Goal: Information Seeking & Learning: Learn about a topic

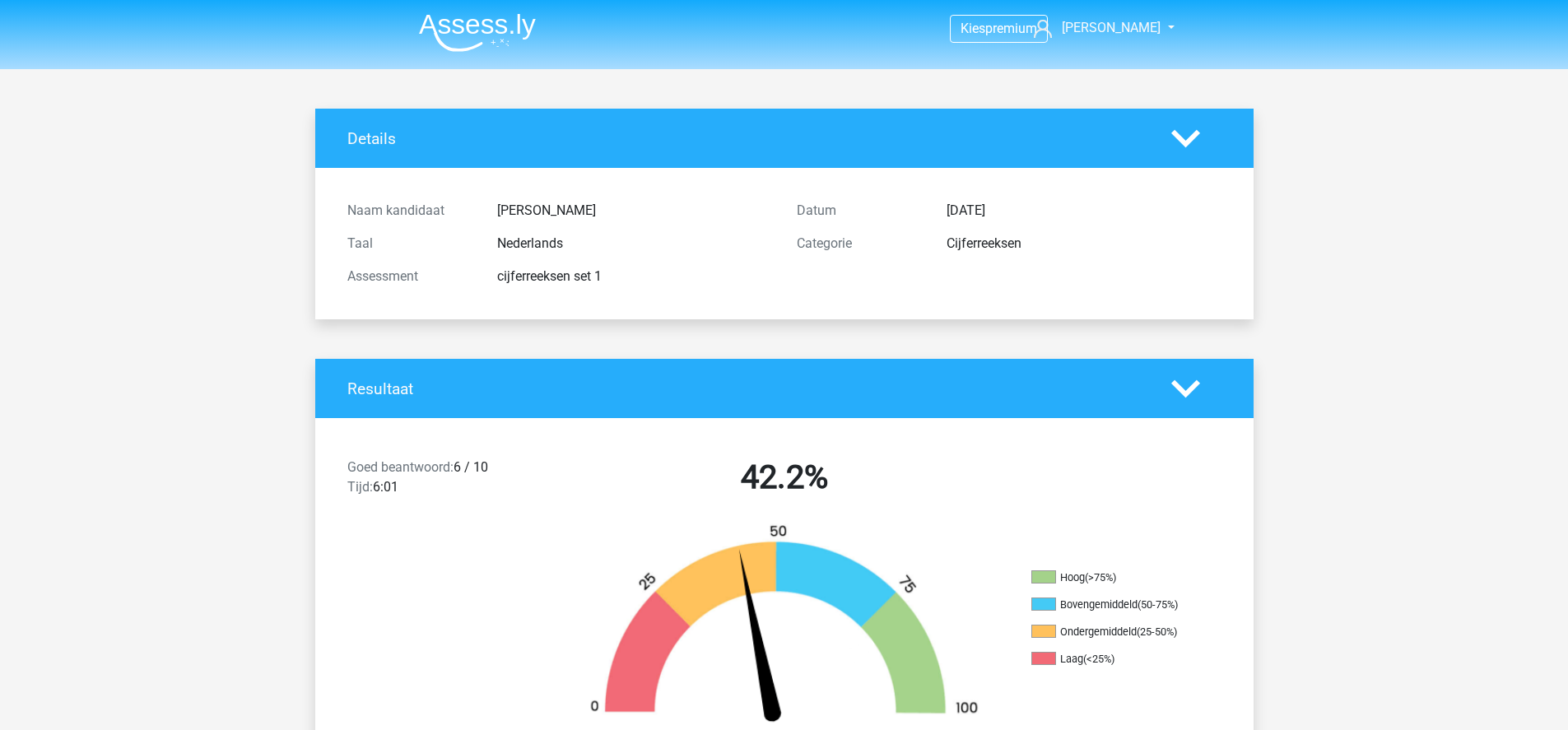
scroll to position [3767, 0]
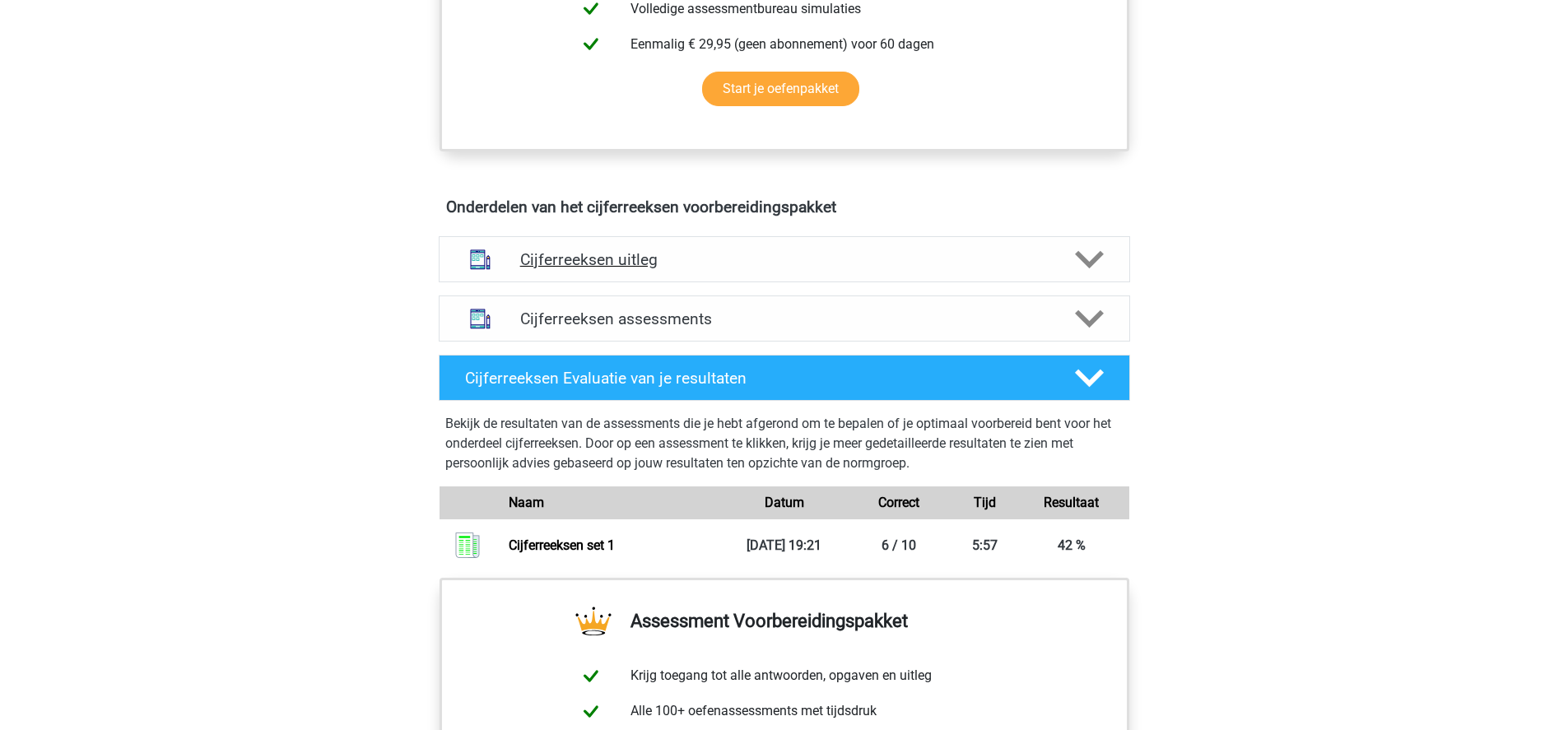
scroll to position [1002, 0]
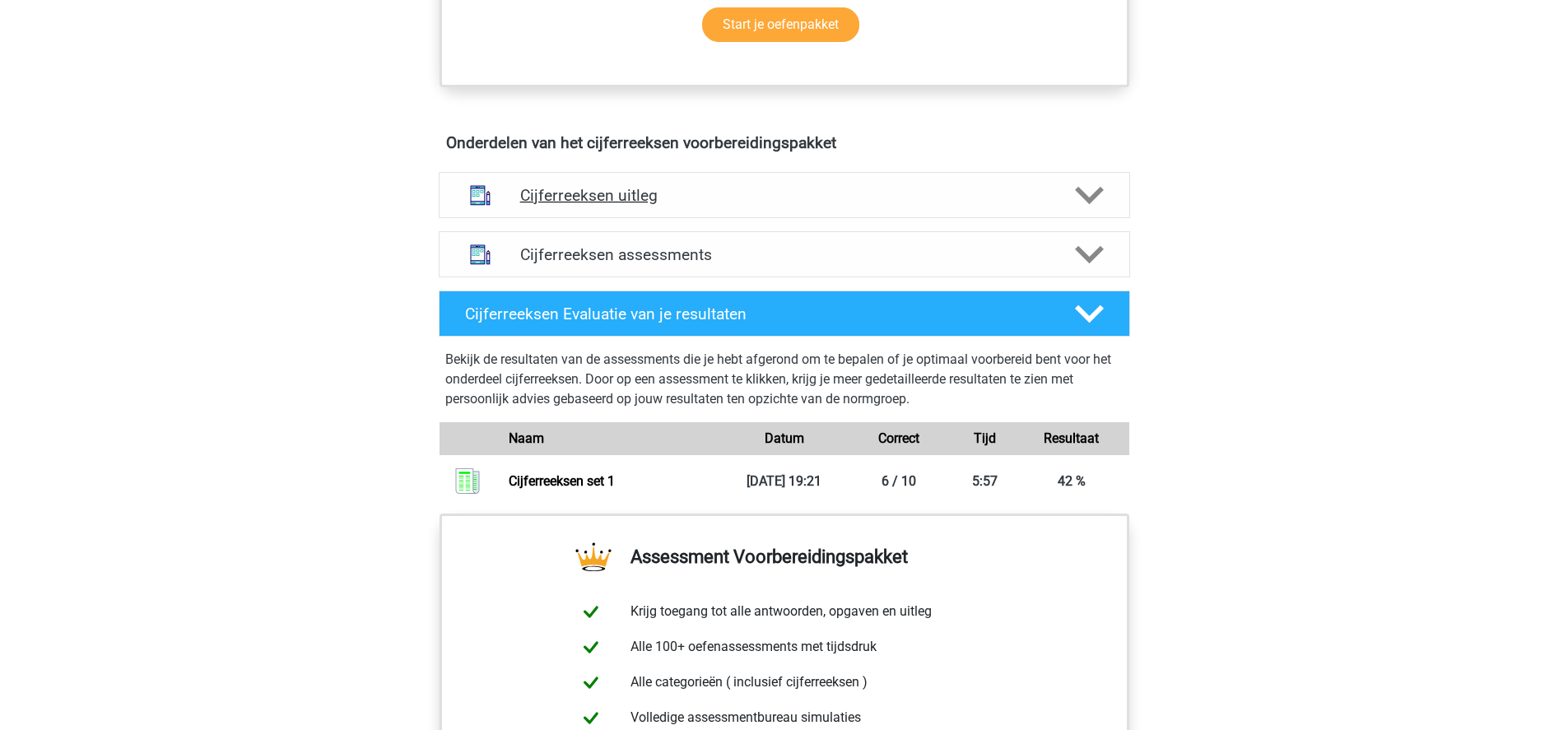
click at [603, 205] on h4 "Cijferreeksen uitleg" at bounding box center [784, 195] width 528 height 19
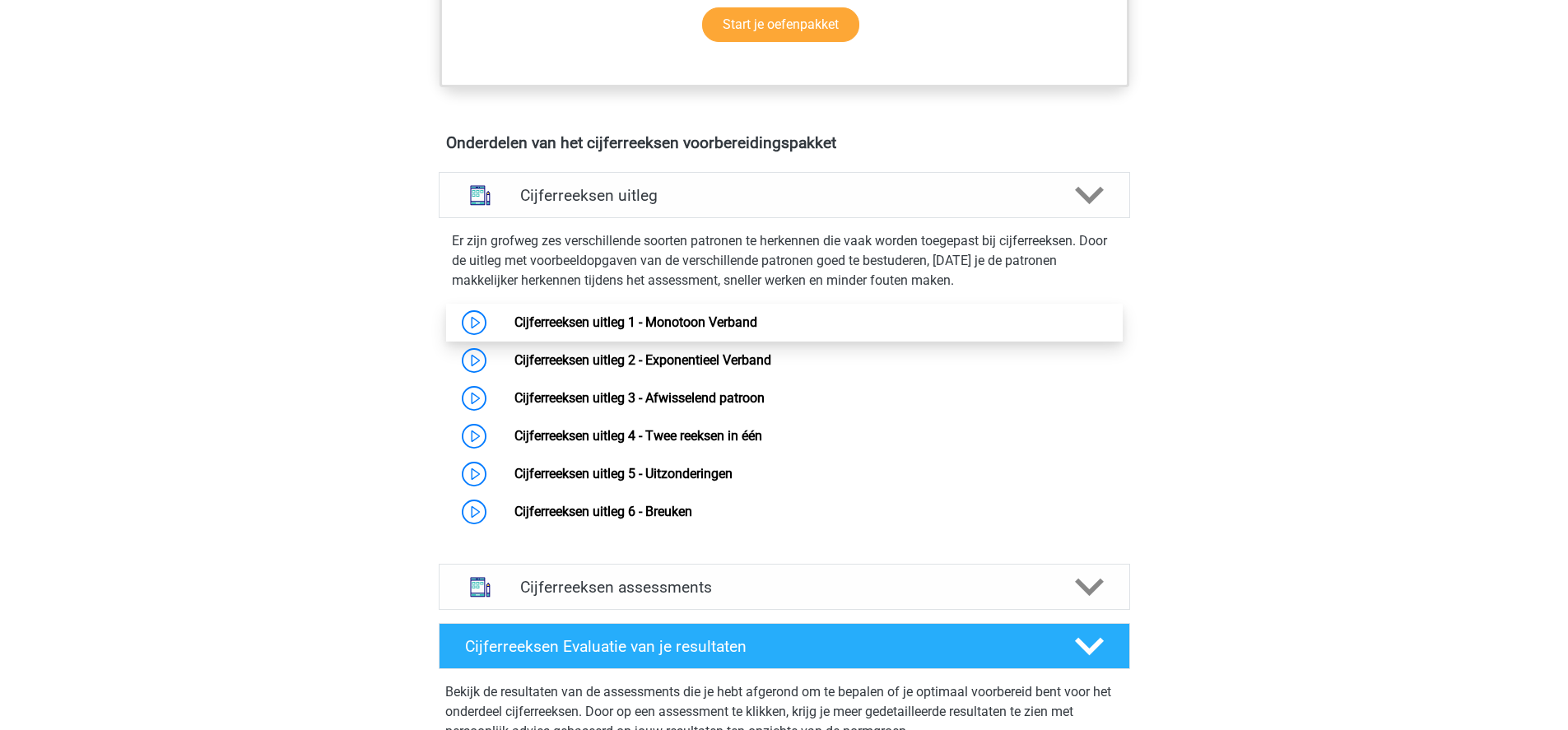
click at [668, 330] on link "Cijferreeksen uitleg 1 - Monotoon Verband" at bounding box center [636, 321] width 243 height 16
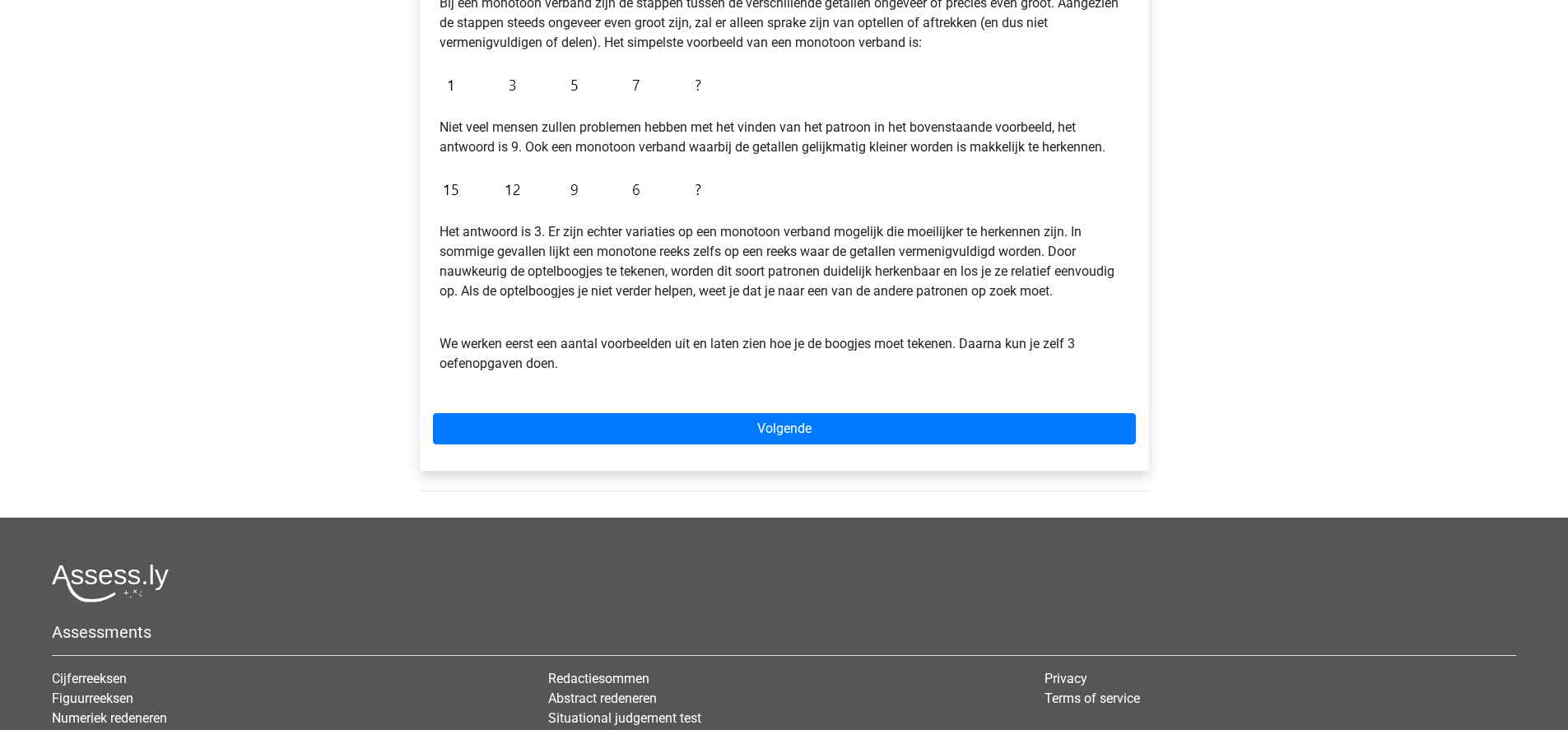
scroll to position [396, 0]
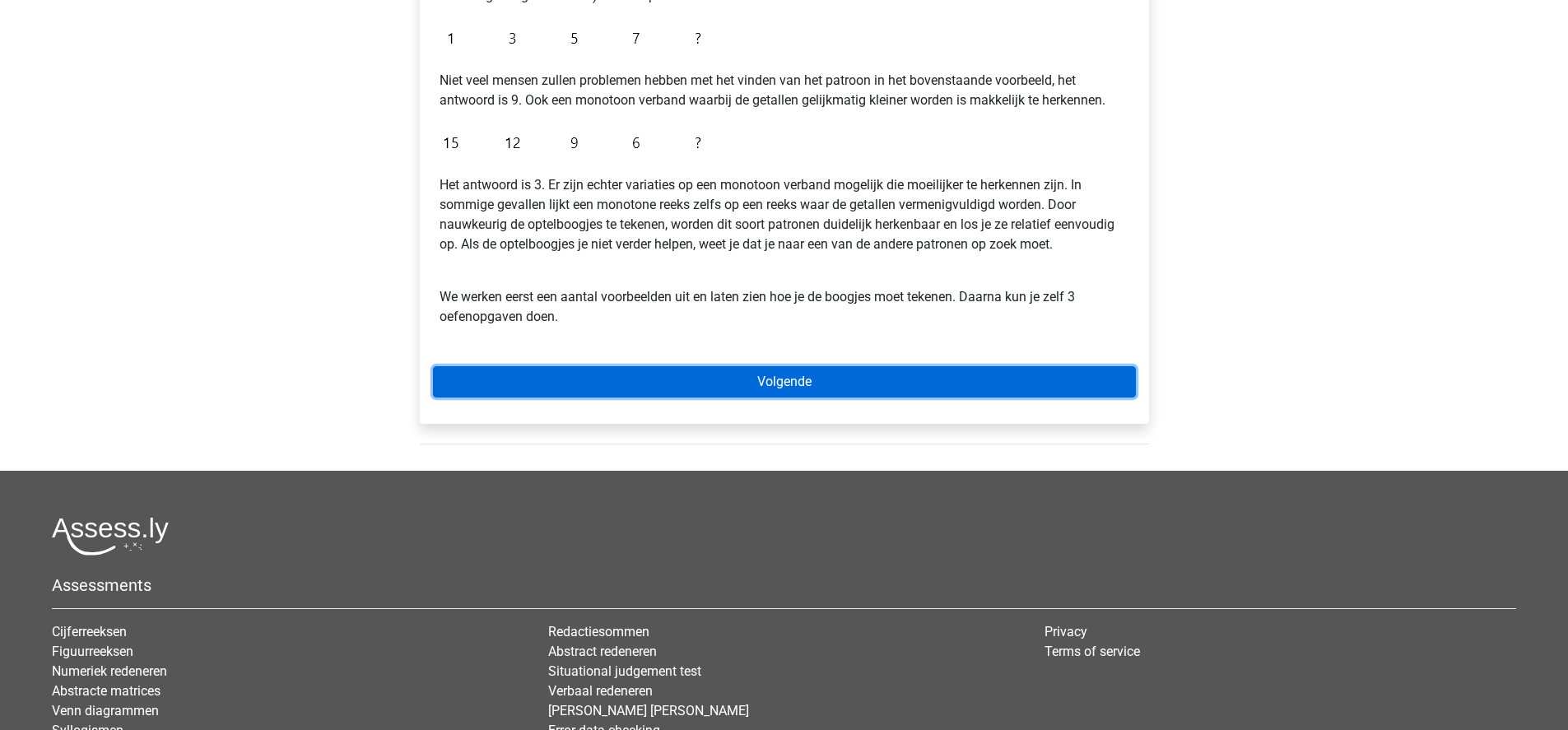
click at [532, 393] on link "Volgende" at bounding box center [784, 382] width 702 height 31
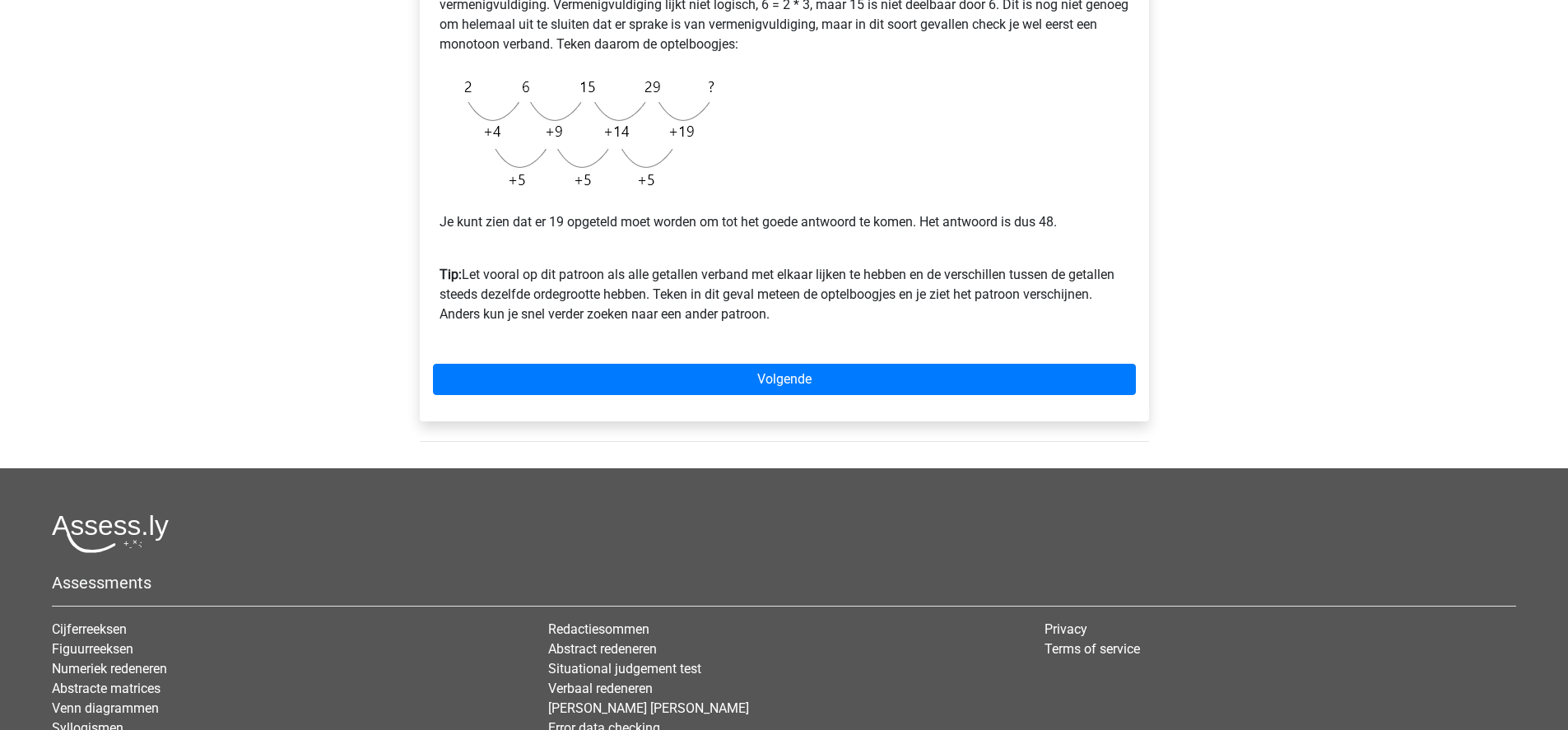
scroll to position [415, 0]
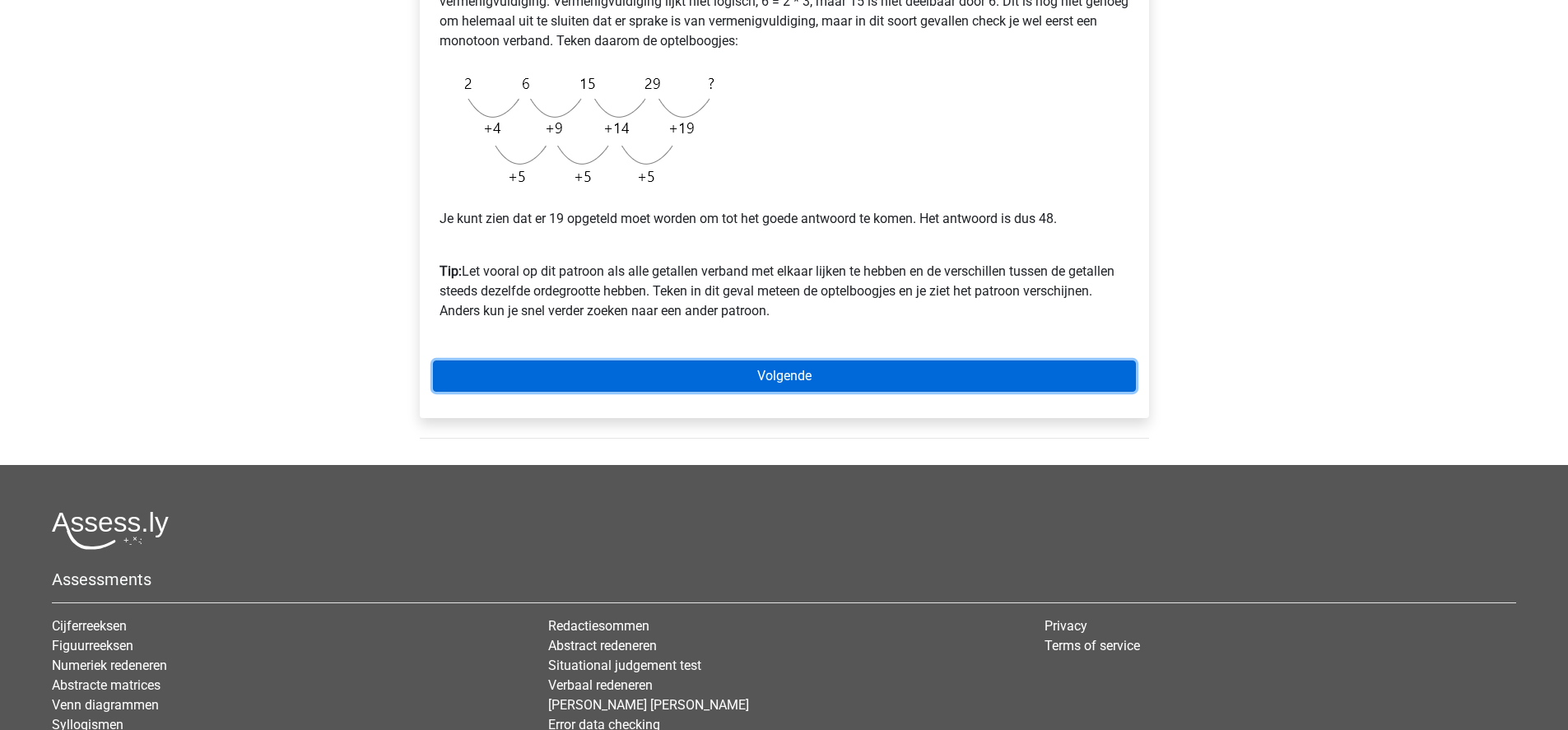
click at [632, 374] on link "Volgende" at bounding box center [784, 376] width 702 height 31
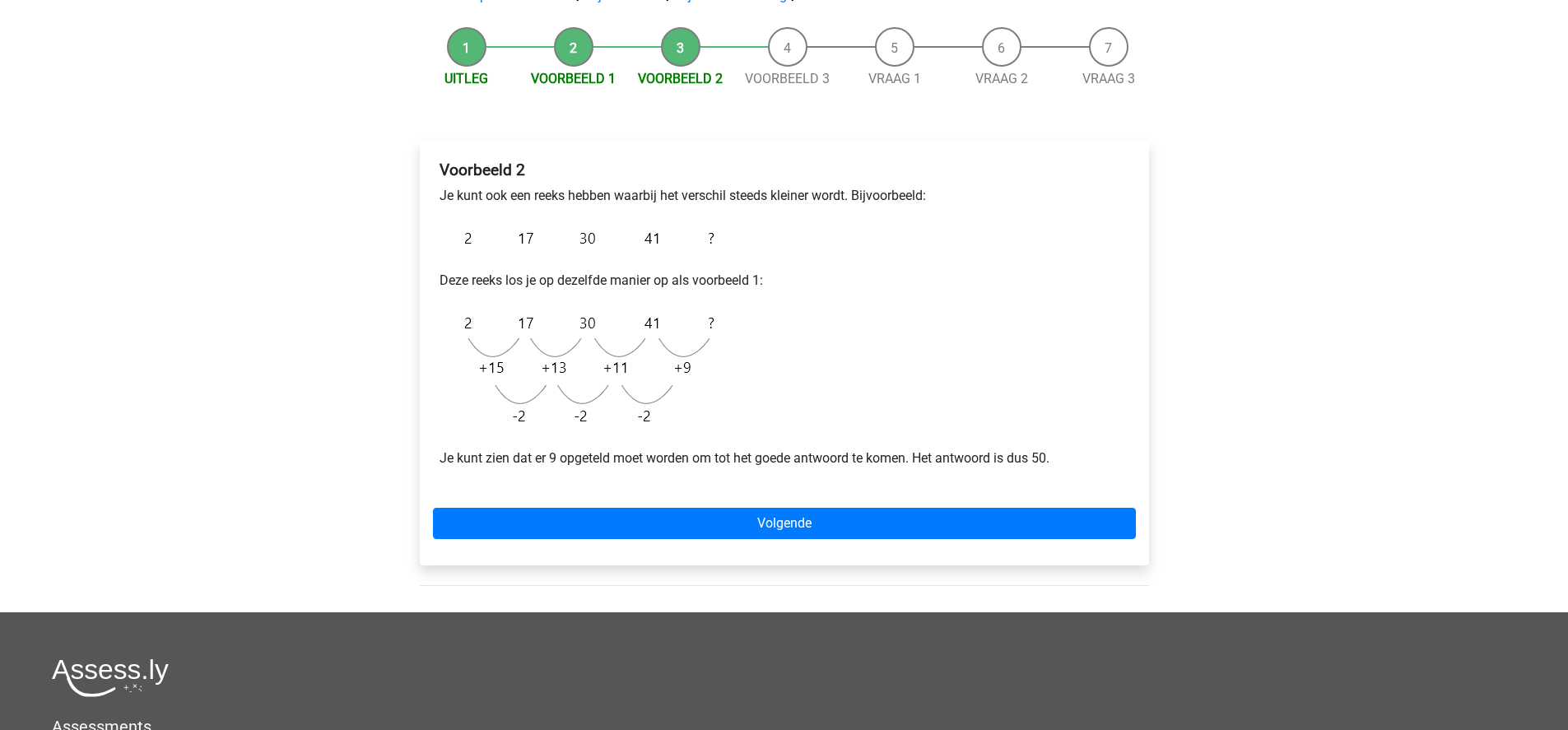
scroll to position [168, 0]
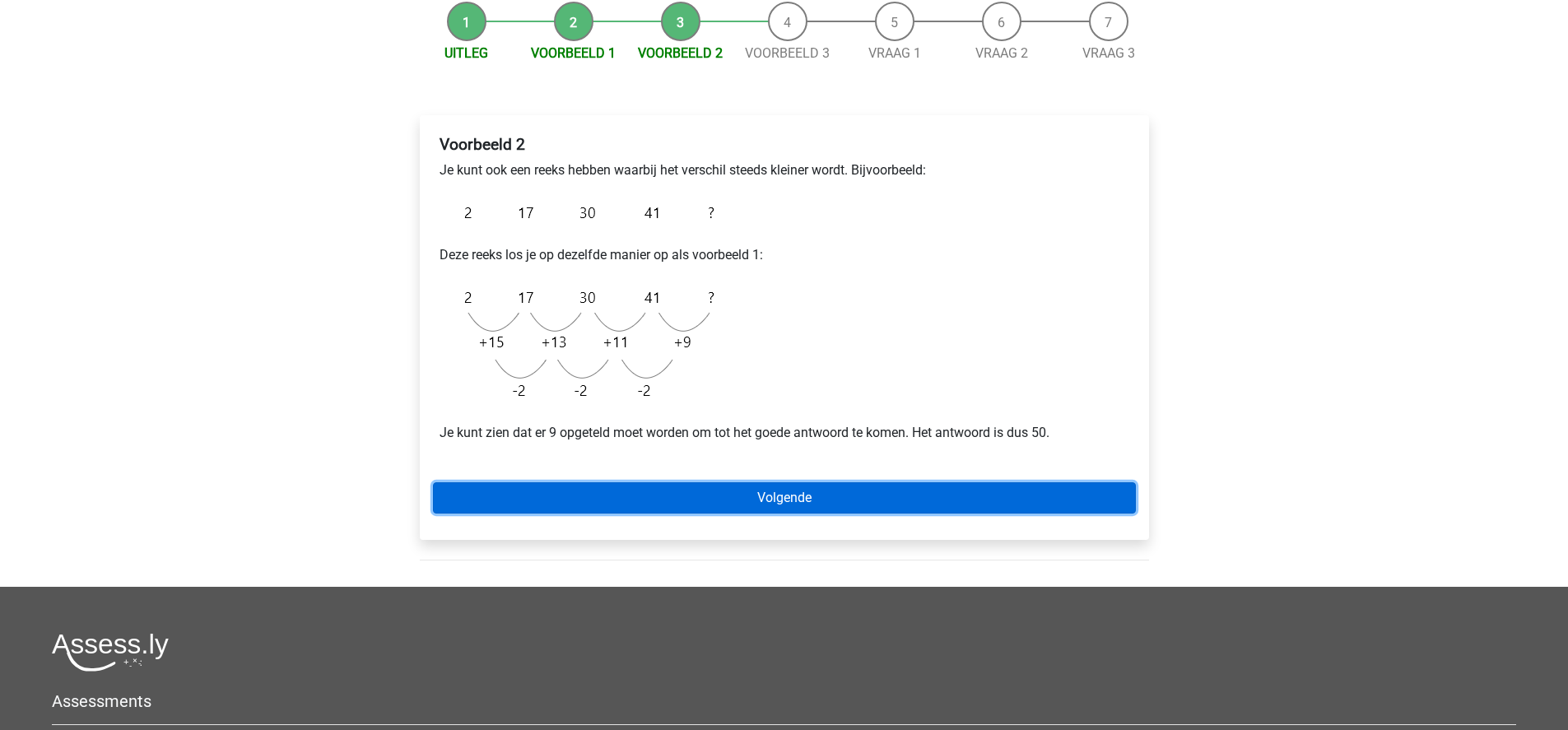
click at [620, 506] on link "Volgende" at bounding box center [784, 497] width 702 height 31
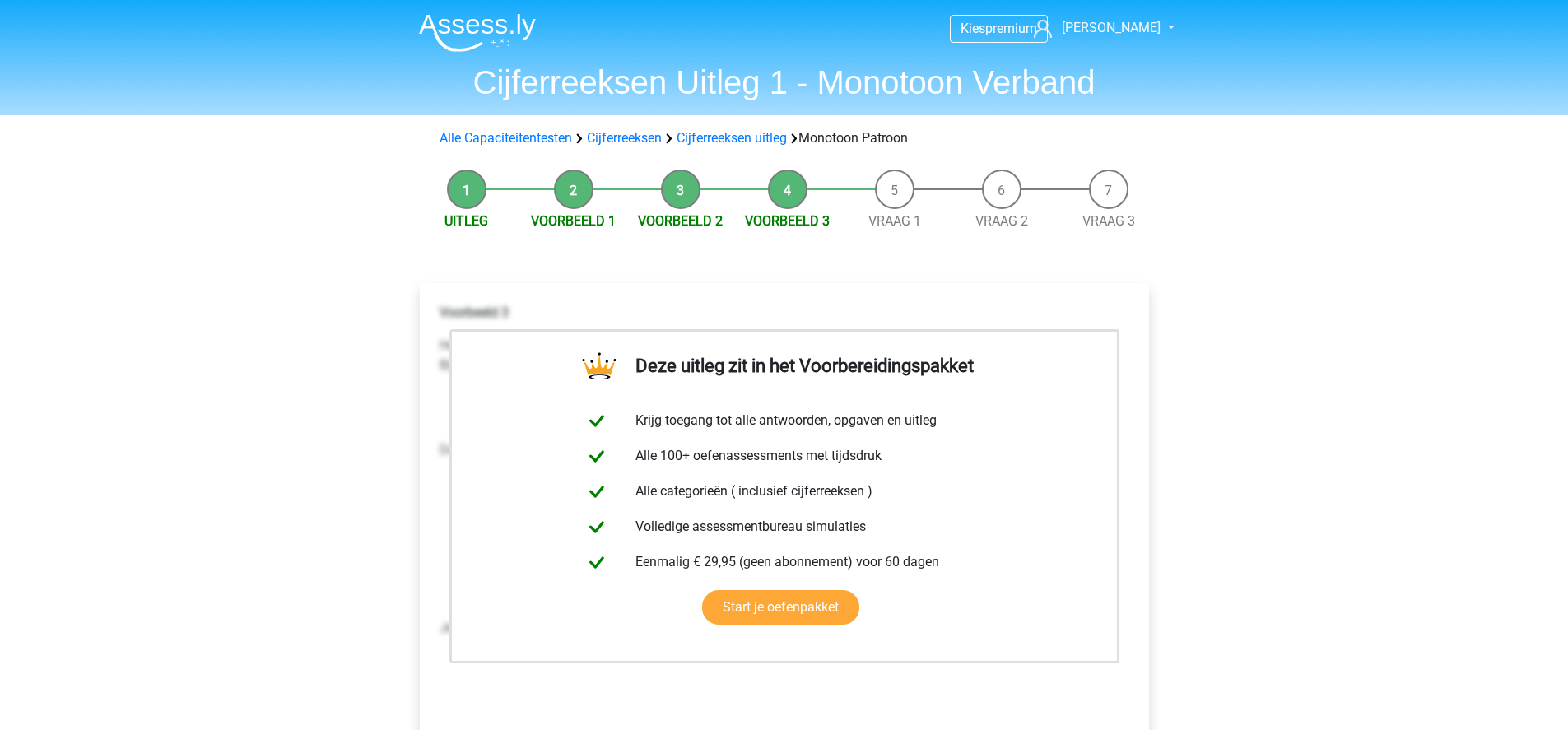
click at [881, 199] on li "Vraag 1" at bounding box center [894, 200] width 107 height 62
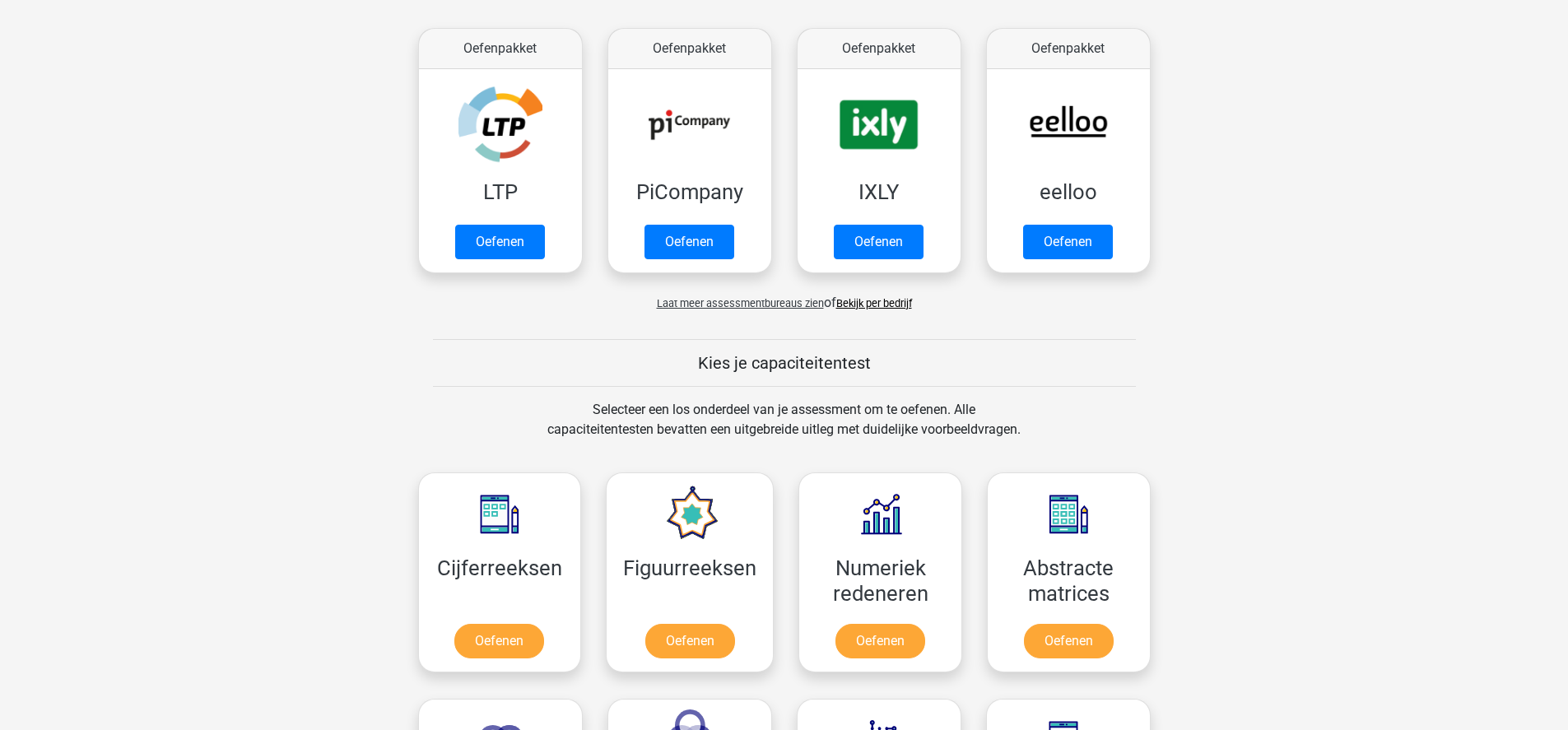
scroll to position [474, 0]
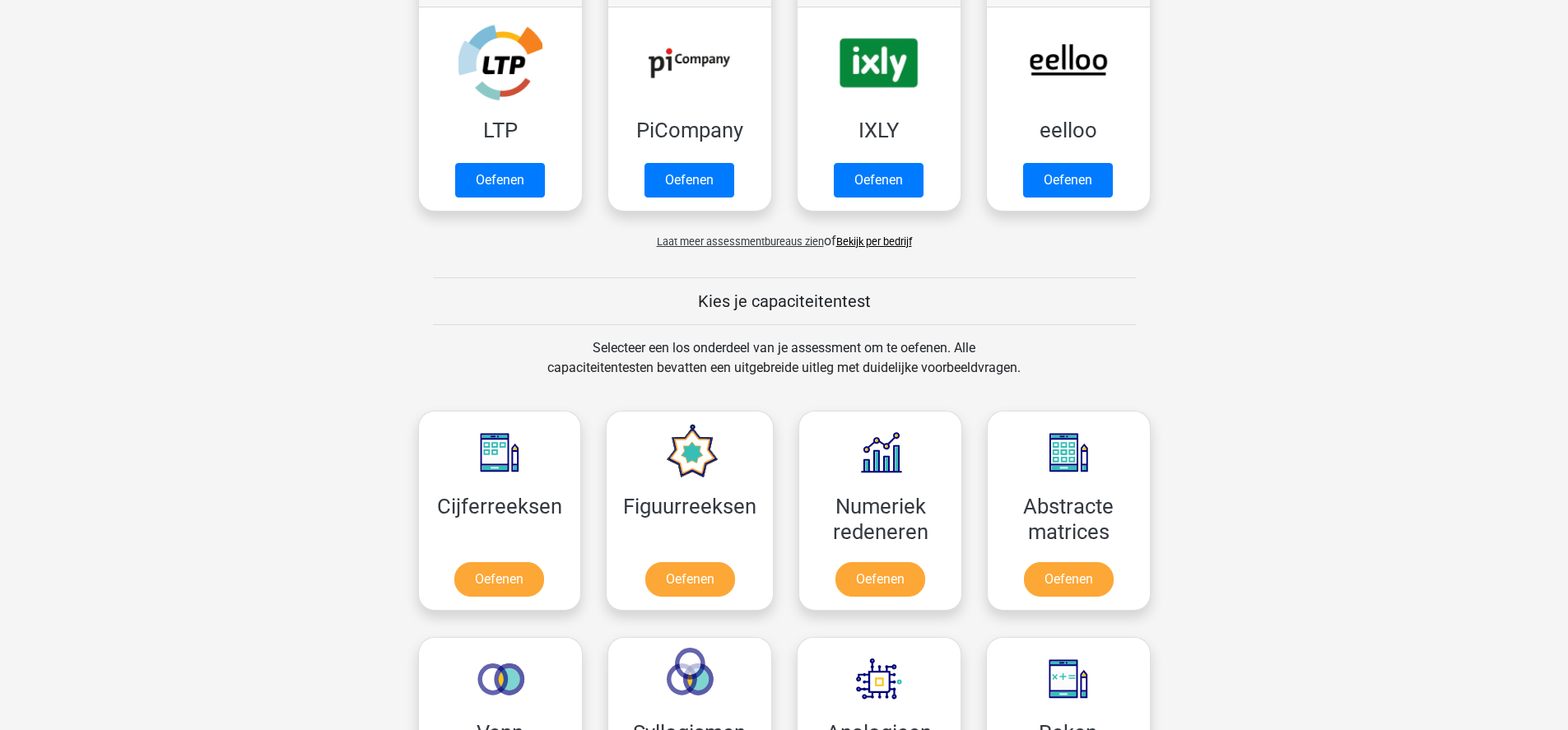
click at [714, 239] on span "Laat meer assessmentbureaus zien" at bounding box center [740, 241] width 167 height 12
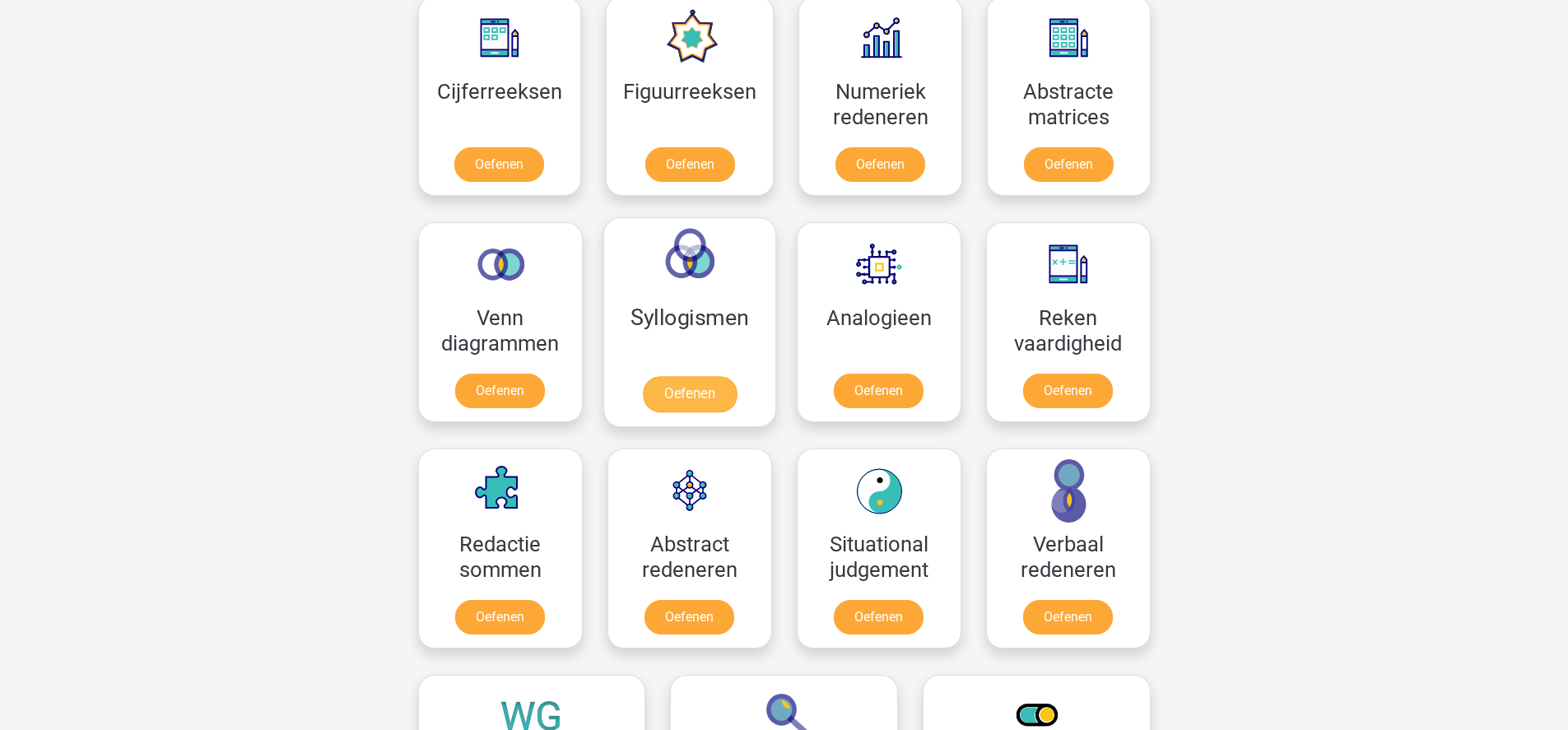
scroll to position [1692, 0]
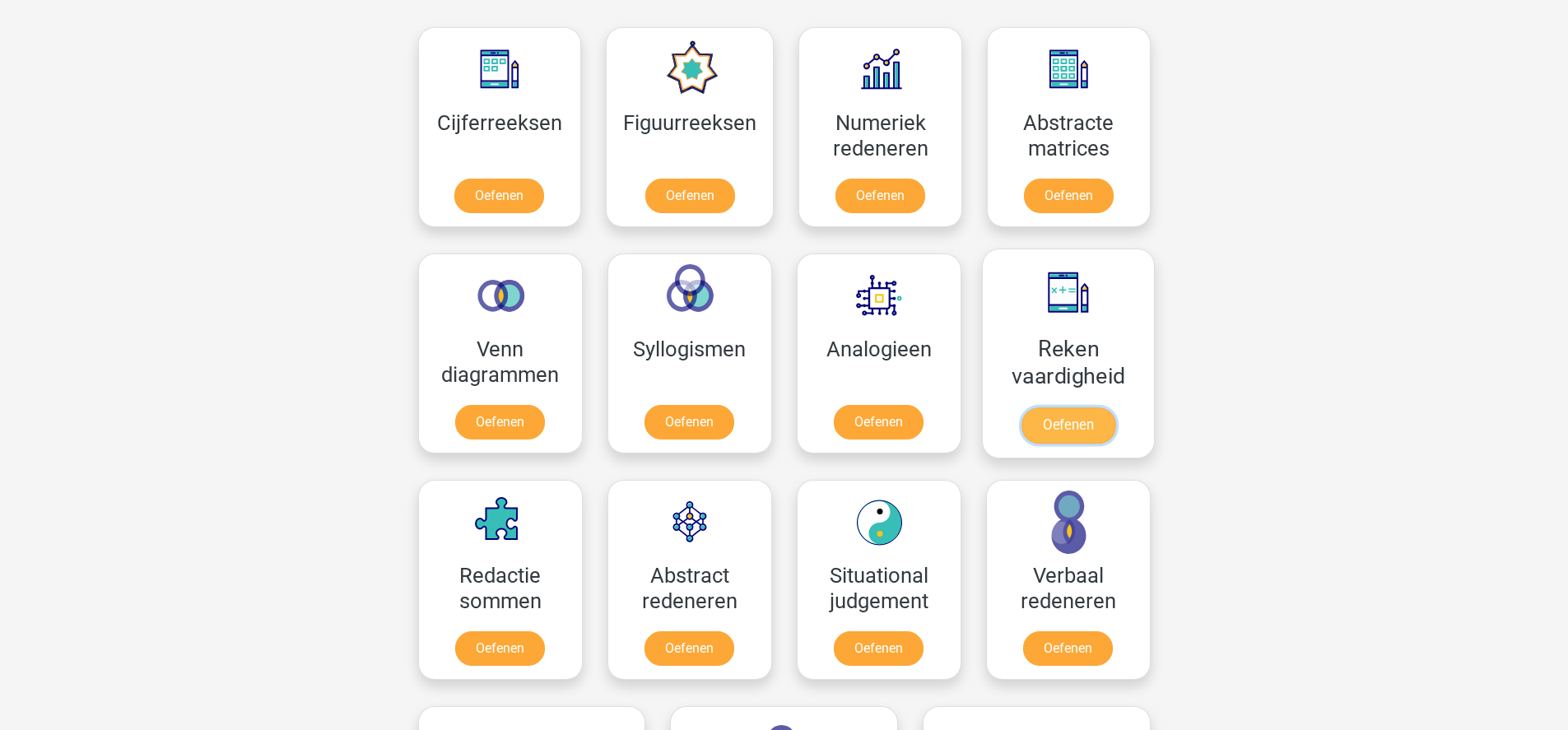
click at [1042, 426] on link "Oefenen" at bounding box center [1067, 425] width 94 height 36
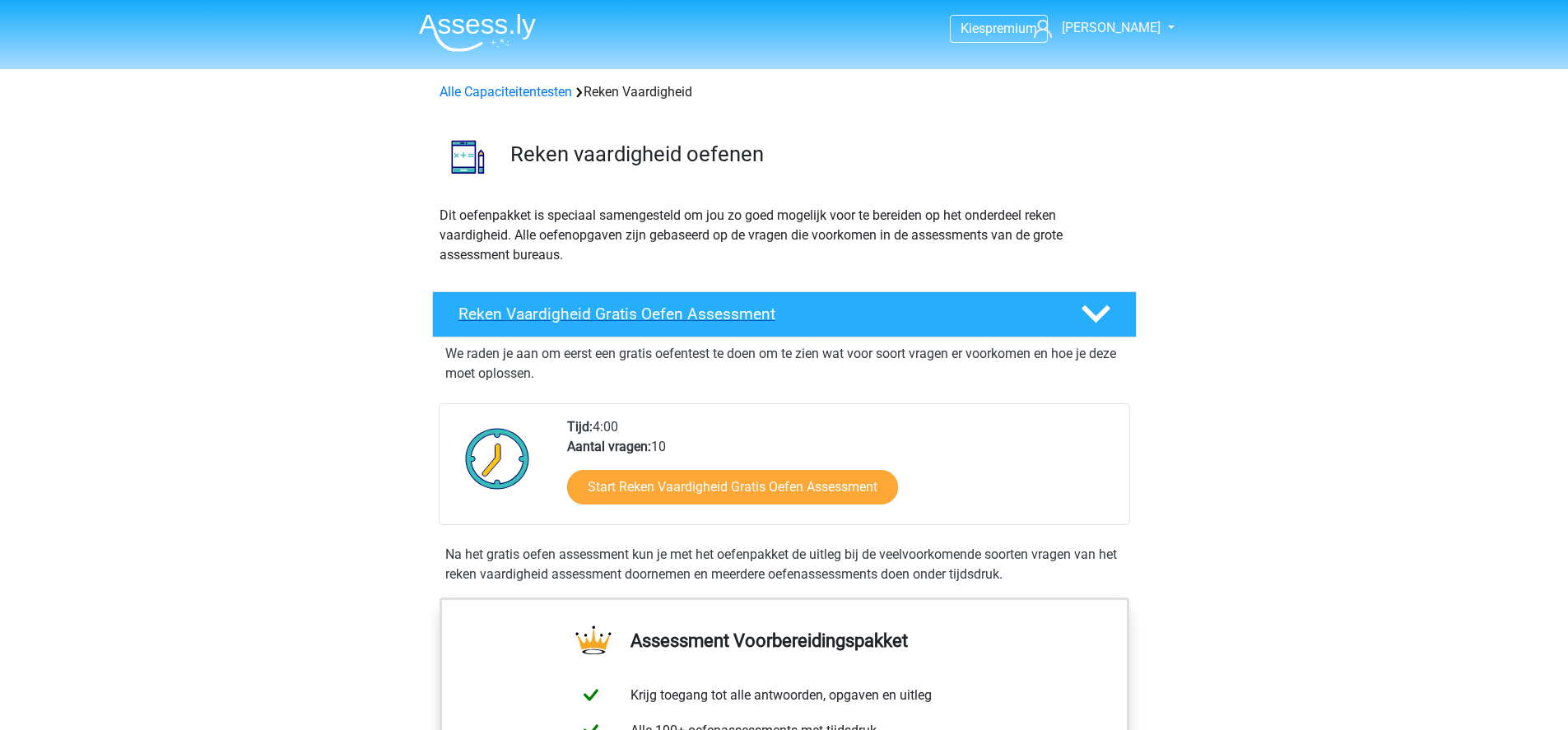
click at [1099, 316] on polygon at bounding box center [1095, 314] width 29 height 19
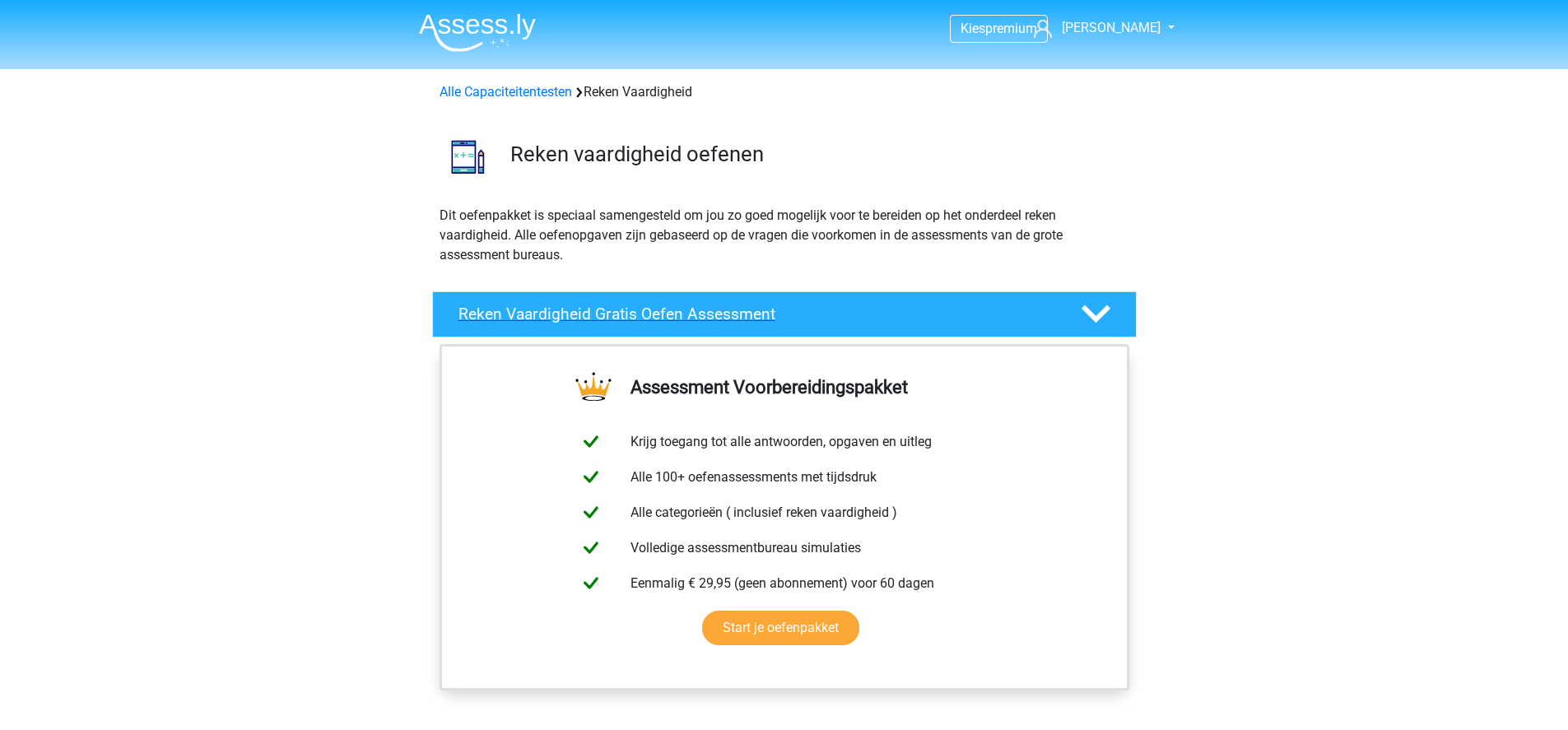
click at [1099, 316] on polygon at bounding box center [1095, 314] width 29 height 19
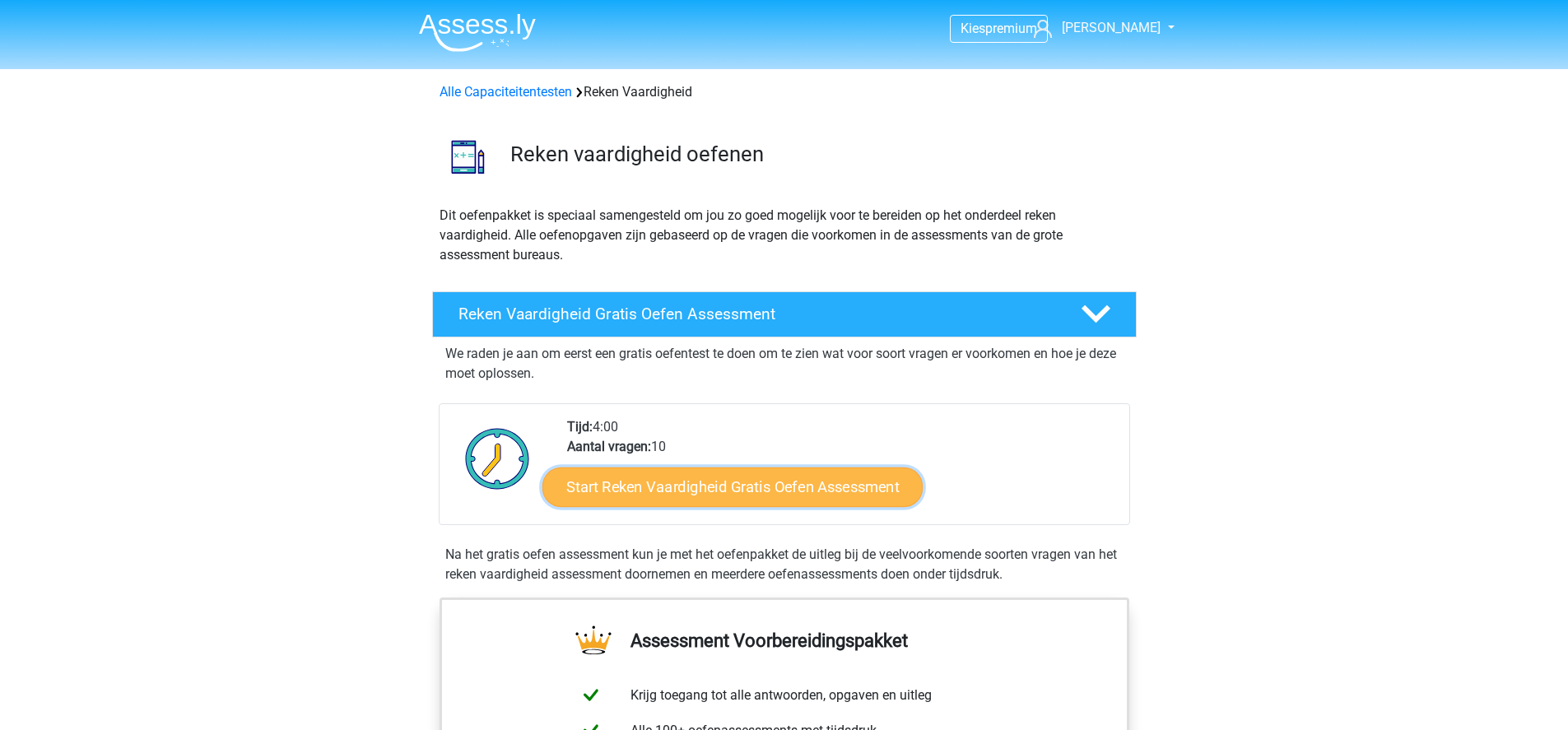
click at [673, 497] on link "Start Reken Vaardigheid Gratis Oefen Assessment" at bounding box center [732, 486] width 380 height 40
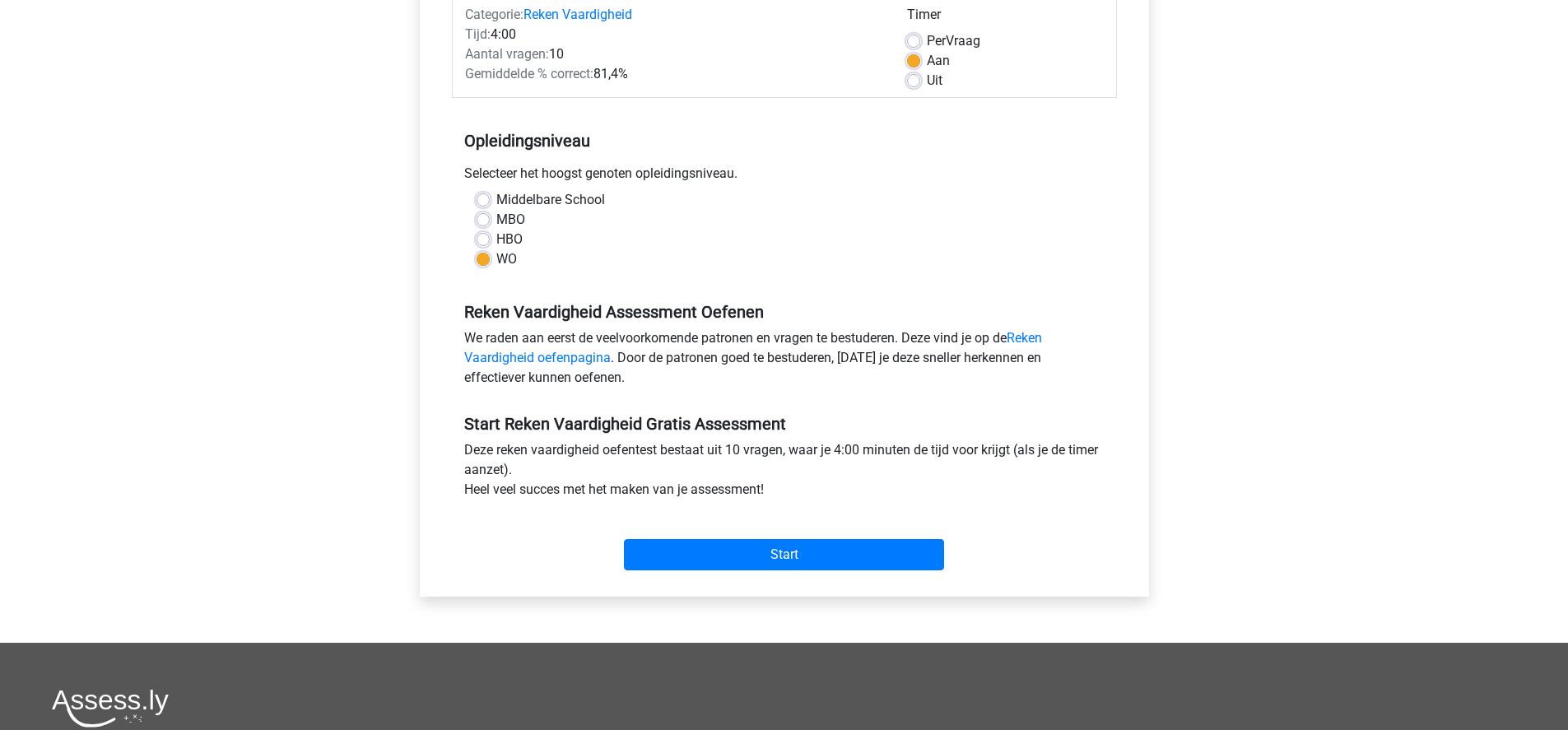
scroll to position [261, 0]
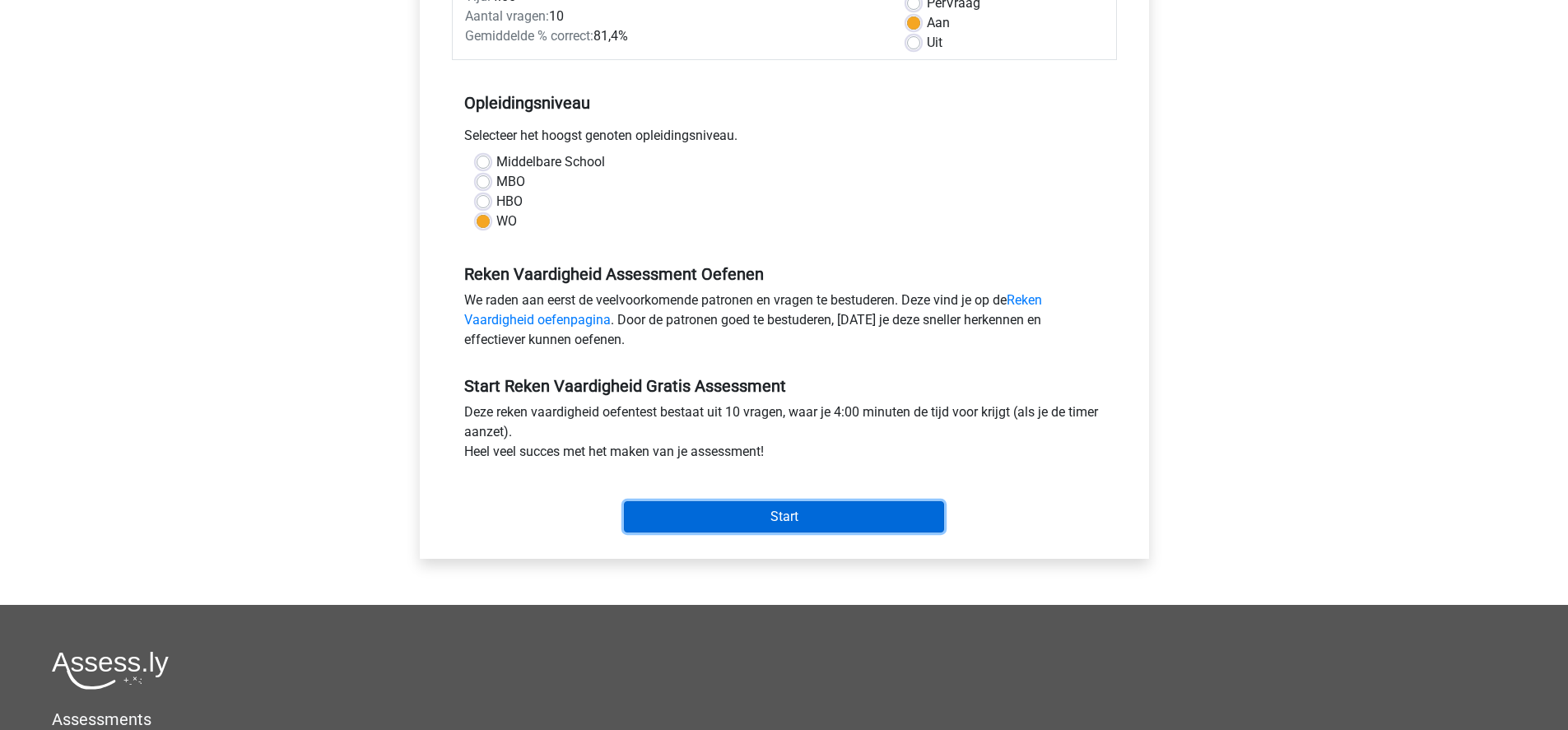
click at [824, 513] on input "Start" at bounding box center [783, 517] width 320 height 31
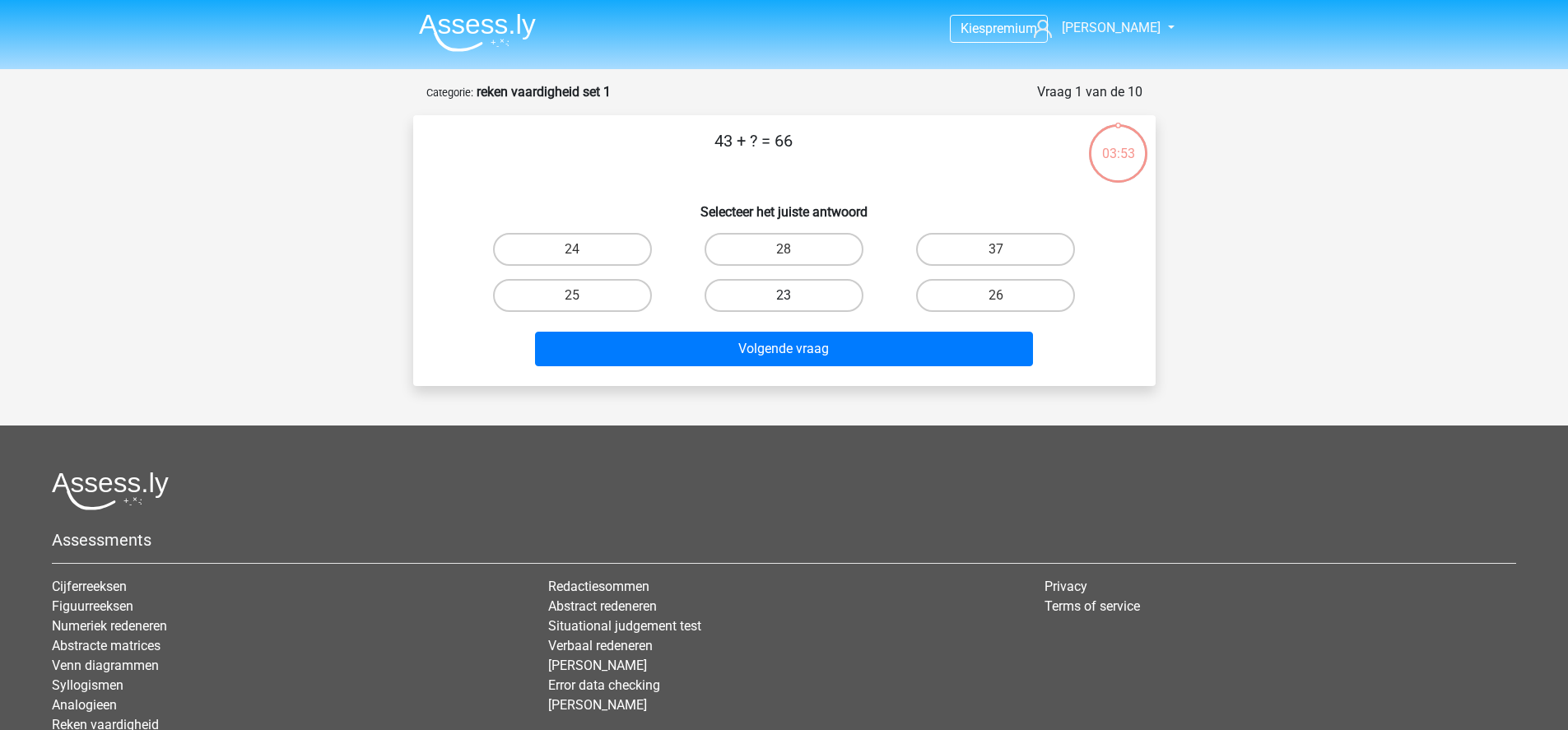
click at [769, 303] on label "23" at bounding box center [783, 296] width 158 height 33
click at [783, 303] on input "23" at bounding box center [789, 301] width 11 height 11
radio input "true"
click at [770, 324] on div "Volgende vraag" at bounding box center [784, 346] width 689 height 55
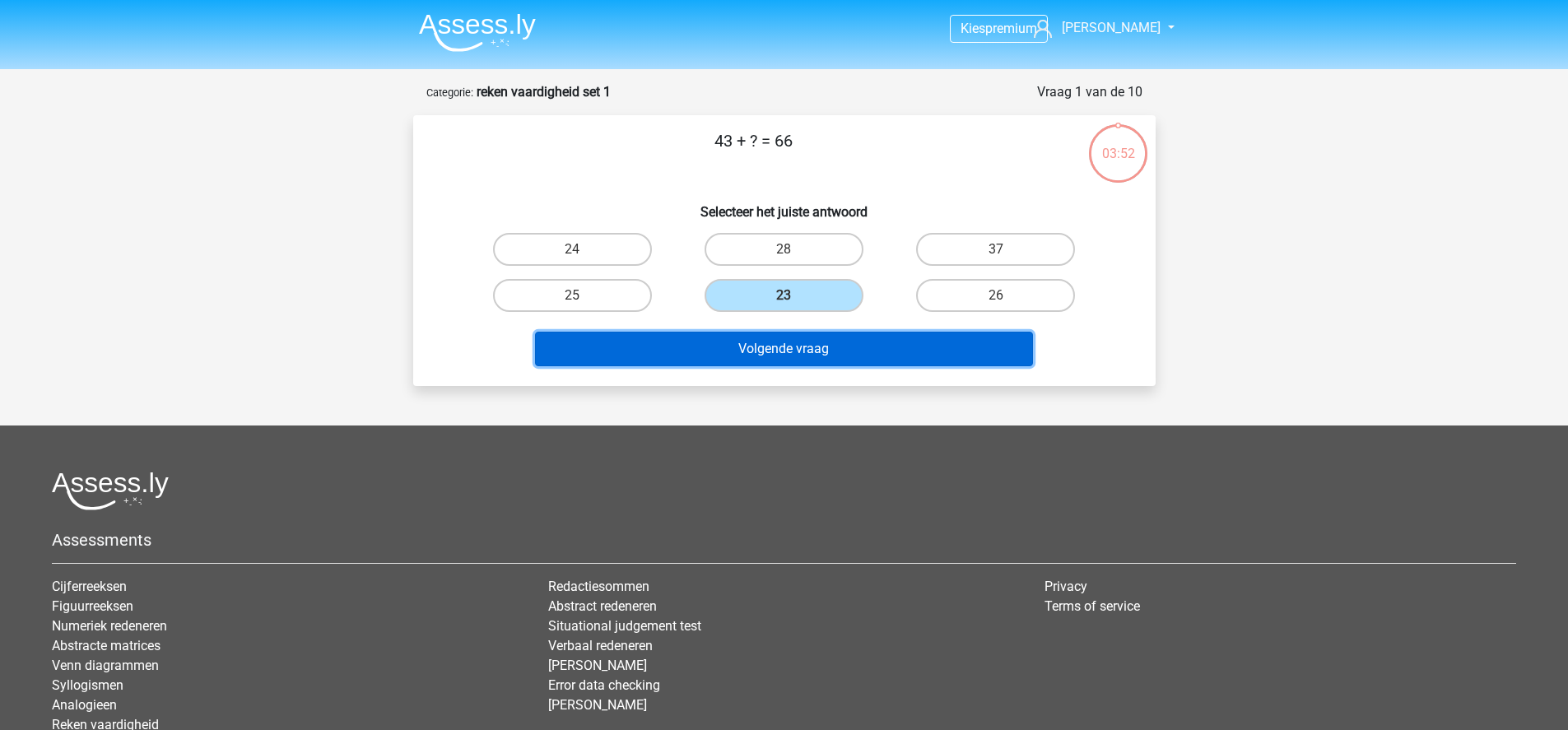
click at [771, 339] on button "Volgende vraag" at bounding box center [783, 348] width 498 height 34
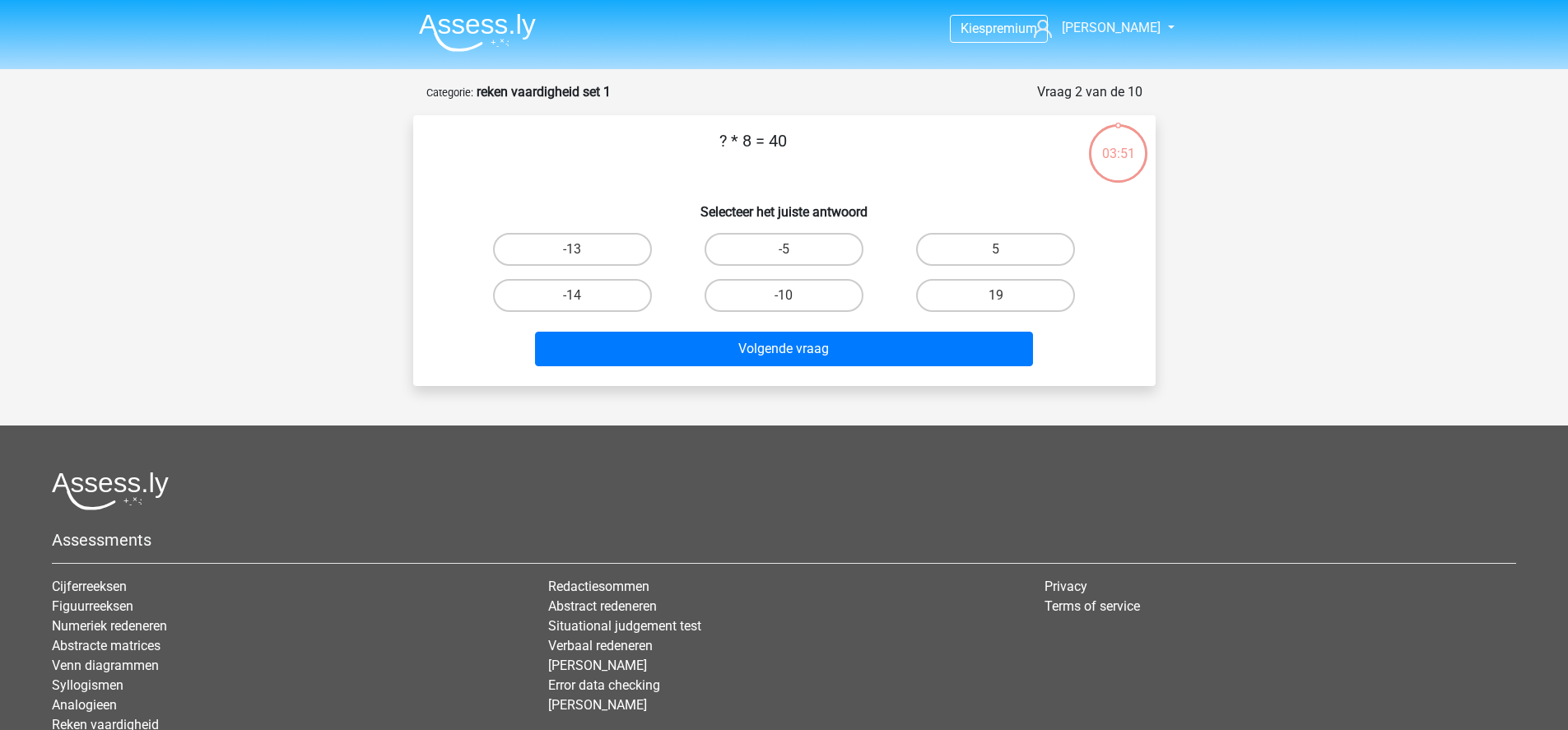
scroll to position [82, 0]
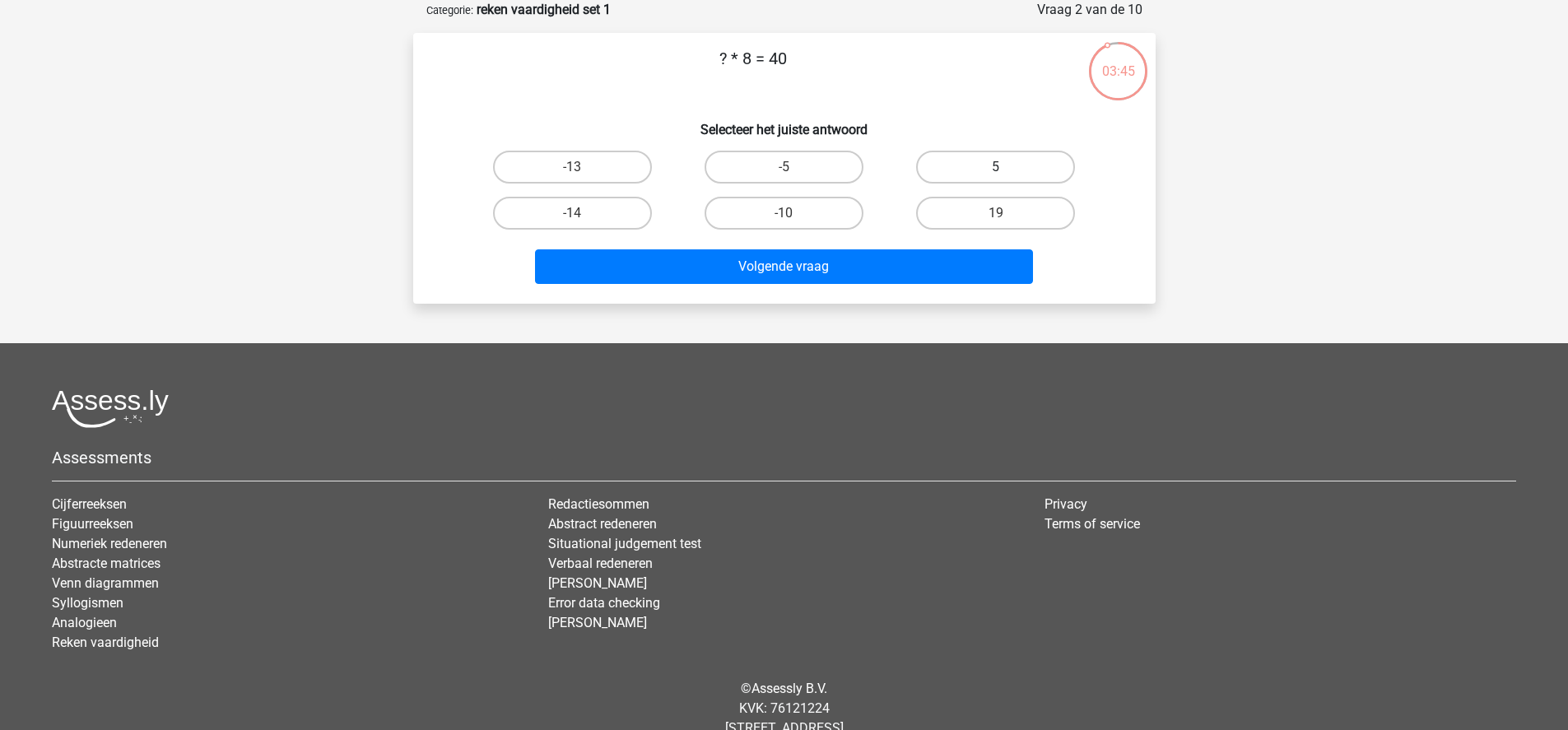
click at [1047, 170] on label "5" at bounding box center [994, 168] width 158 height 33
click at [1006, 170] on input "5" at bounding box center [1002, 172] width 11 height 11
radio input "true"
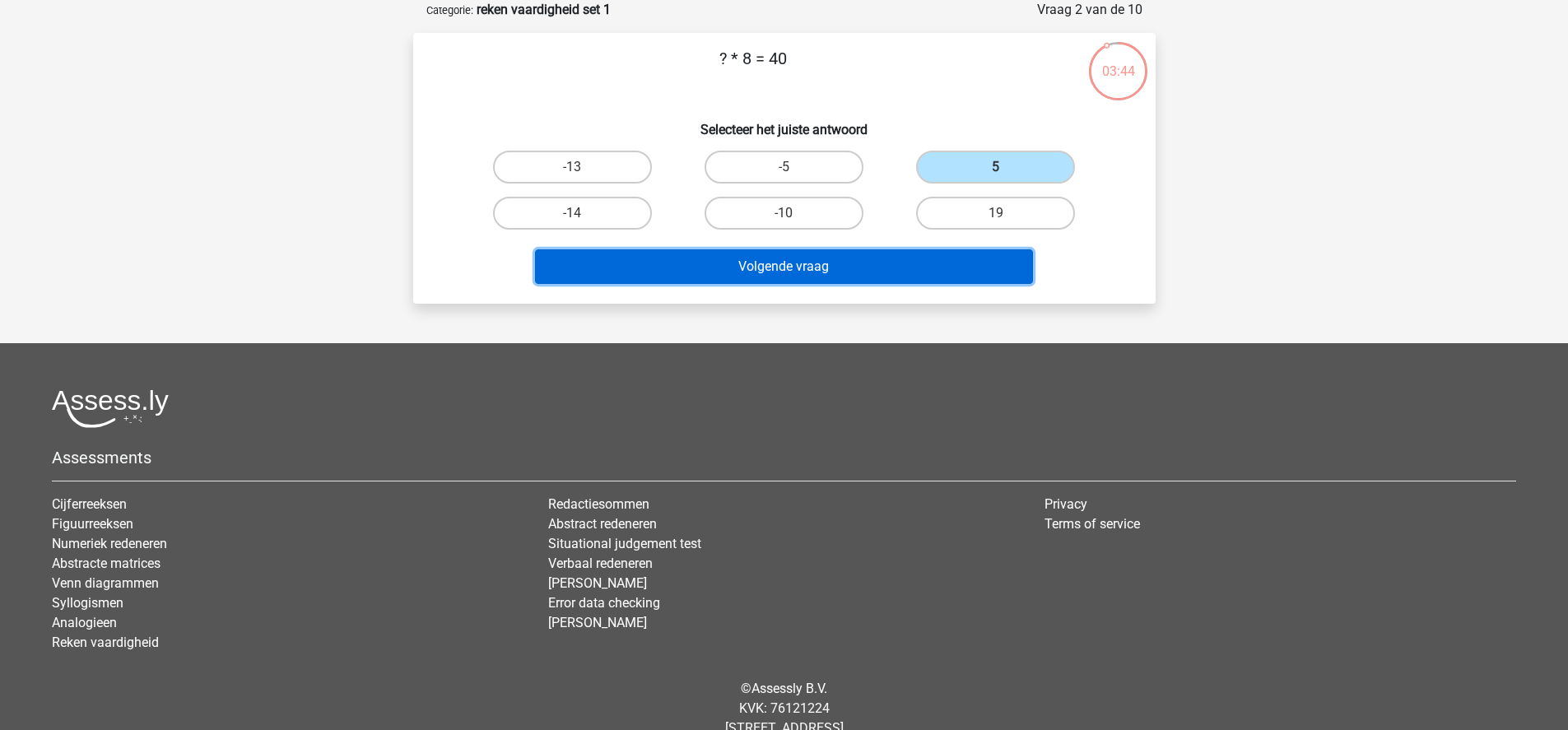
click at [776, 268] on button "Volgende vraag" at bounding box center [783, 266] width 498 height 34
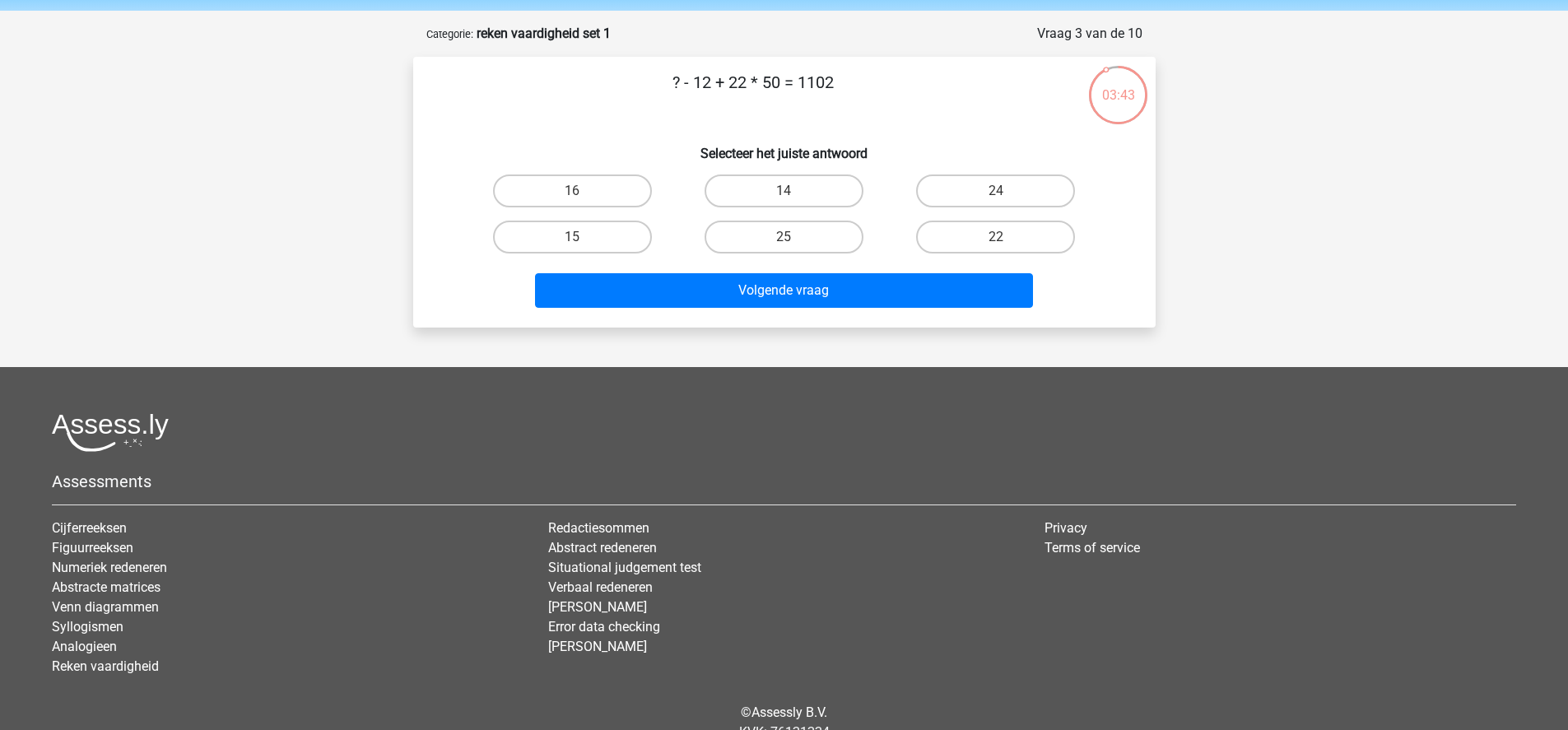
scroll to position [0, 0]
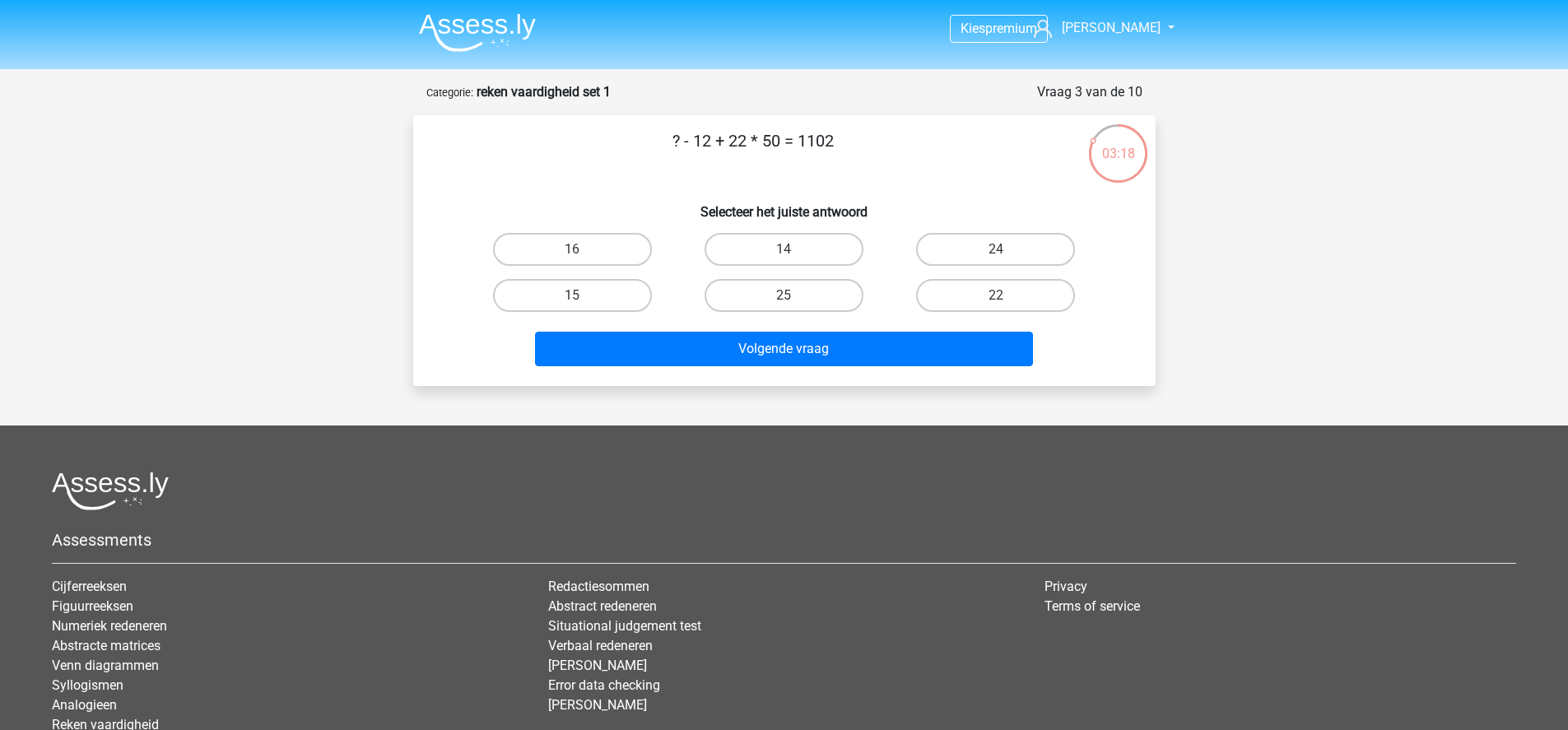
click at [675, 142] on p "? - 12 + 22 * 50 = 1102" at bounding box center [753, 153] width 628 height 49
click at [820, 233] on label "14" at bounding box center [783, 249] width 158 height 33
click at [794, 249] on input "14" at bounding box center [789, 255] width 11 height 11
radio input "true"
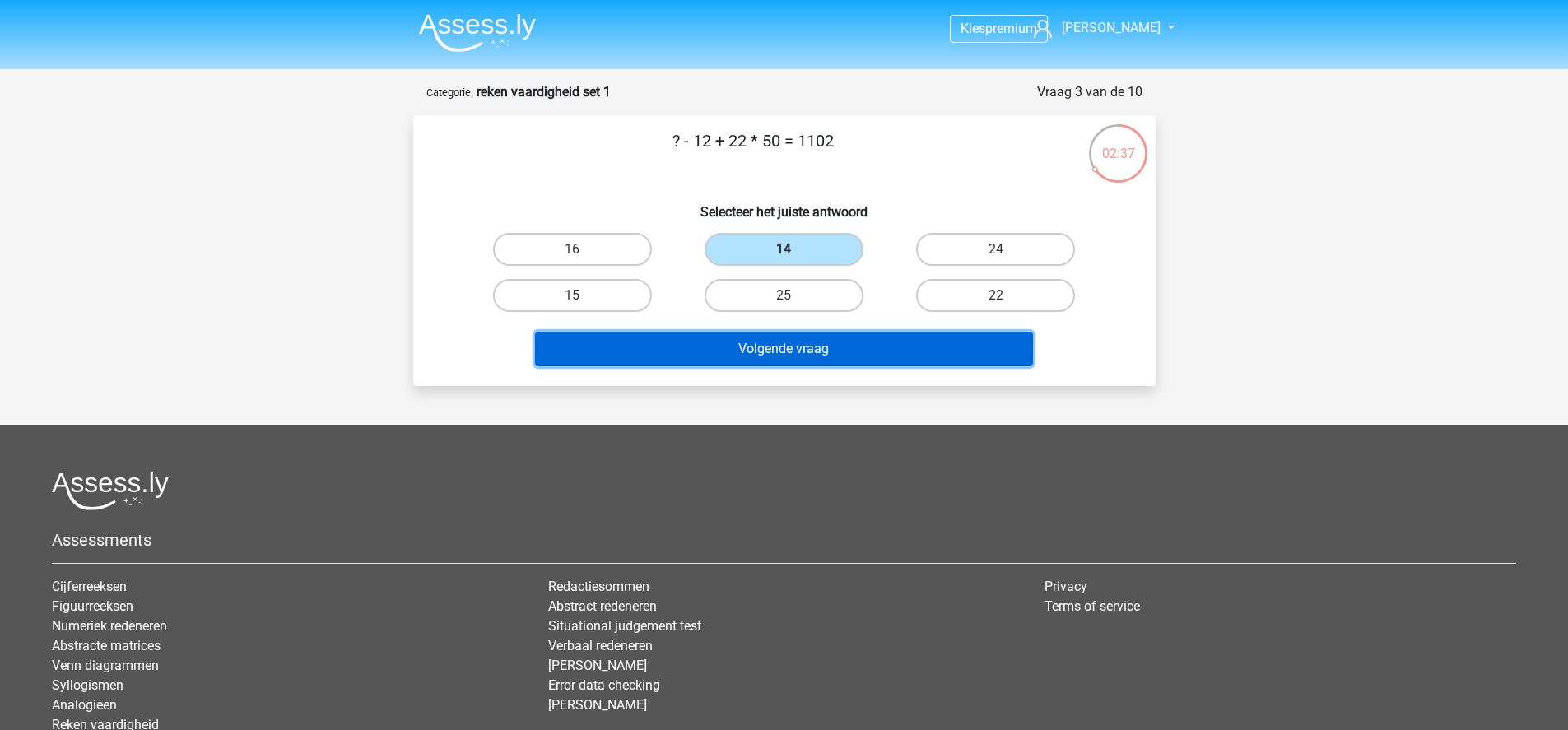
click at [735, 348] on button "Volgende vraag" at bounding box center [783, 348] width 498 height 34
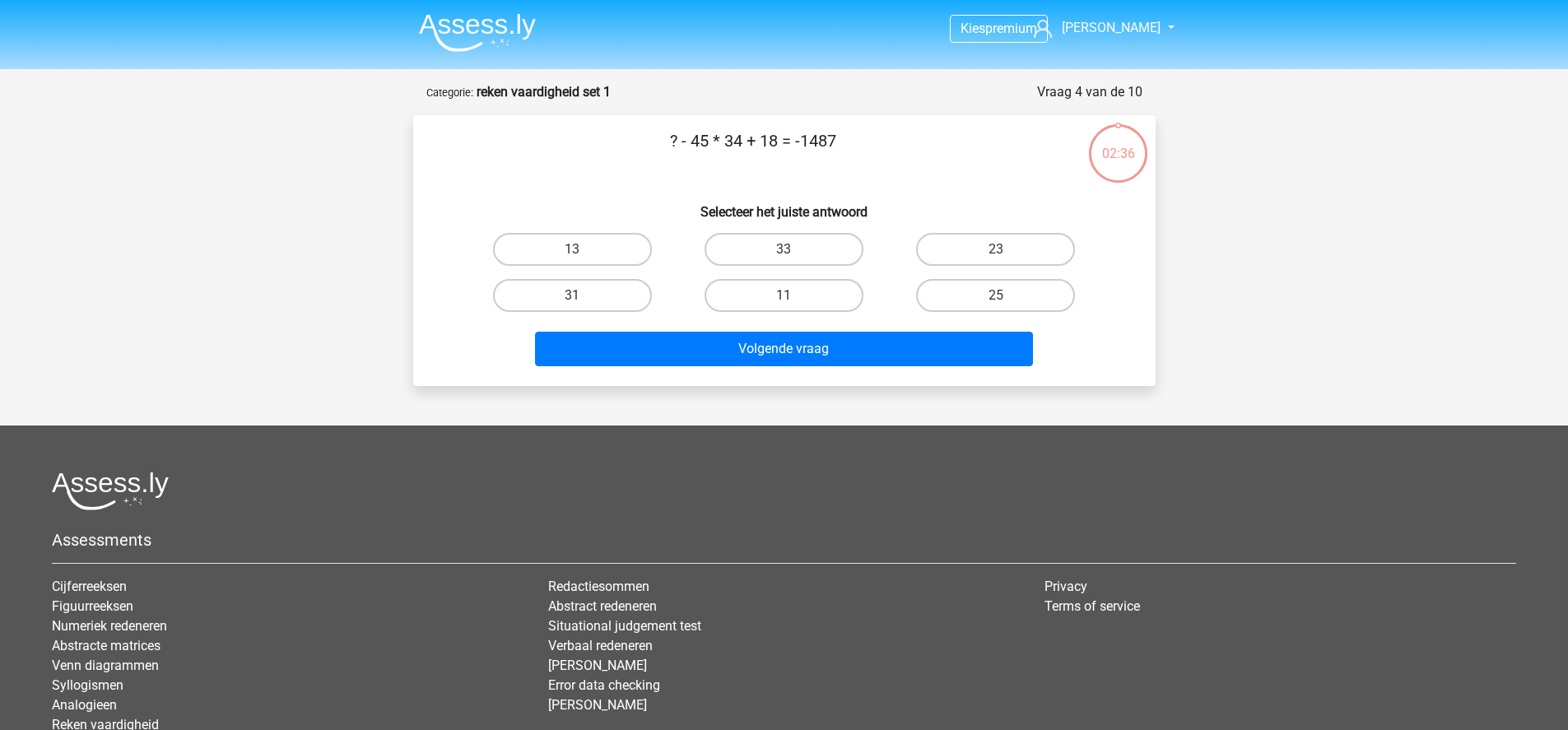
scroll to position [82, 0]
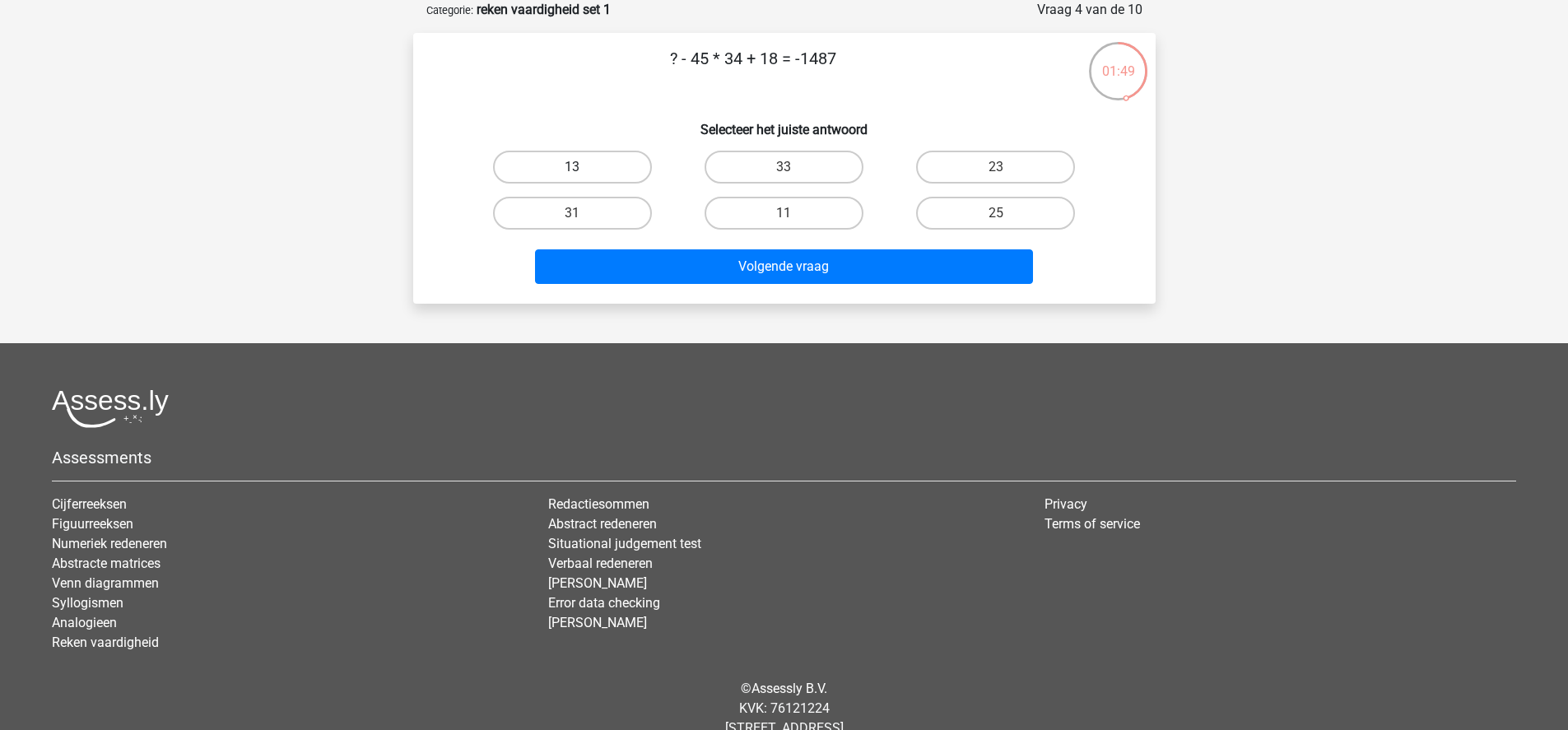
click at [543, 159] on label "13" at bounding box center [572, 168] width 158 height 33
click at [572, 167] on input "13" at bounding box center [577, 172] width 11 height 11
radio input "true"
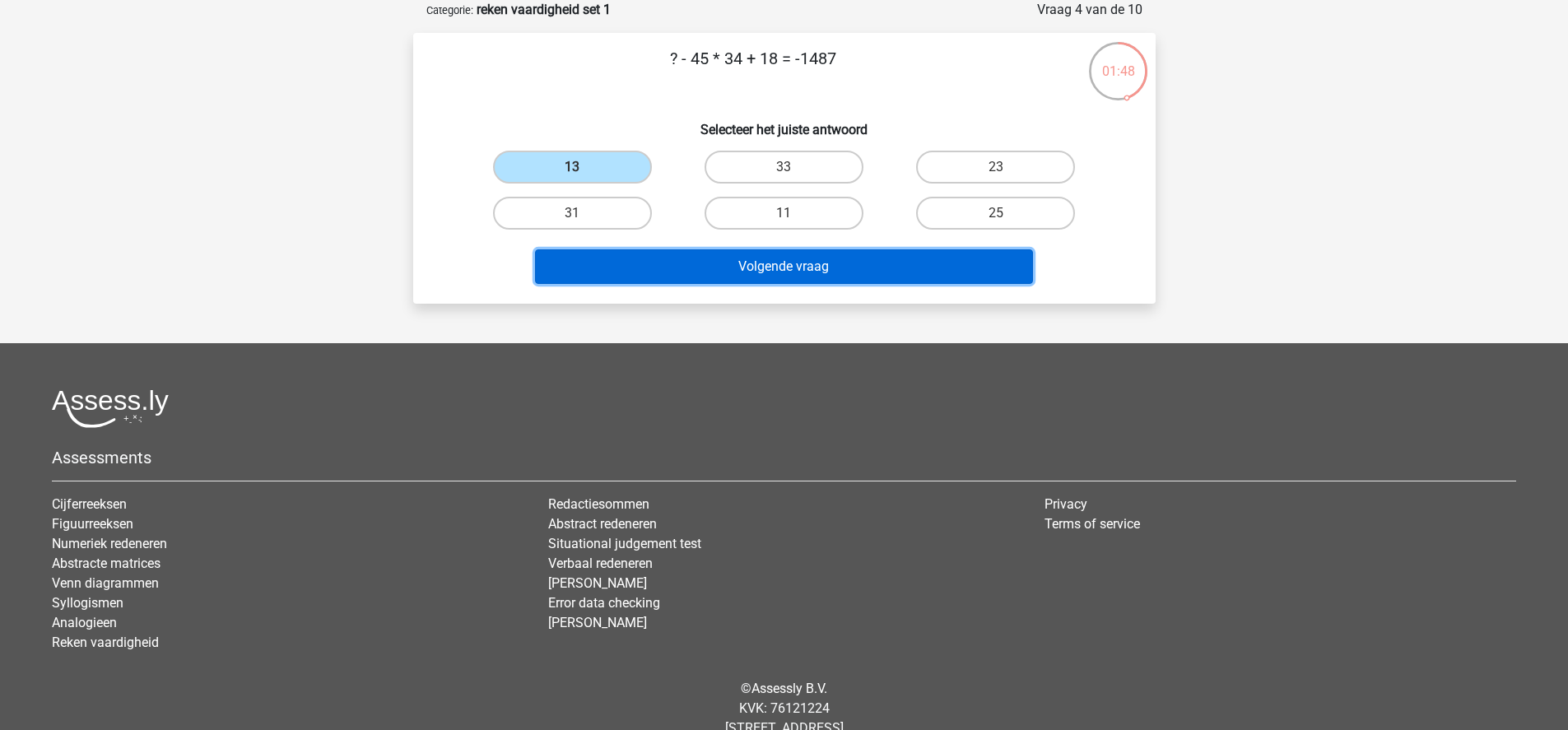
click at [634, 275] on button "Volgende vraag" at bounding box center [783, 266] width 498 height 34
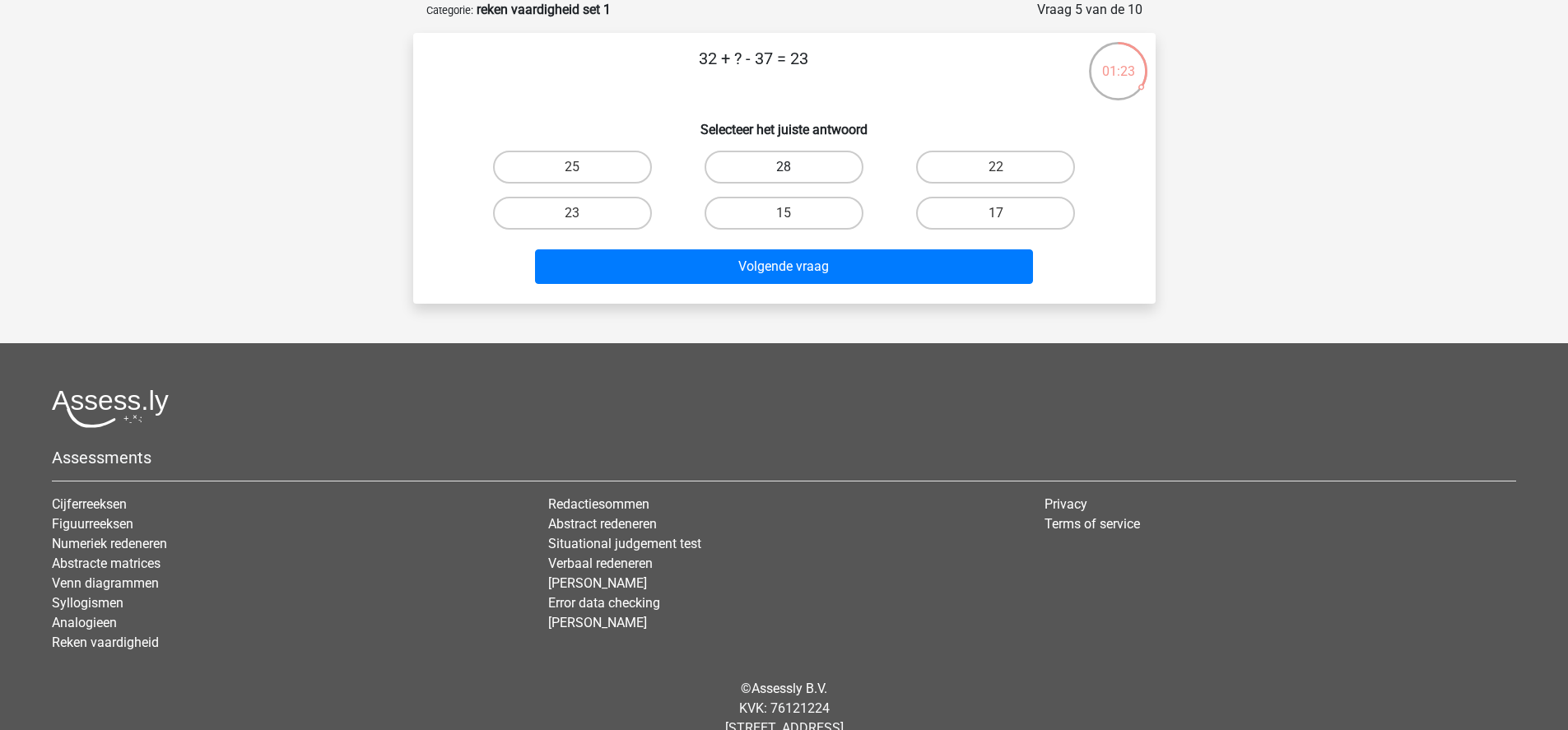
click at [744, 175] on label "28" at bounding box center [783, 168] width 158 height 33
click at [783, 175] on input "28" at bounding box center [789, 172] width 11 height 11
radio input "true"
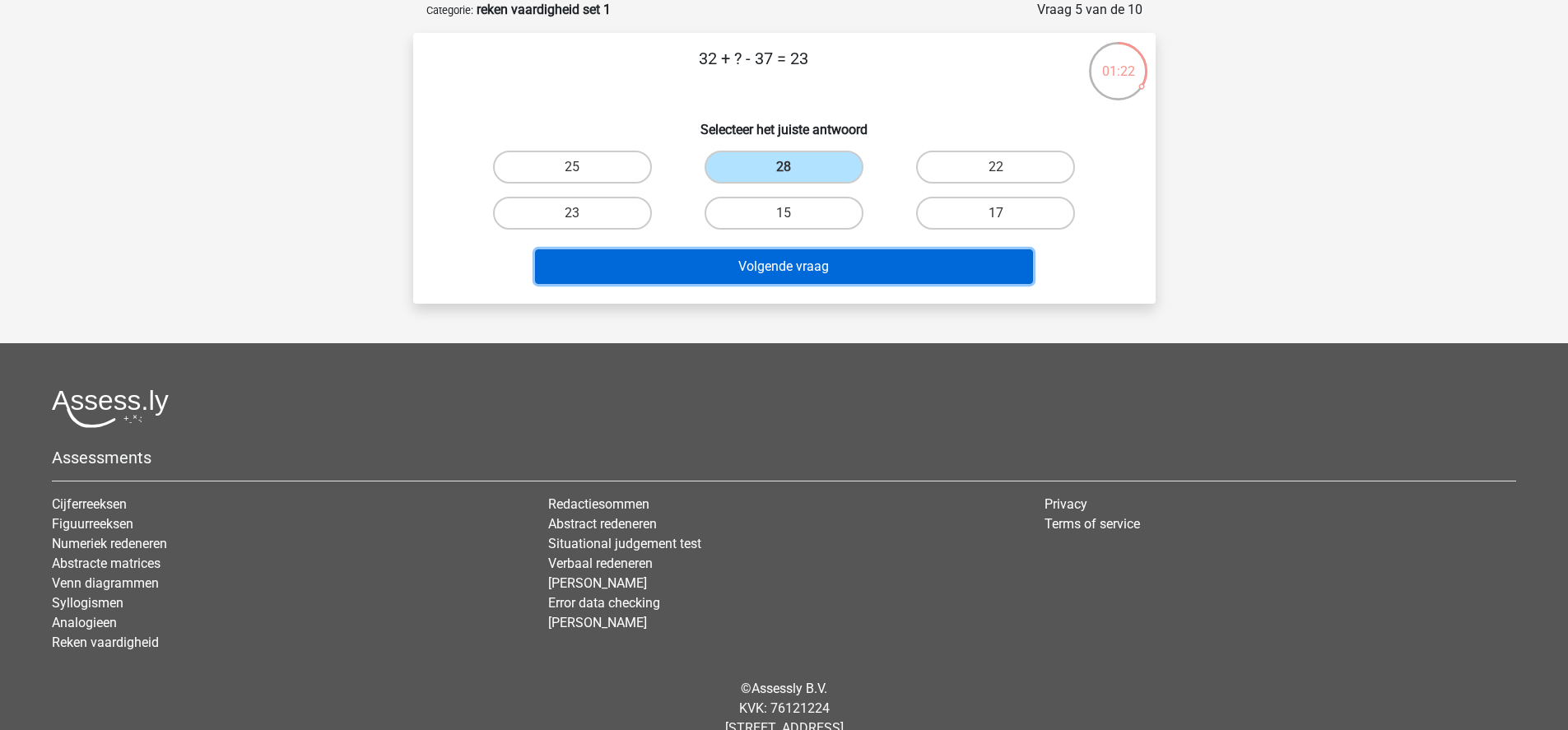
click at [751, 277] on button "Volgende vraag" at bounding box center [783, 266] width 498 height 34
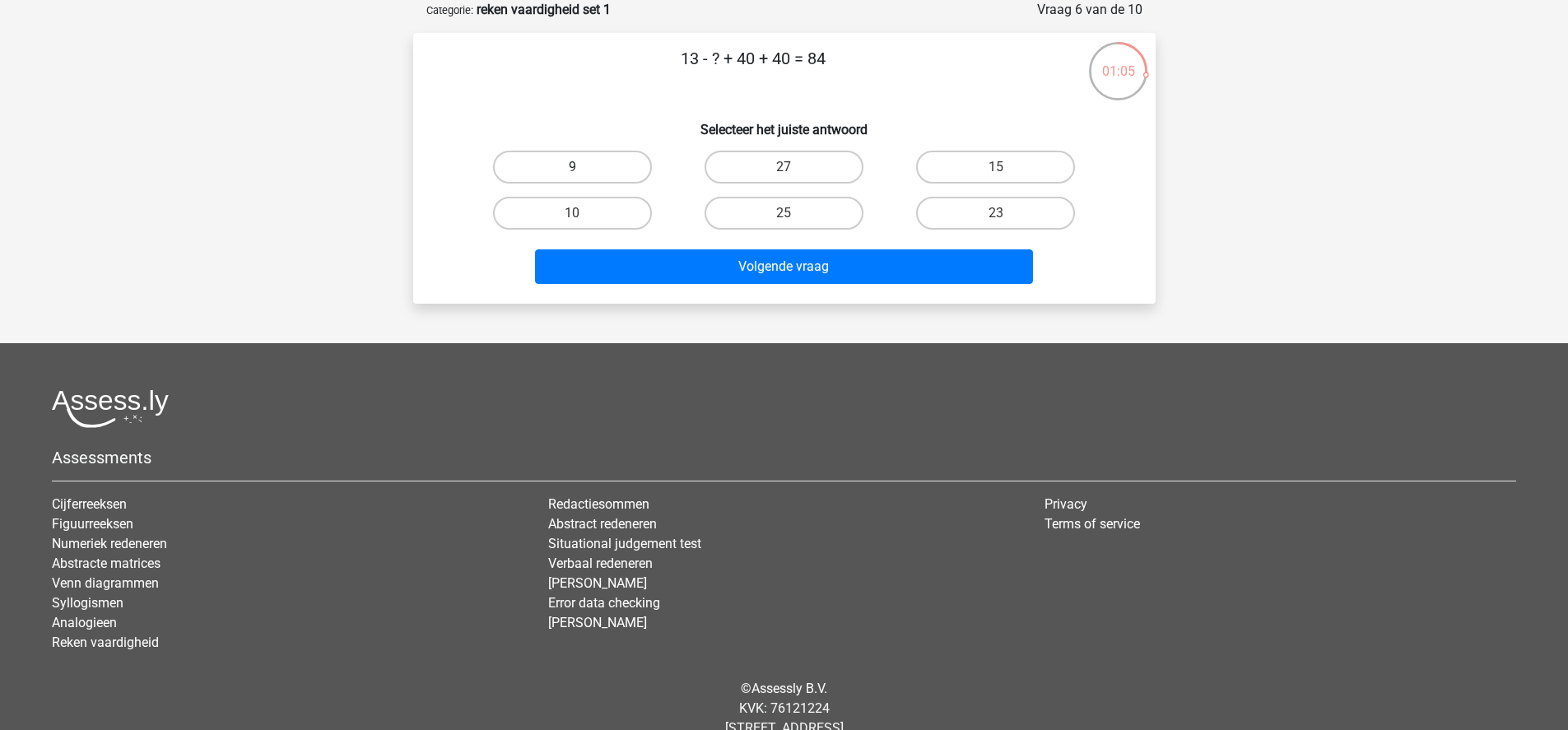
click at [553, 159] on label "9" at bounding box center [572, 168] width 158 height 33
click at [572, 167] on input "9" at bounding box center [577, 172] width 11 height 11
radio input "true"
click at [644, 288] on div "Volgende vraag" at bounding box center [785, 270] width 636 height 41
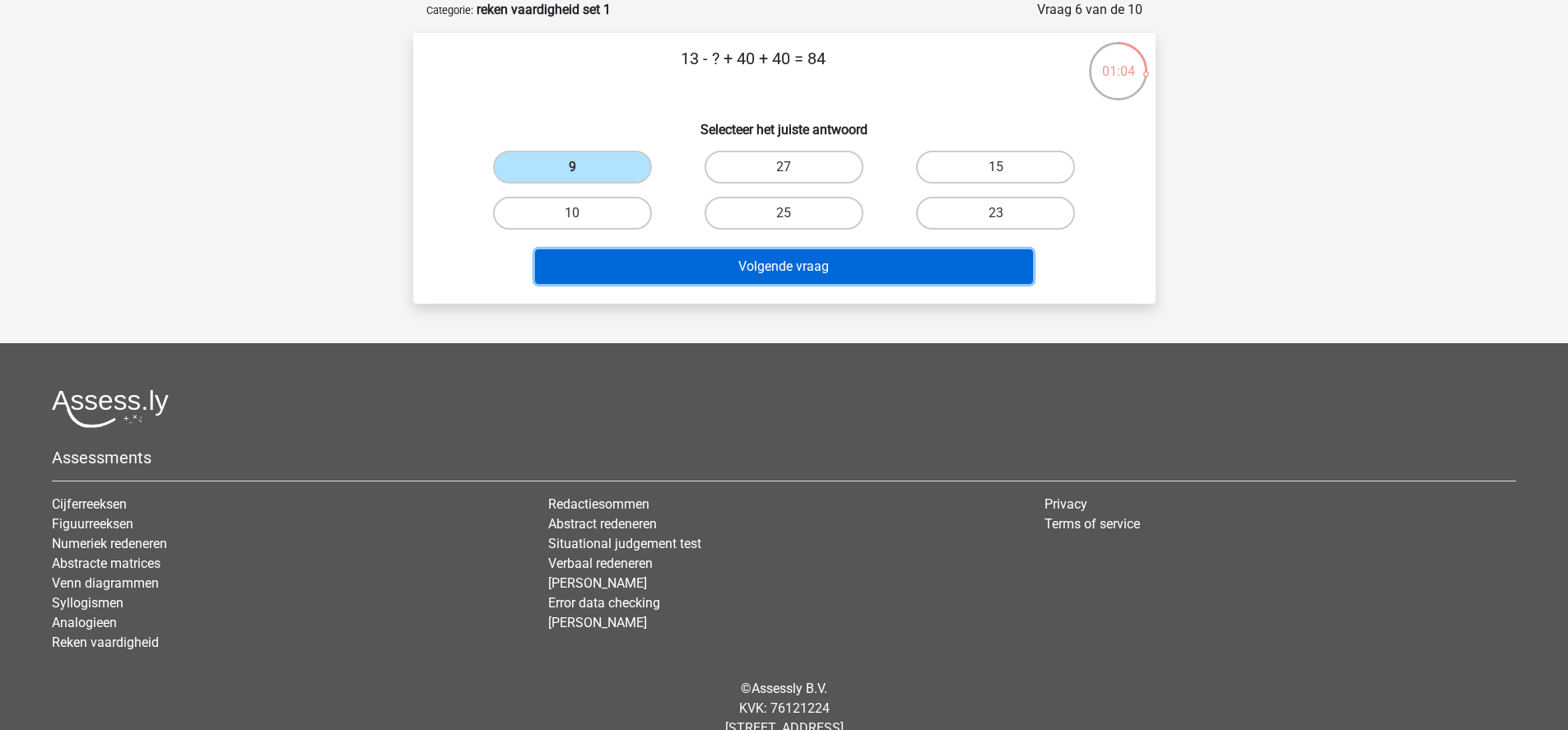
click at [639, 272] on button "Volgende vraag" at bounding box center [783, 266] width 498 height 34
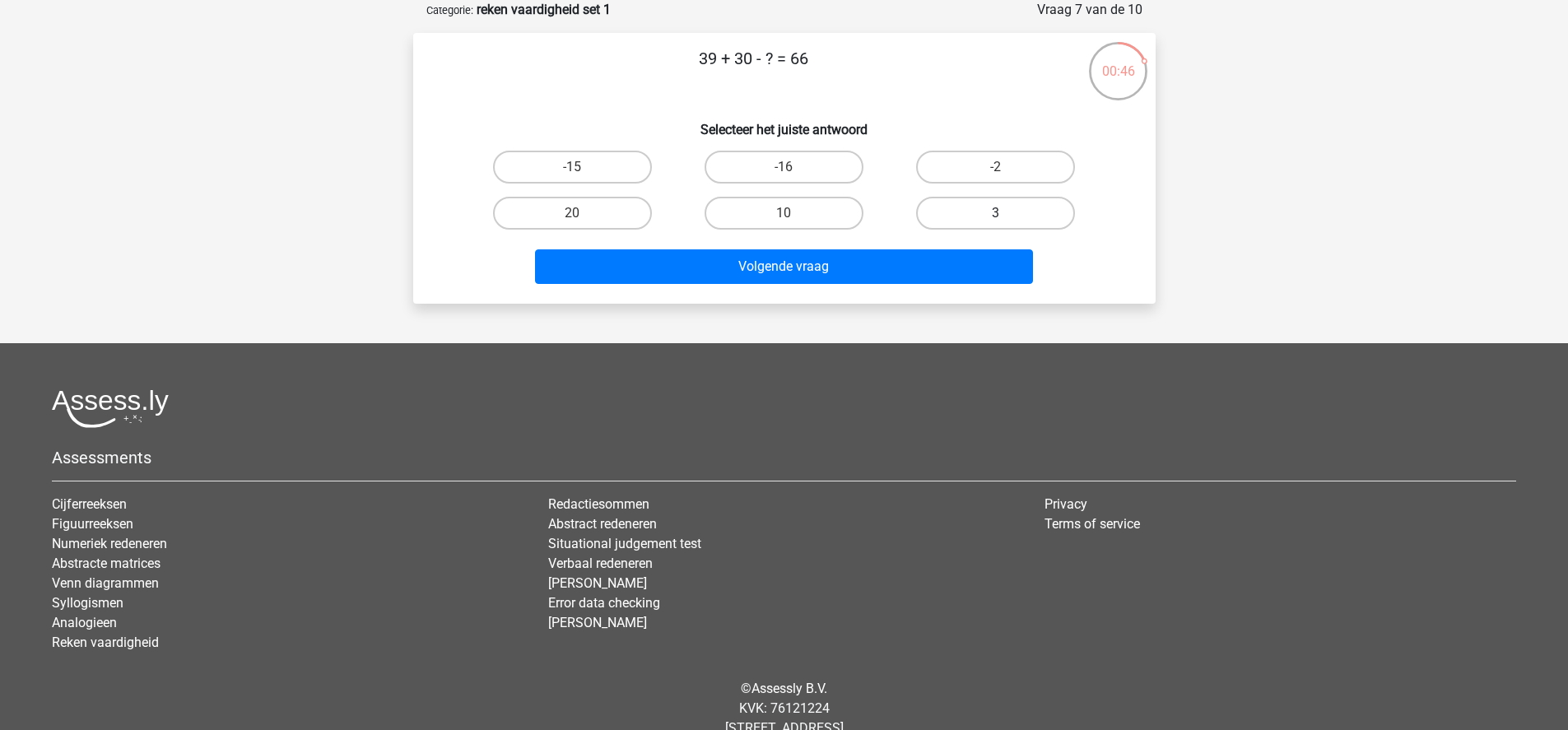
click at [1011, 221] on label "3" at bounding box center [994, 213] width 158 height 33
click at [1006, 221] on input "3" at bounding box center [1002, 219] width 11 height 11
radio input "true"
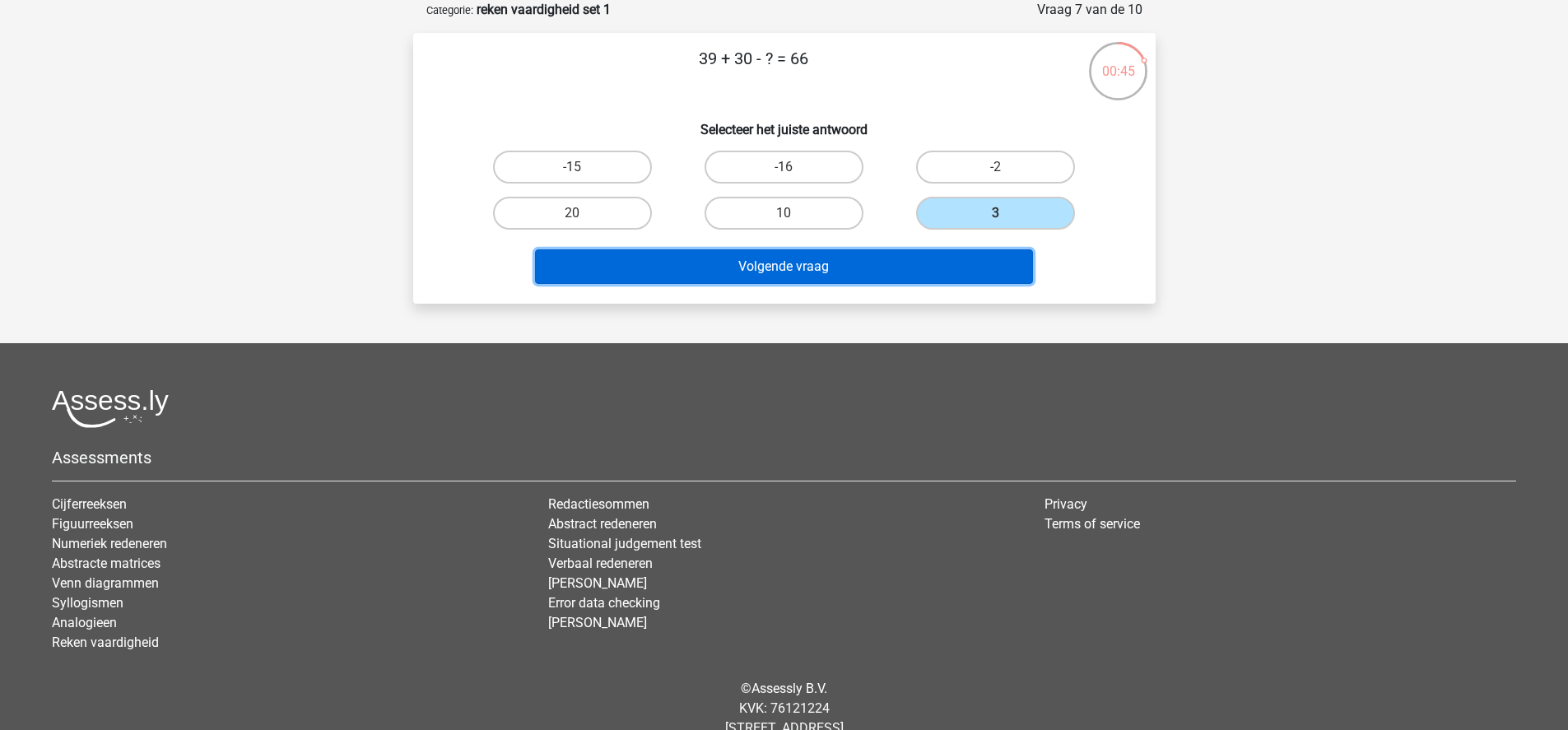
click at [962, 268] on button "Volgende vraag" at bounding box center [783, 266] width 498 height 34
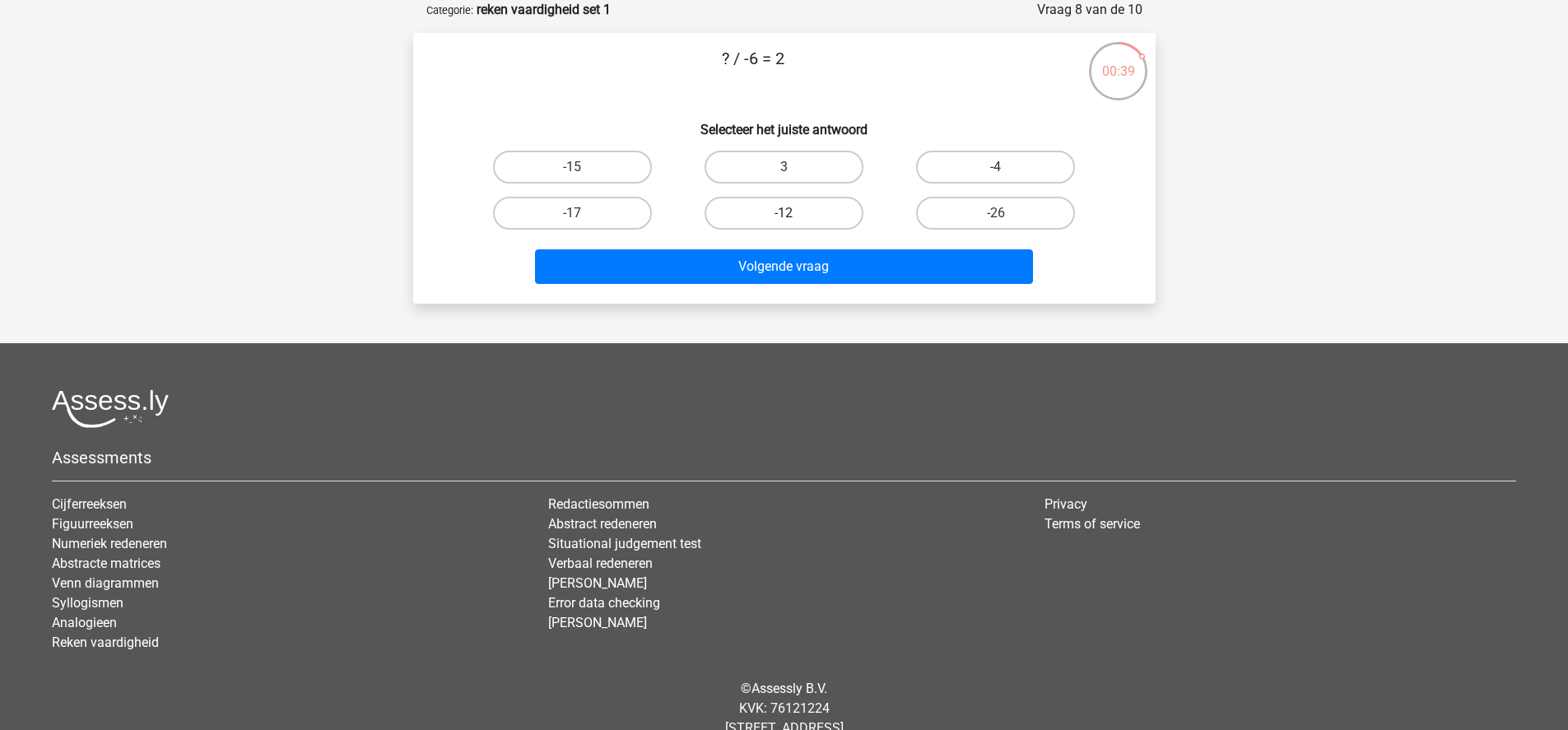
click at [835, 210] on label "-12" at bounding box center [783, 213] width 158 height 33
click at [794, 213] on input "-12" at bounding box center [789, 219] width 11 height 11
radio input "true"
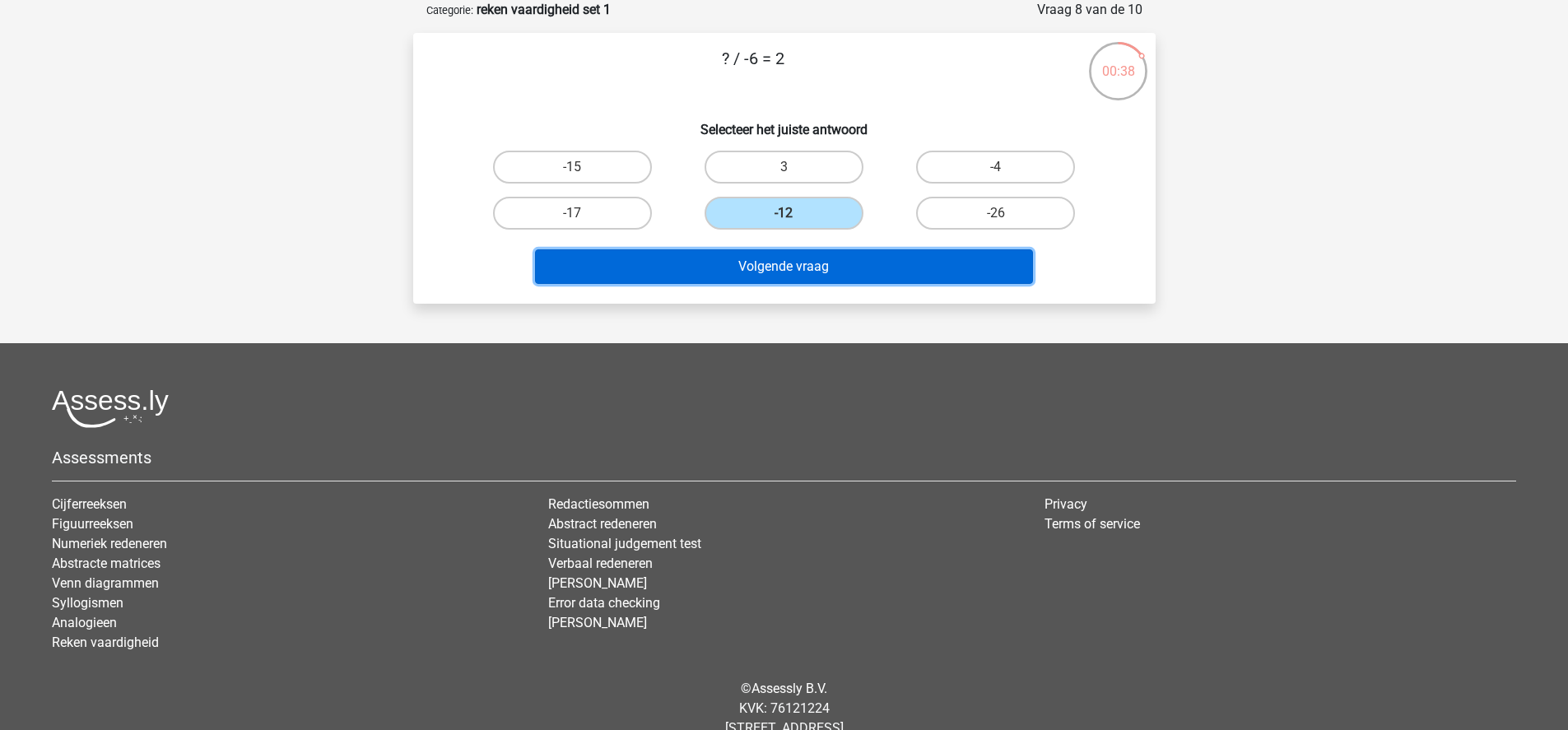
click at [841, 261] on button "Volgende vraag" at bounding box center [783, 266] width 498 height 34
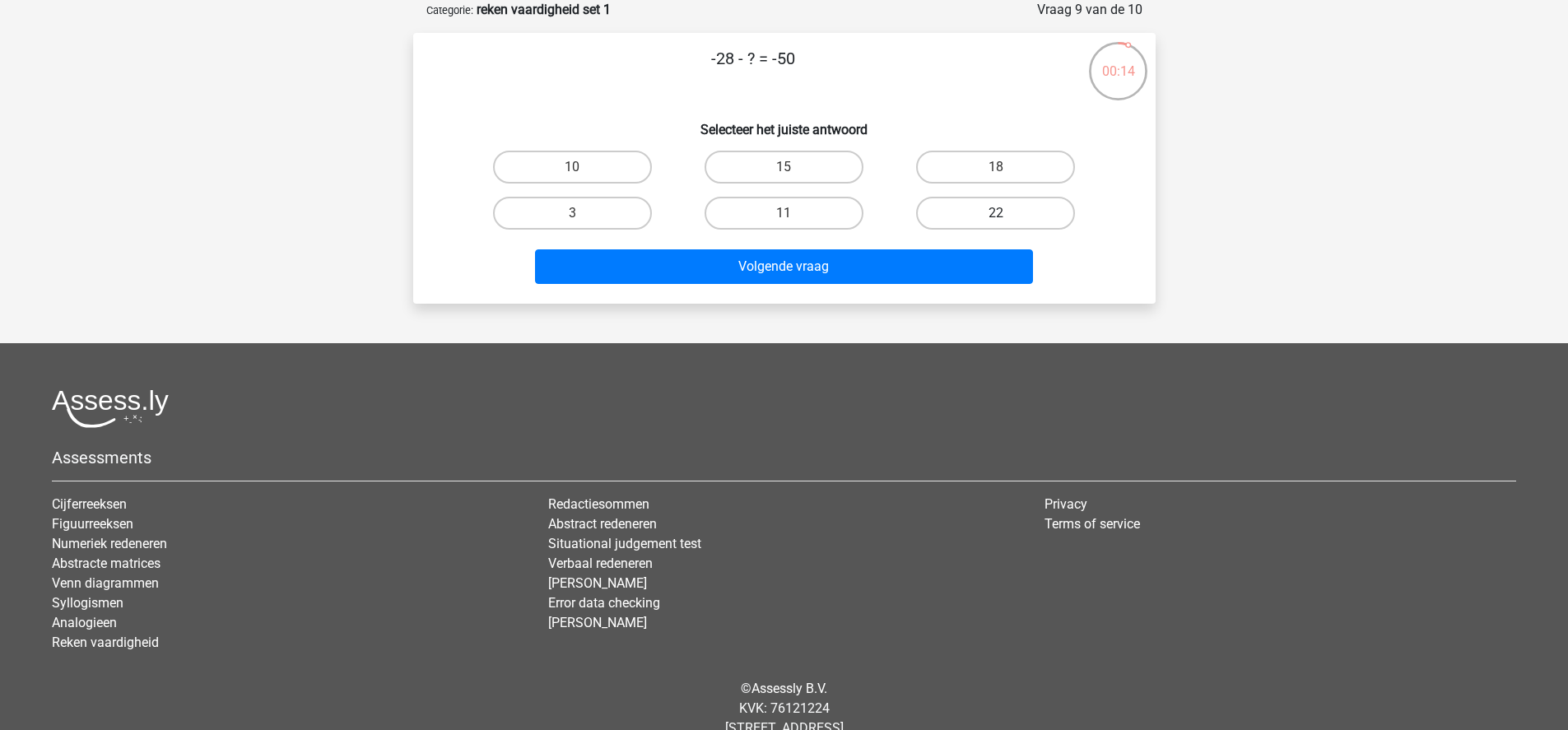
click at [954, 214] on label "22" at bounding box center [994, 213] width 158 height 33
click at [996, 214] on input "22" at bounding box center [1002, 219] width 11 height 11
radio input "true"
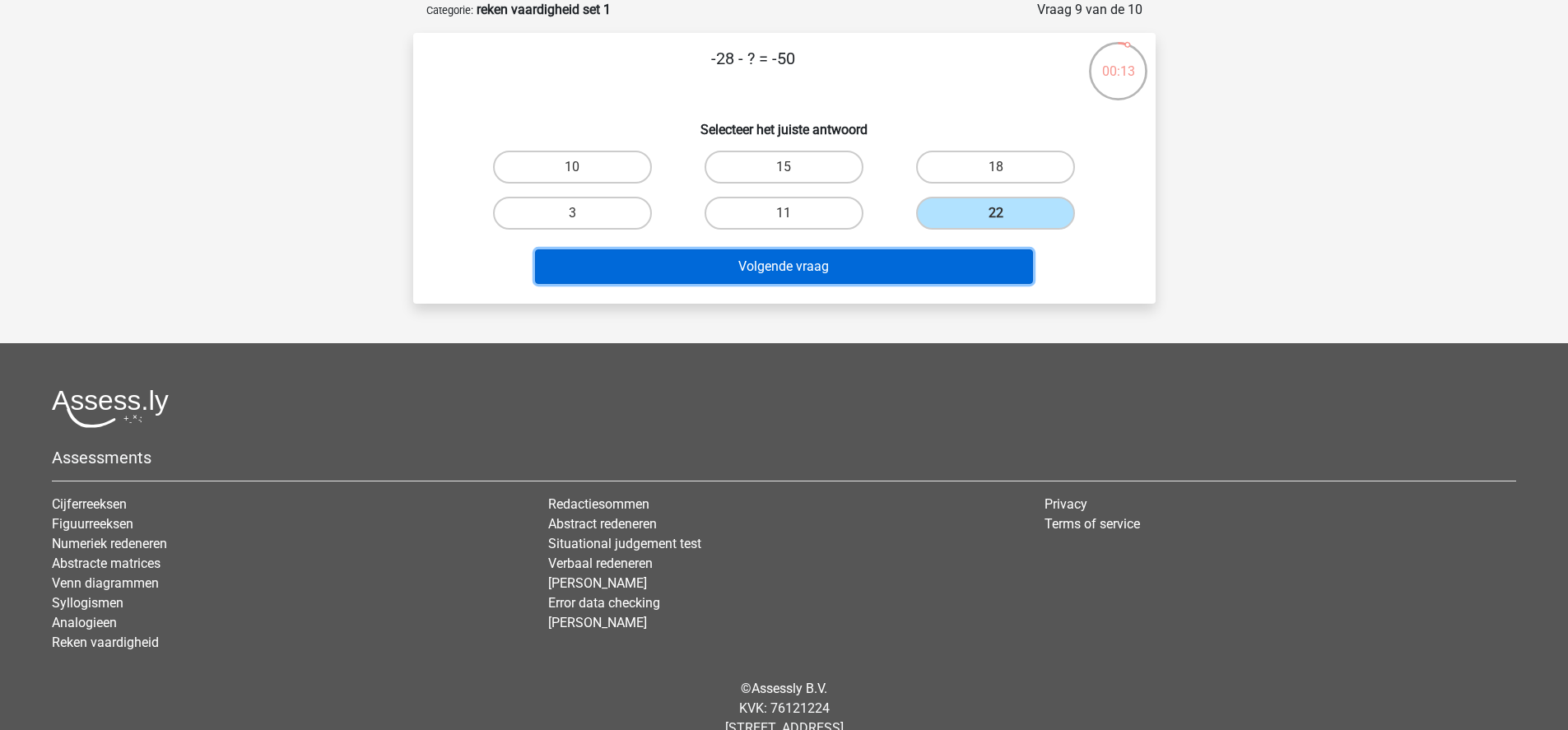
click at [950, 264] on button "Volgende vraag" at bounding box center [783, 266] width 498 height 34
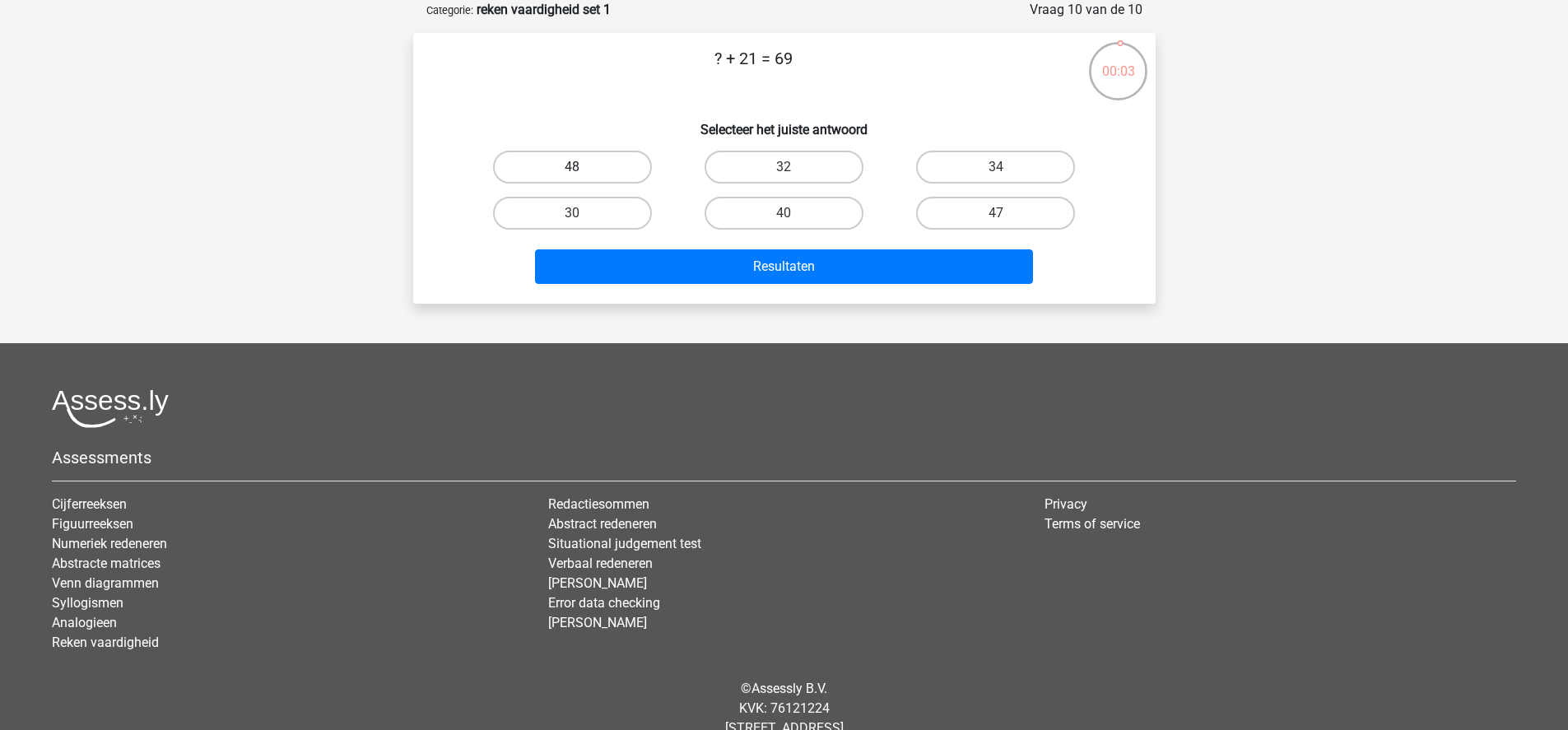
click at [556, 172] on label "48" at bounding box center [572, 168] width 158 height 33
click at [572, 172] on input "48" at bounding box center [577, 172] width 11 height 11
radio input "true"
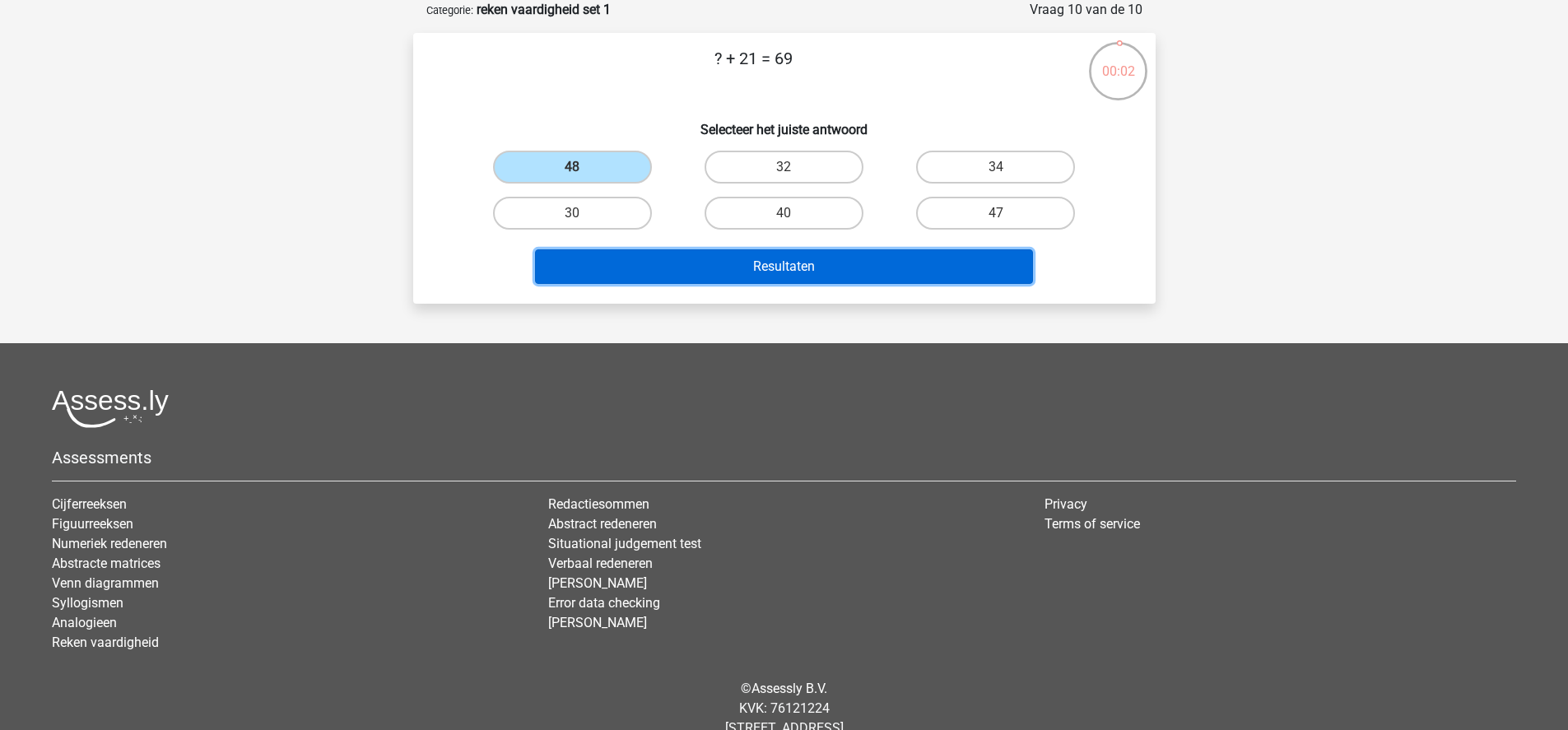
click at [592, 260] on button "Resultaten" at bounding box center [783, 266] width 498 height 34
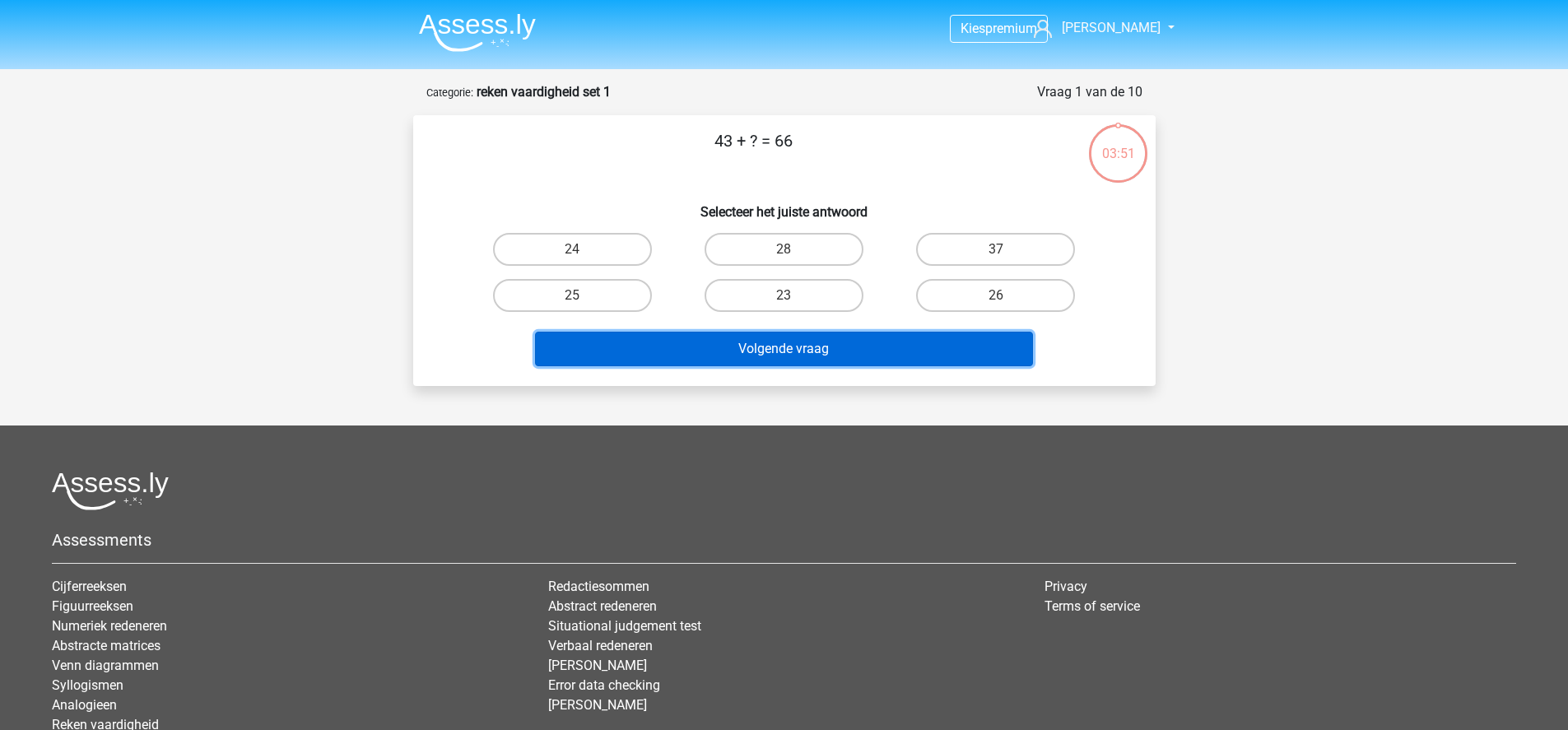
click at [701, 351] on button "Volgende vraag" at bounding box center [783, 348] width 498 height 34
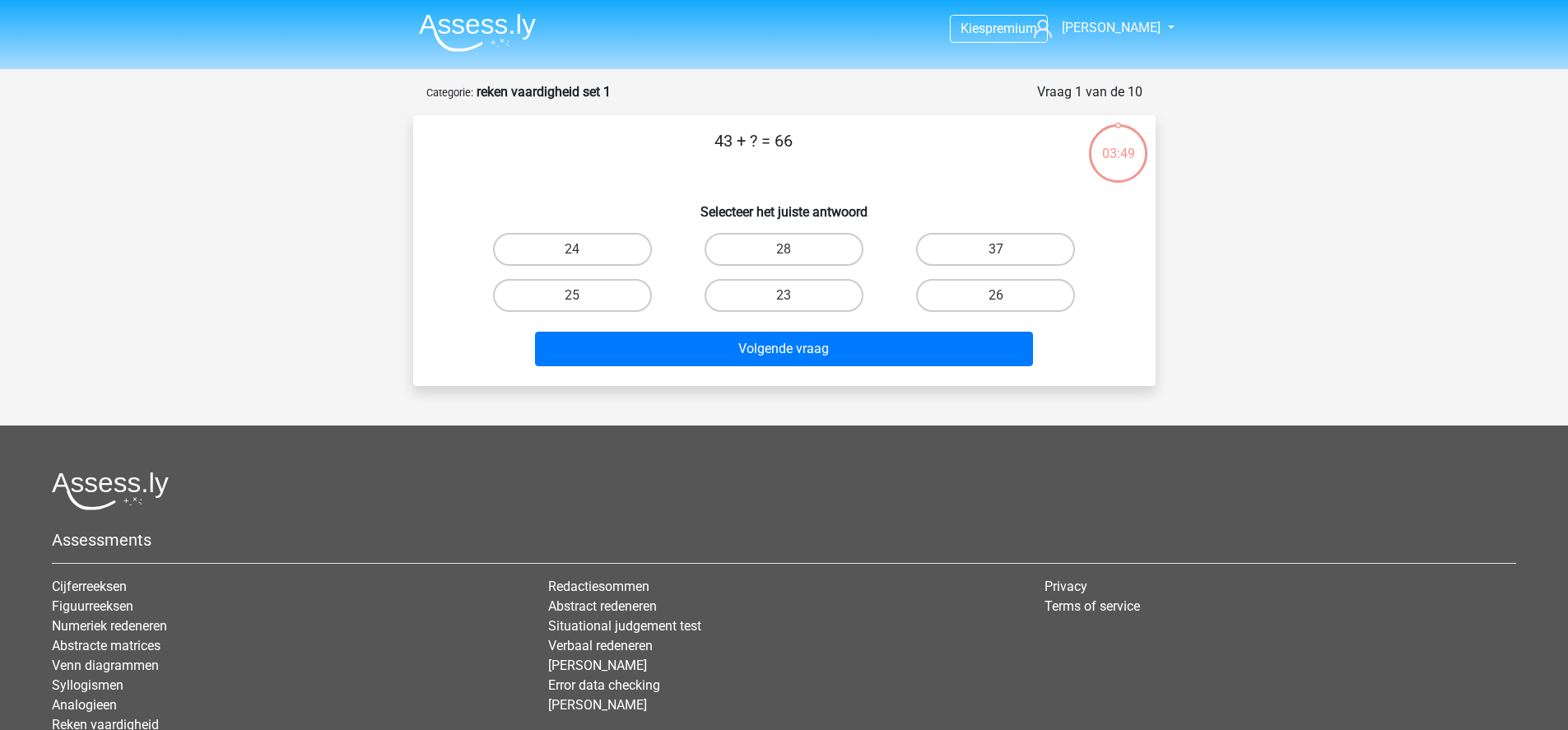
click at [486, 155] on p "43 + ? = 66" at bounding box center [753, 153] width 628 height 49
click at [532, 246] on label "24" at bounding box center [572, 249] width 158 height 33
click at [572, 249] on input "24" at bounding box center [577, 255] width 11 height 11
radio input "true"
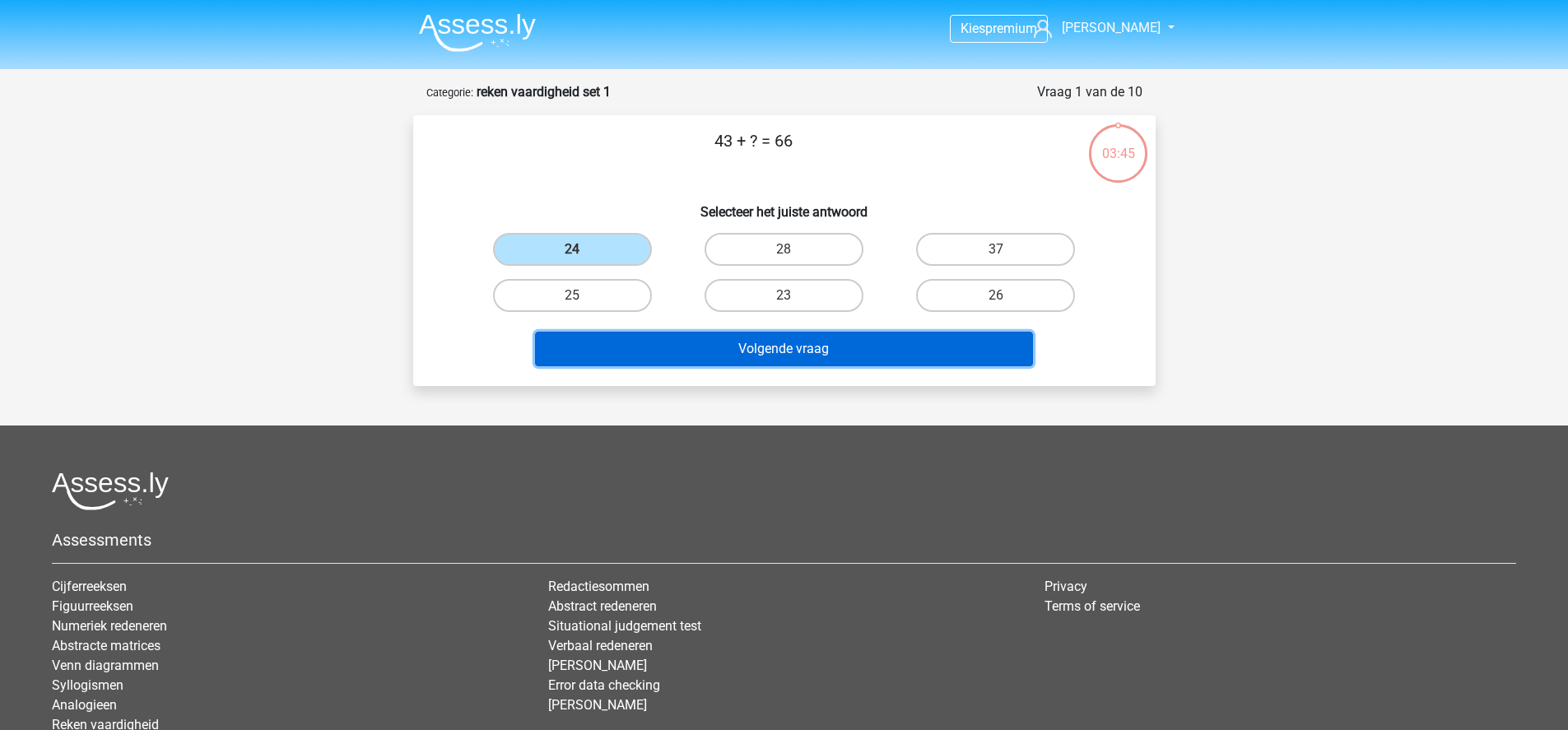
click at [685, 351] on button "Volgende vraag" at bounding box center [783, 348] width 498 height 34
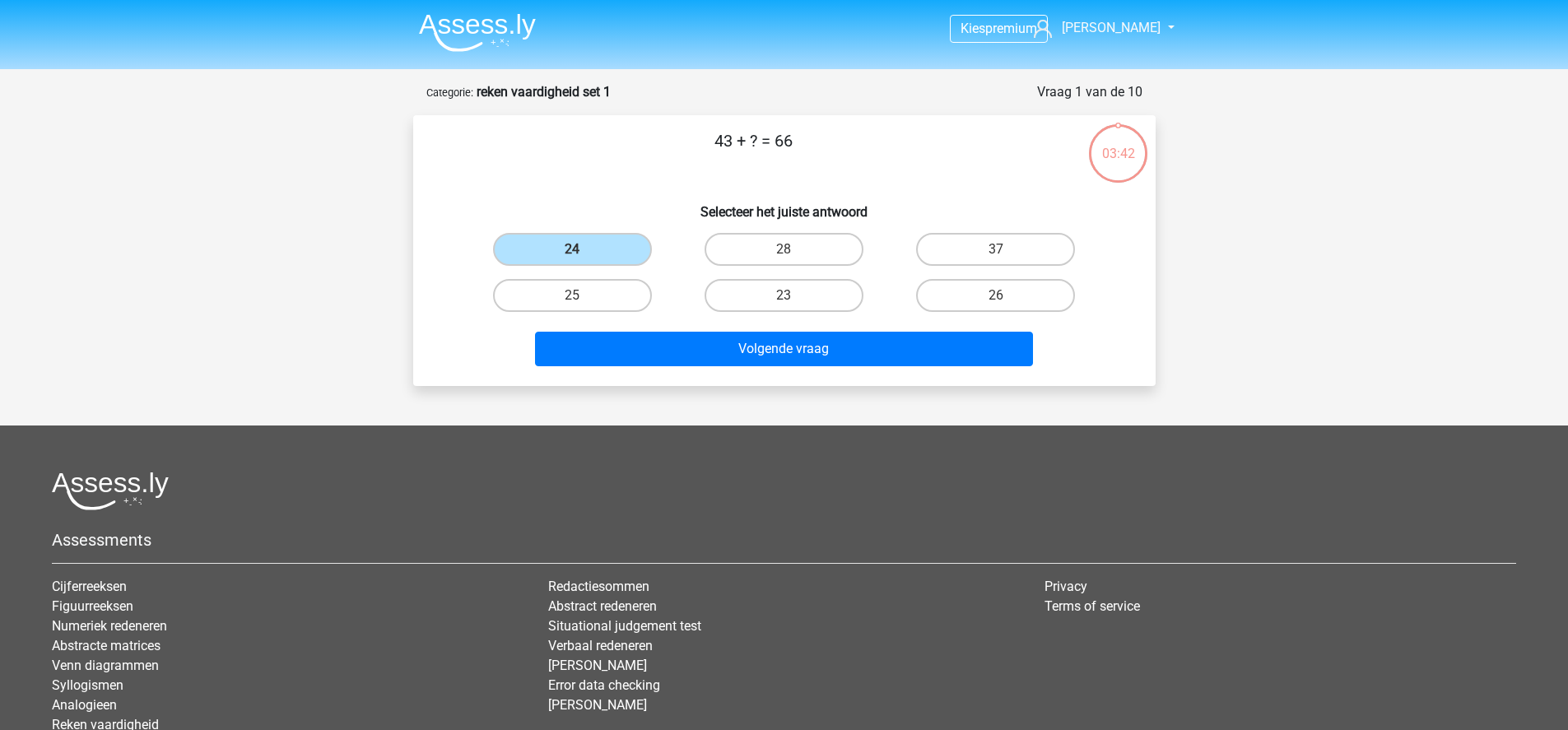
click at [527, 217] on h6 "Selecteer het juiste antwoord" at bounding box center [784, 205] width 689 height 29
click at [540, 267] on div "24" at bounding box center [573, 249] width 211 height 46
click at [536, 256] on label "24" at bounding box center [572, 249] width 158 height 33
click at [572, 256] on input "24" at bounding box center [577, 255] width 11 height 11
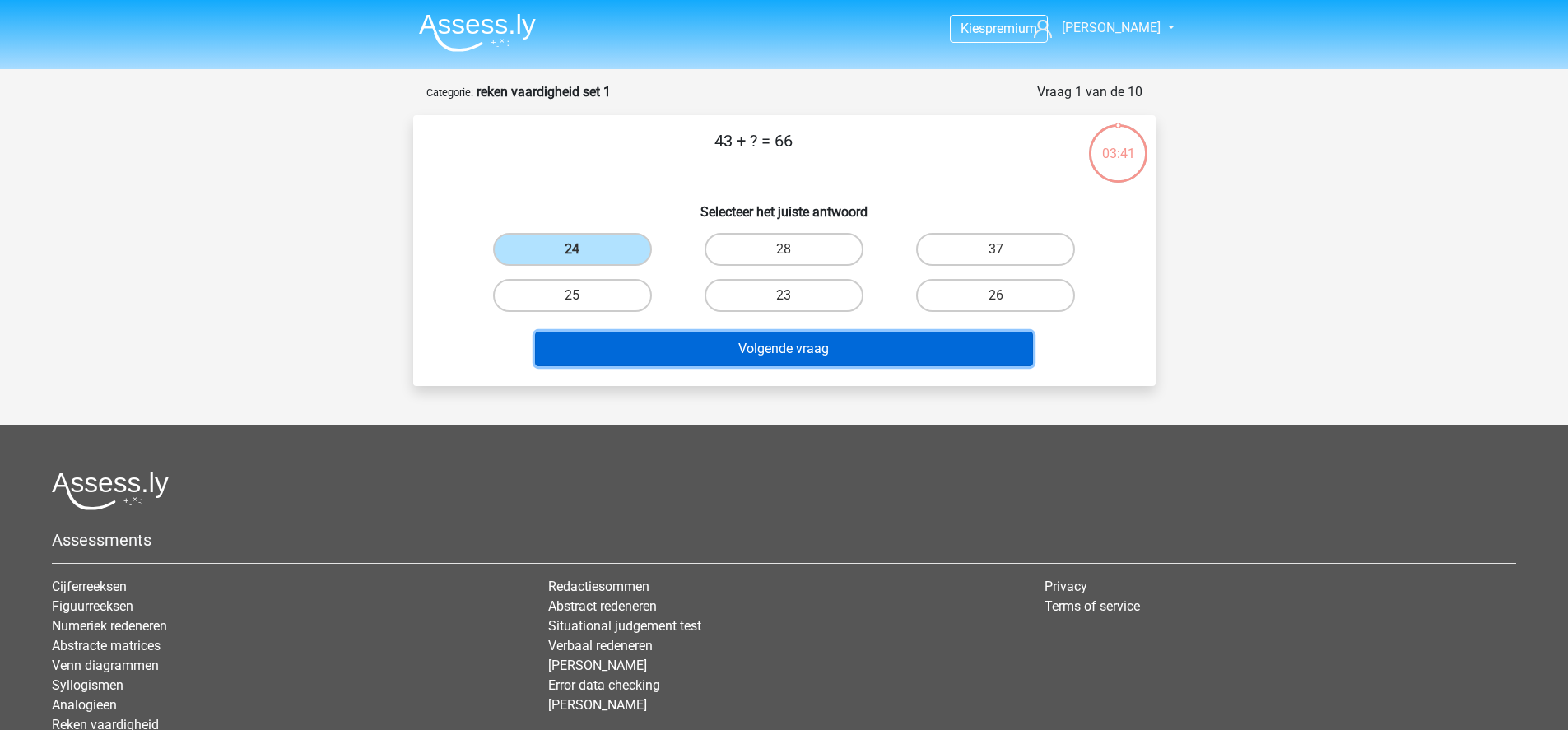
click at [763, 352] on button "Volgende vraag" at bounding box center [783, 348] width 498 height 34
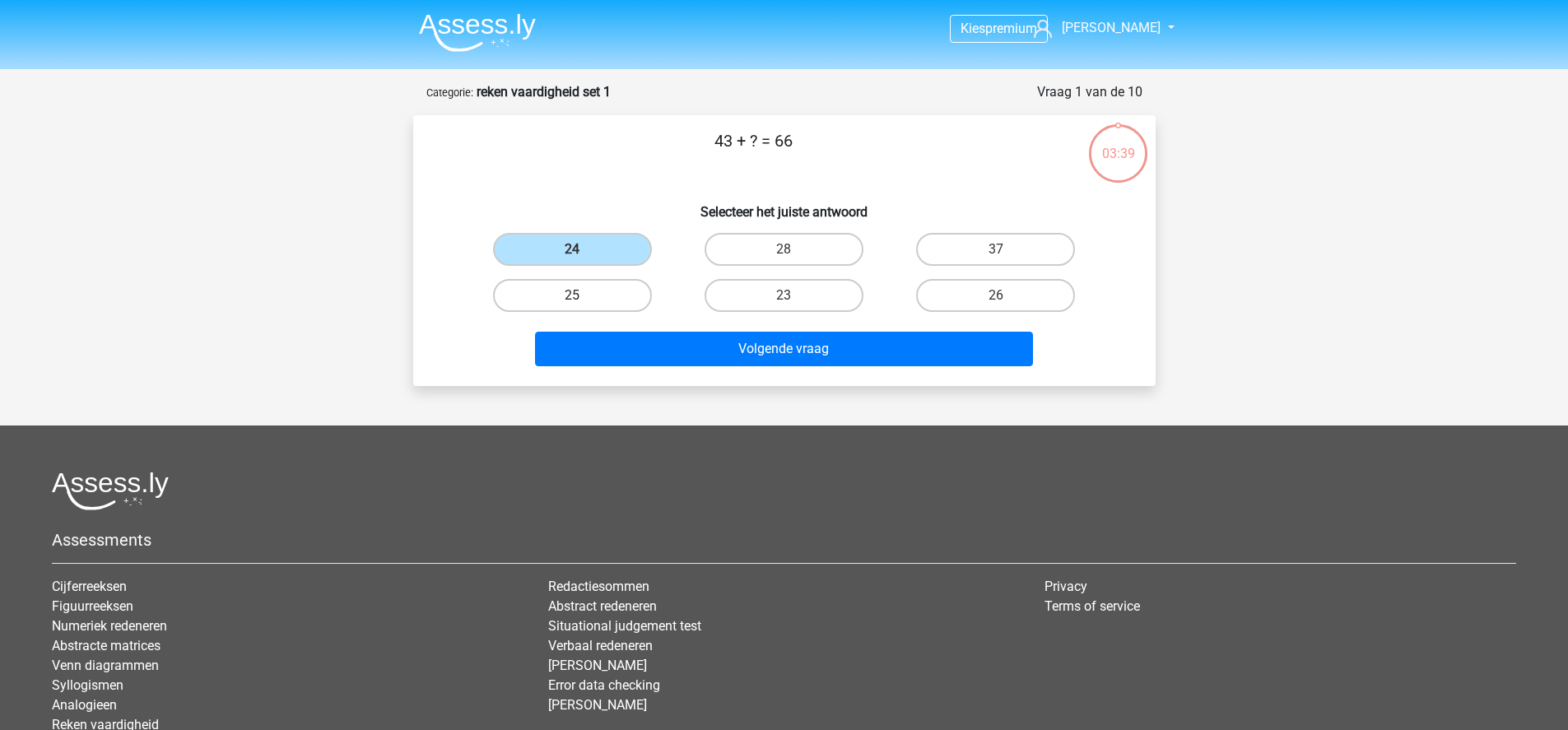
click at [549, 284] on label "25" at bounding box center [572, 296] width 158 height 33
click at [572, 296] on input "25" at bounding box center [577, 301] width 11 height 11
radio input "true"
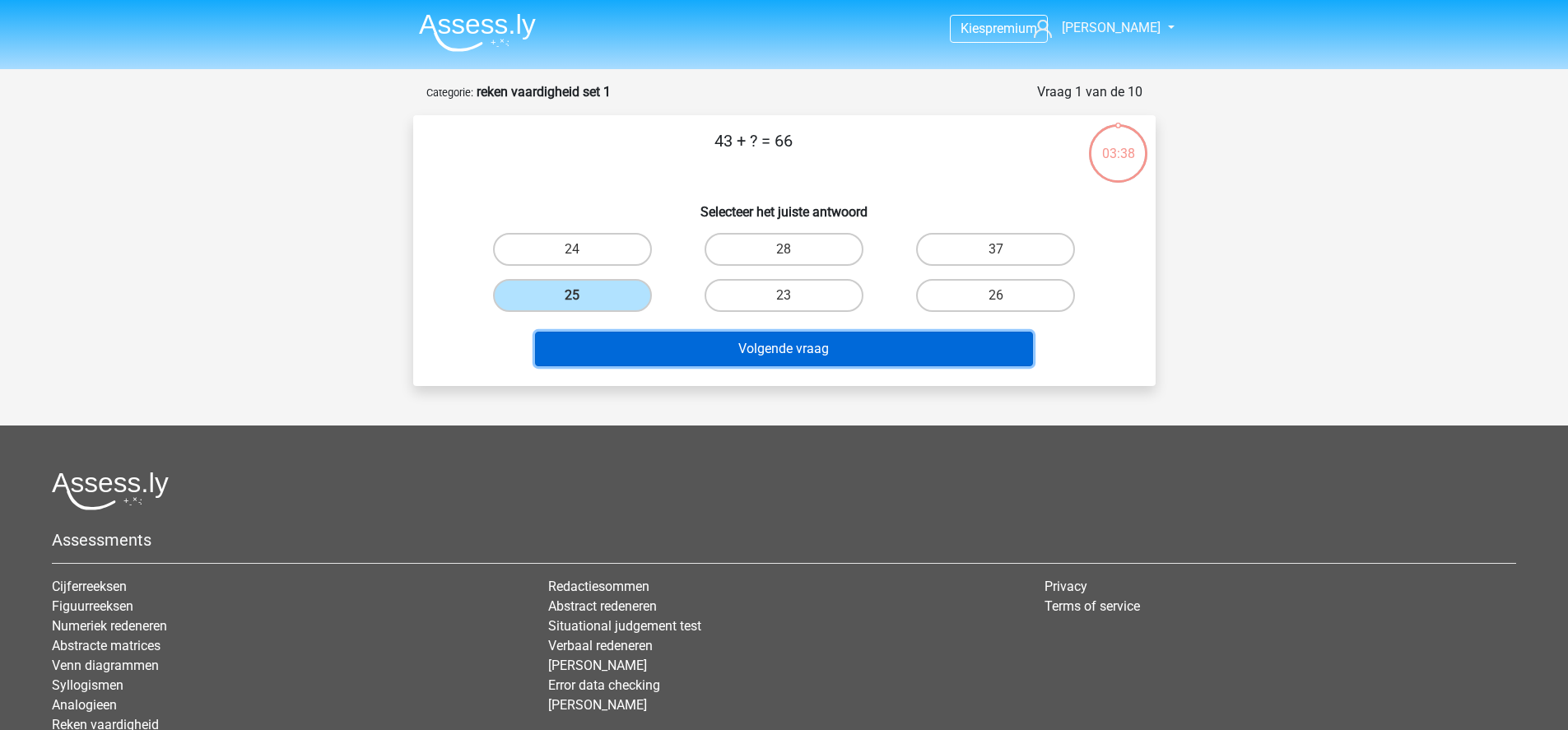
click at [786, 337] on button "Volgende vraag" at bounding box center [783, 348] width 498 height 34
click at [749, 354] on button "Volgende vraag" at bounding box center [783, 348] width 498 height 34
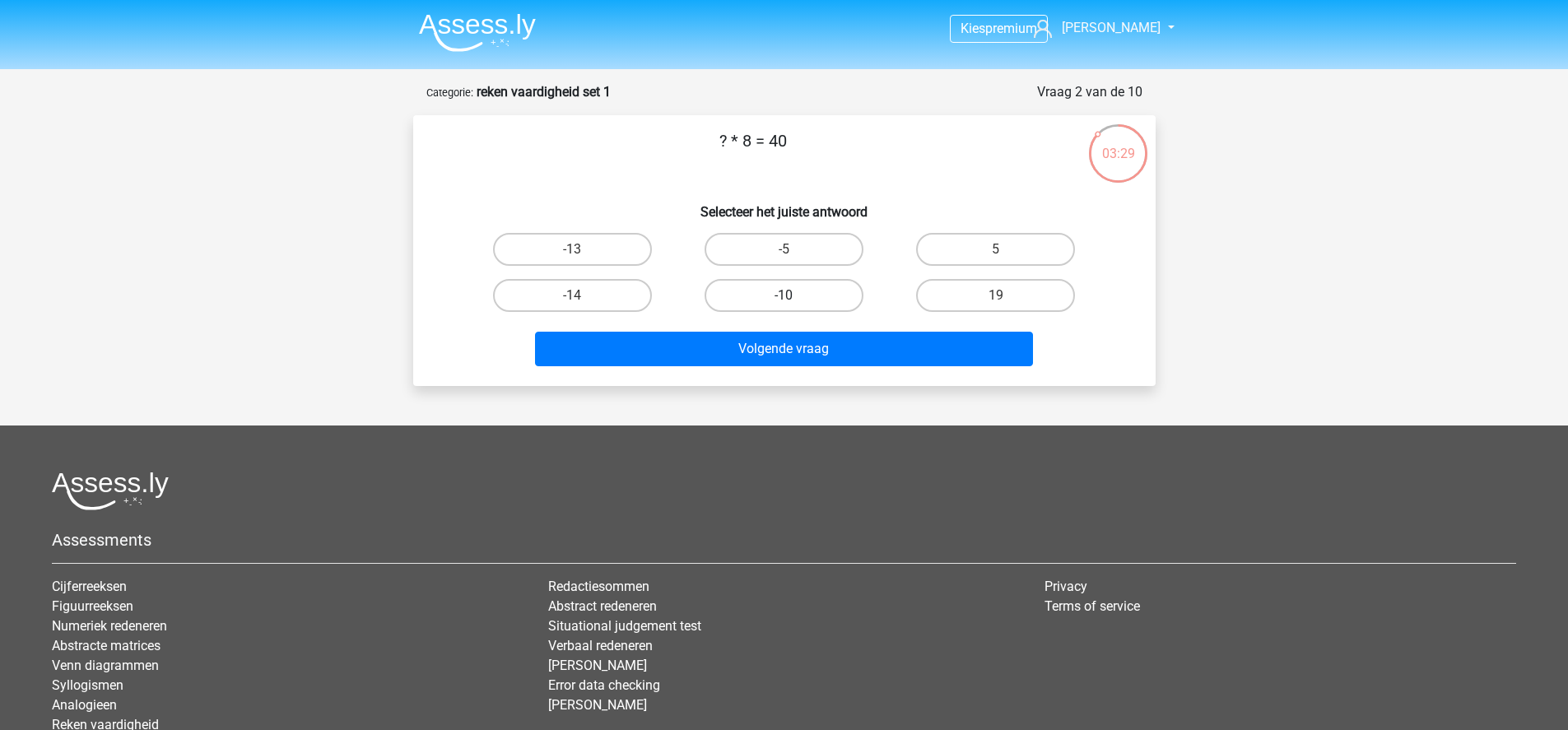
click at [749, 288] on label "-10" at bounding box center [783, 296] width 158 height 33
click at [783, 296] on input "-10" at bounding box center [789, 301] width 11 height 11
radio input "true"
click at [753, 368] on div "Volgende vraag" at bounding box center [785, 352] width 636 height 41
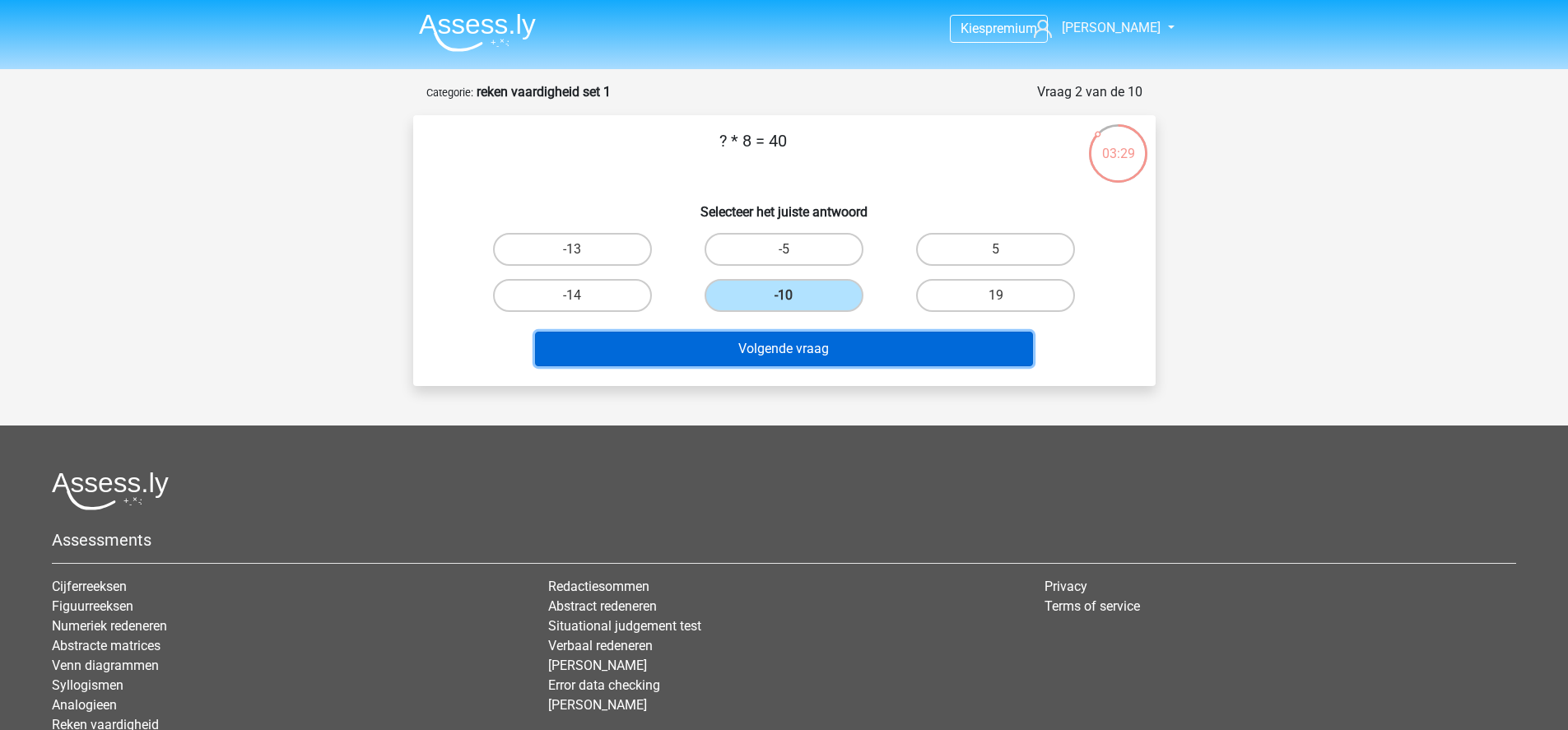
click at [752, 357] on button "Volgende vraag" at bounding box center [783, 348] width 498 height 34
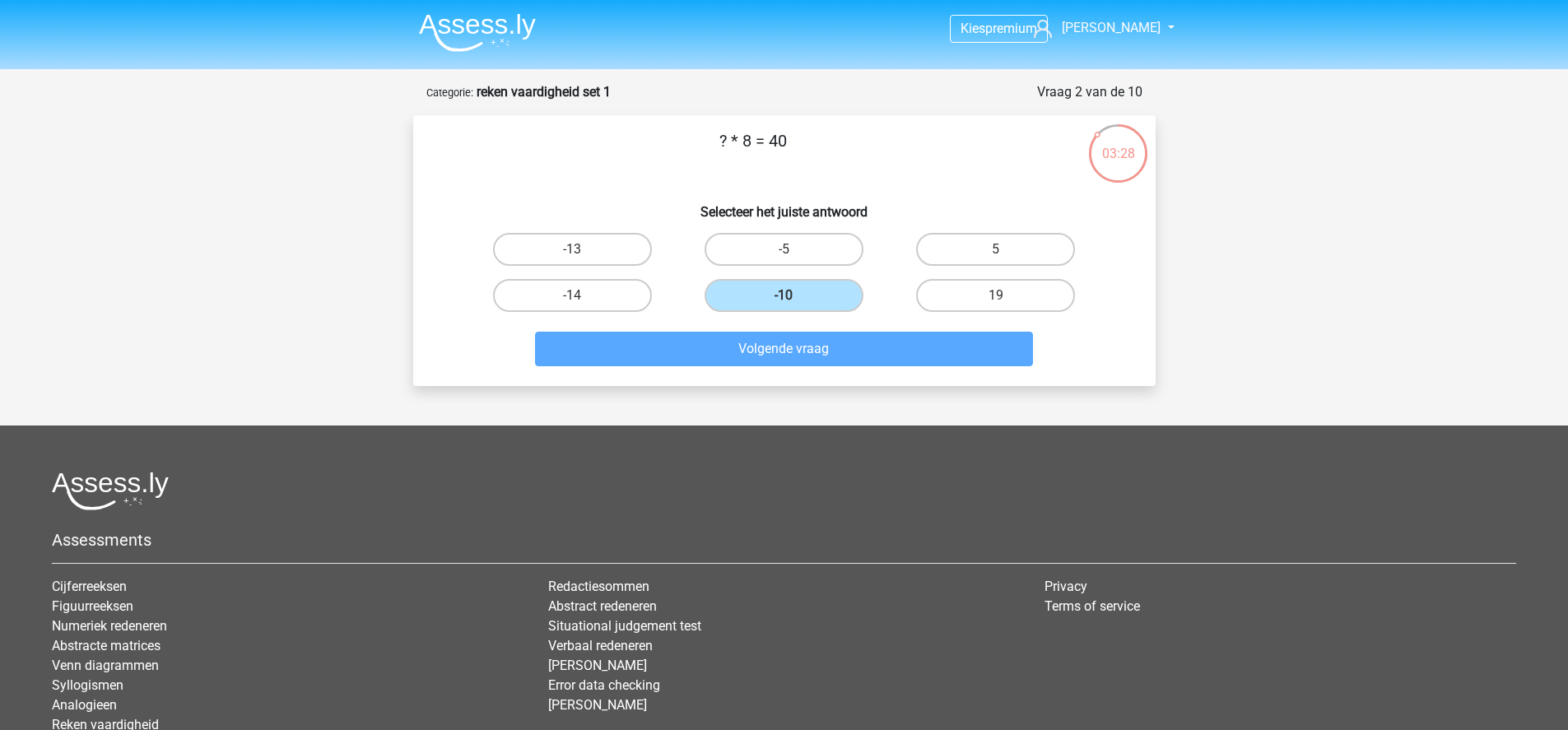
scroll to position [82, 0]
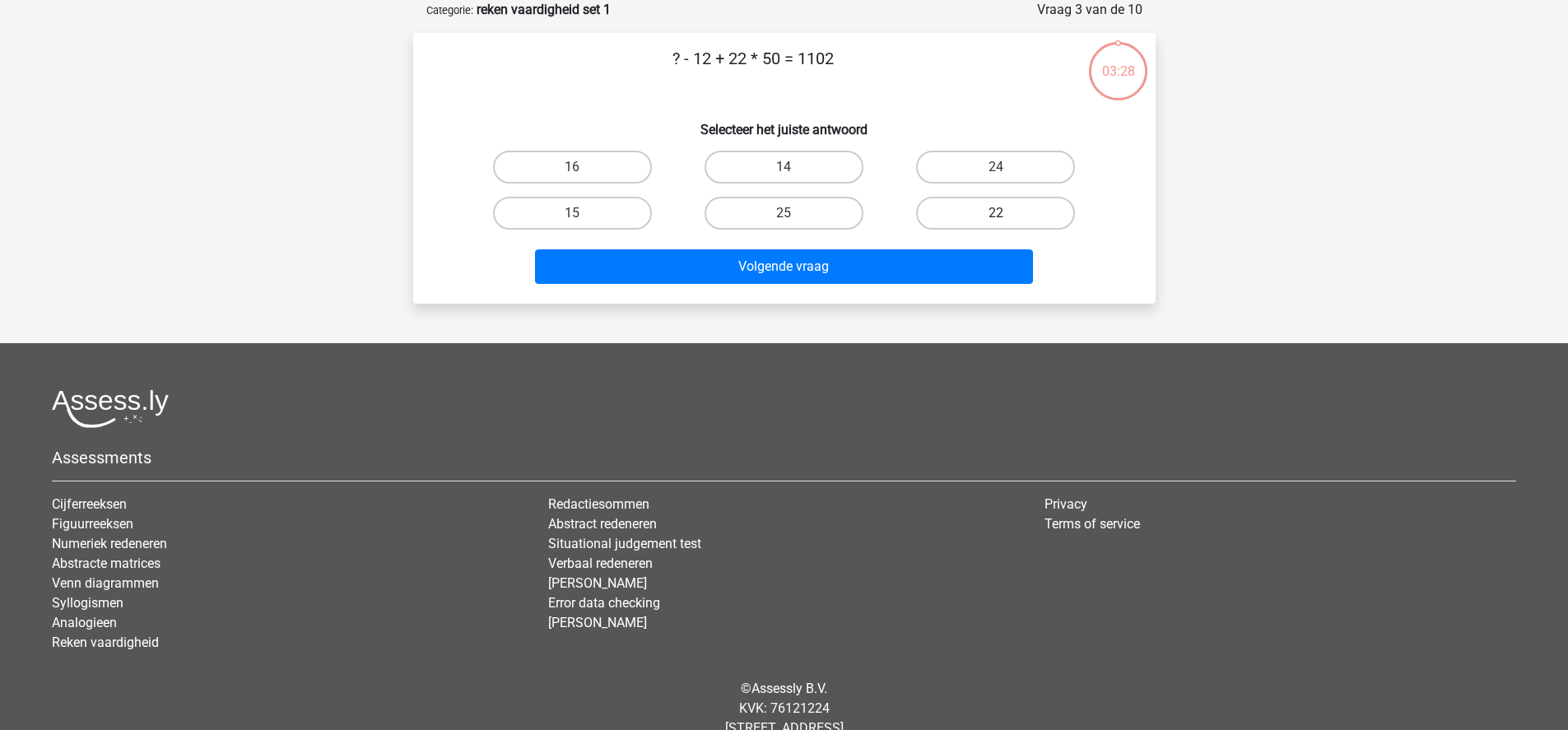
click at [1051, 204] on label "22" at bounding box center [994, 213] width 158 height 33
click at [1006, 213] on input "22" at bounding box center [1002, 219] width 11 height 11
radio input "true"
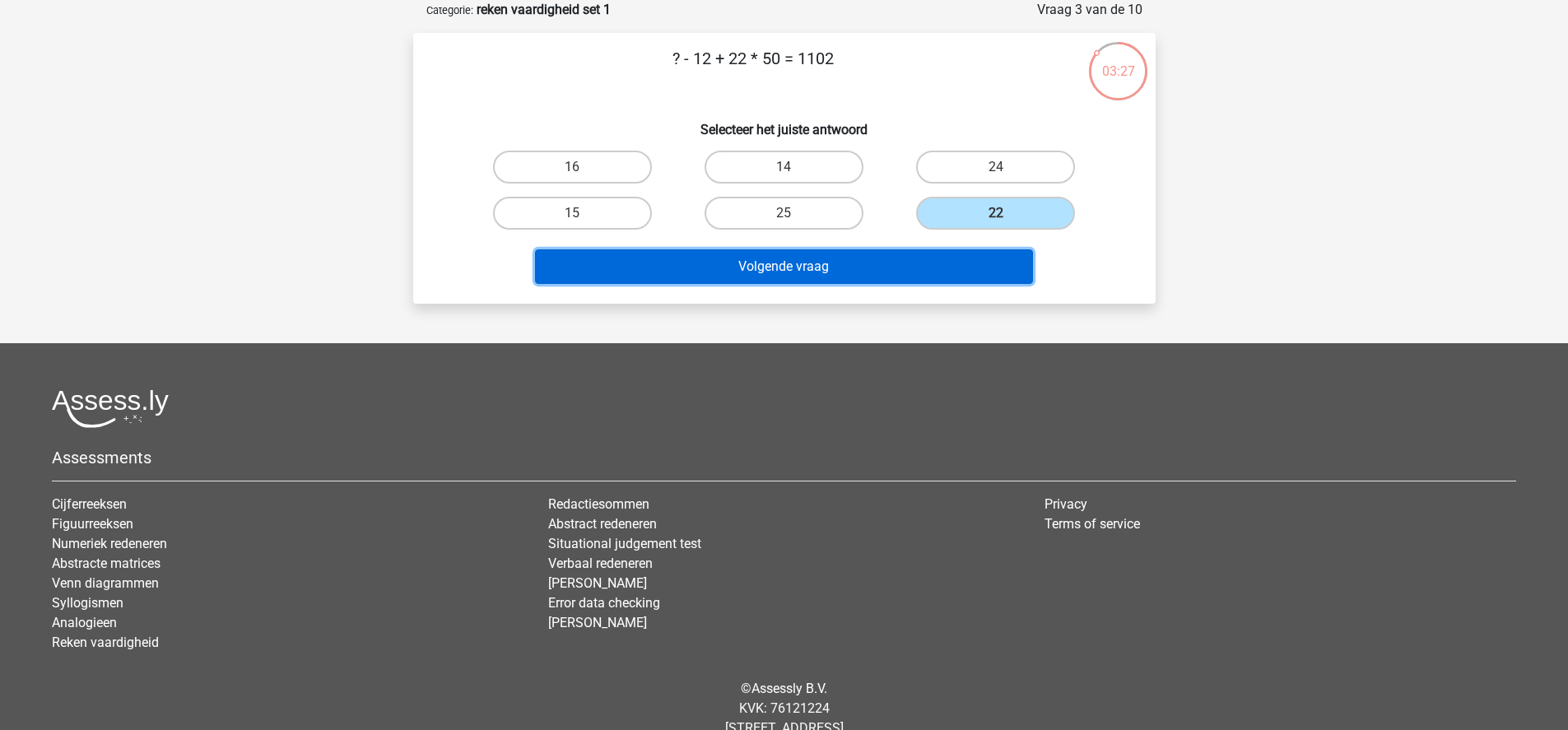
click at [907, 271] on button "Volgende vraag" at bounding box center [783, 266] width 498 height 34
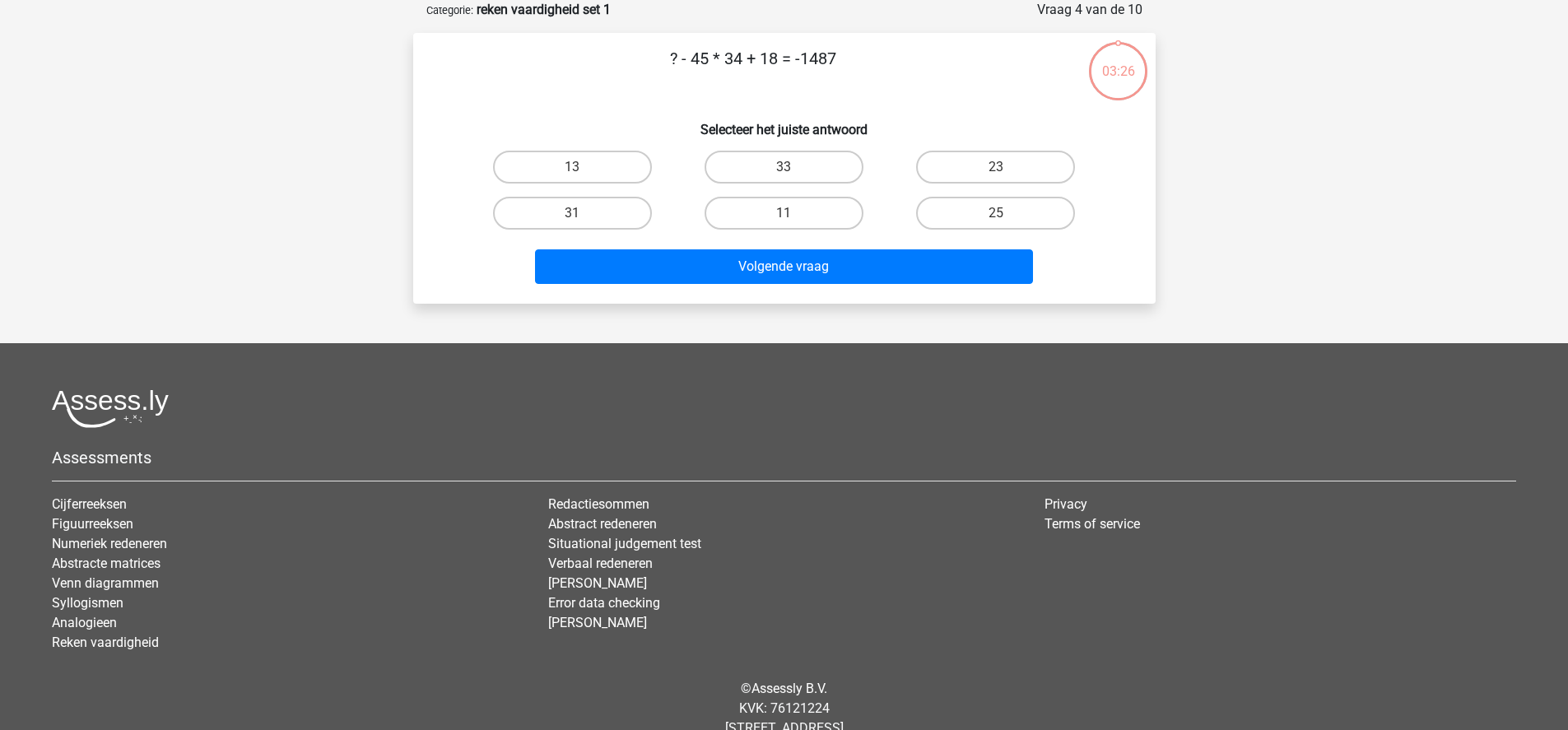
click at [1001, 169] on input "23" at bounding box center [1002, 172] width 11 height 11
radio input "true"
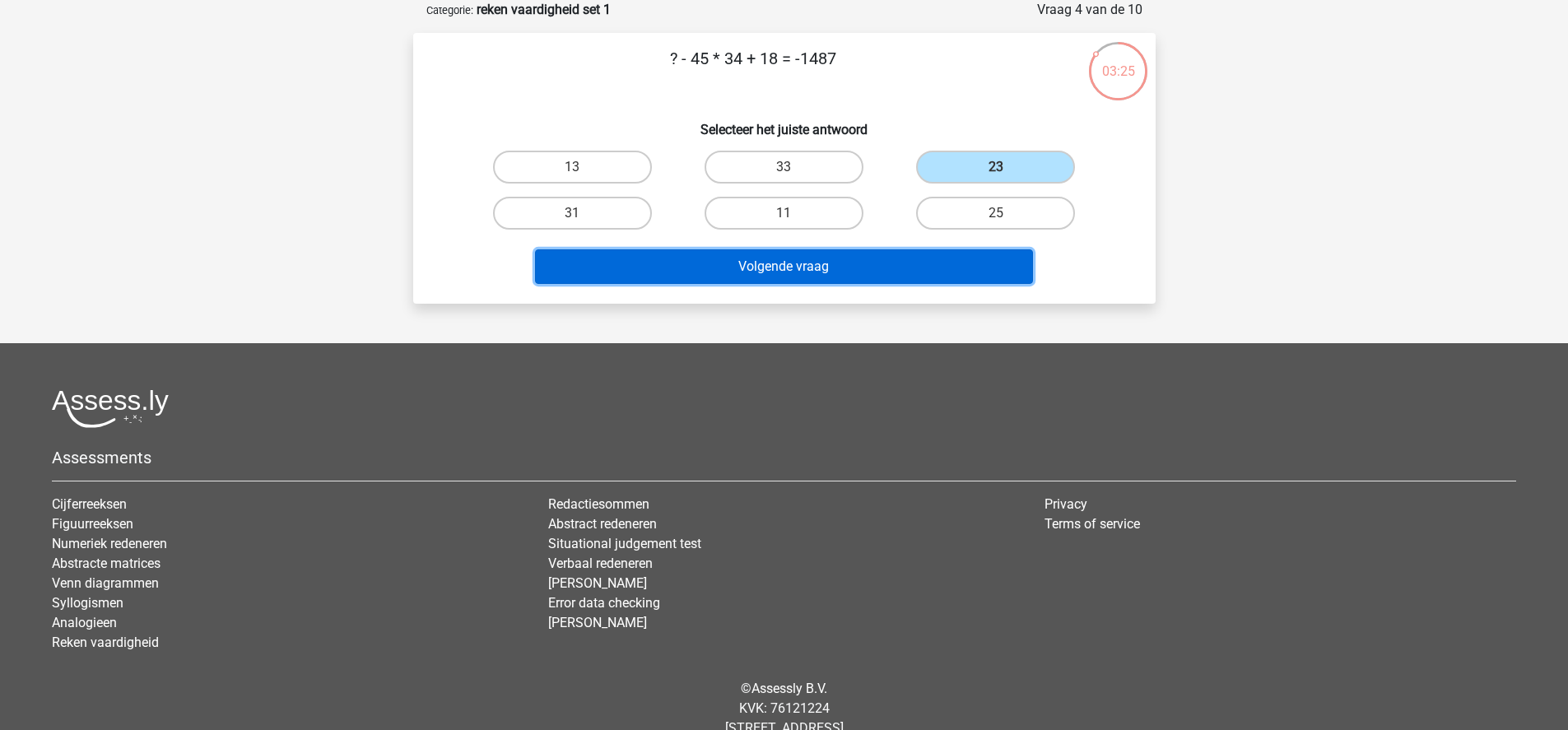
click at [935, 272] on button "Volgende vraag" at bounding box center [783, 266] width 498 height 34
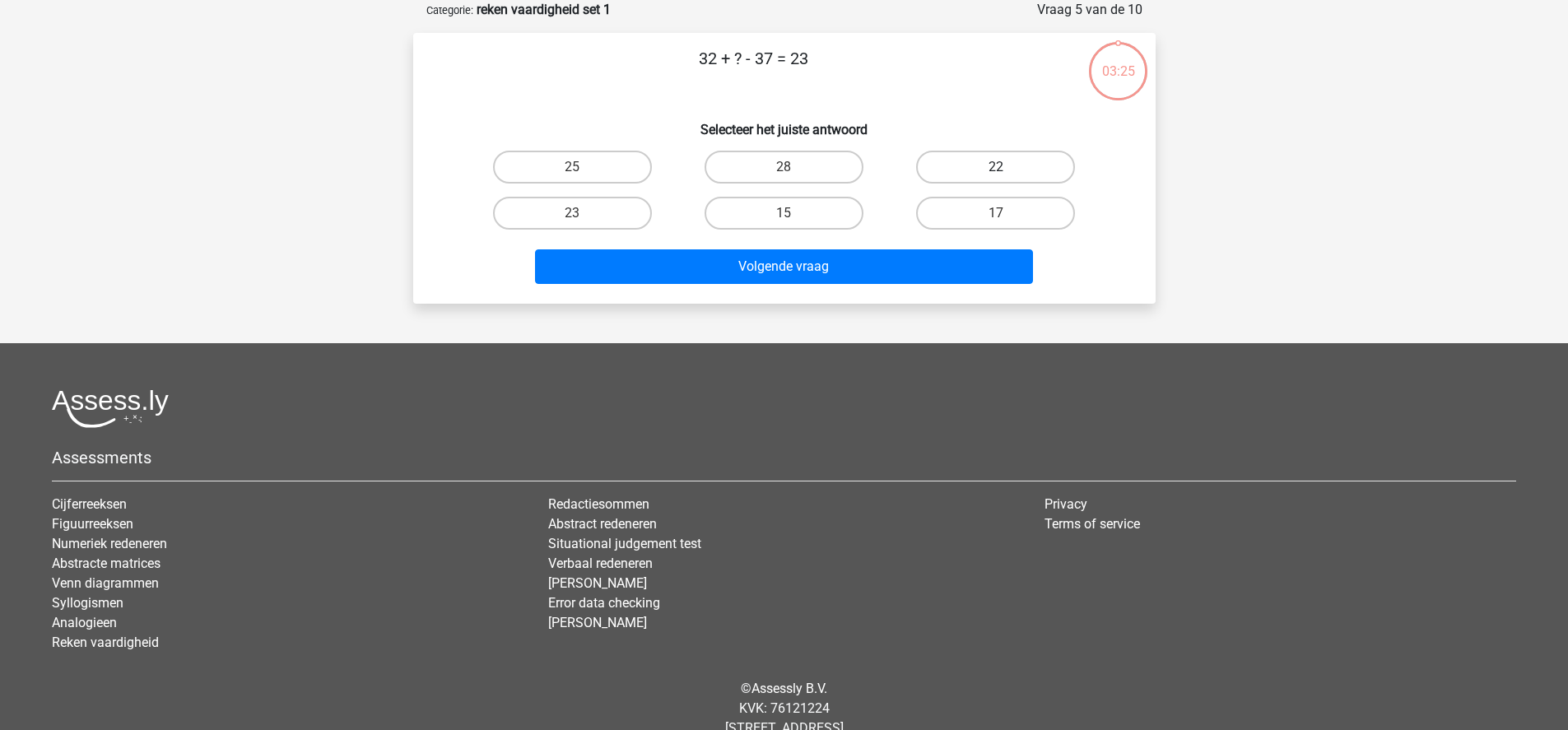
click at [990, 170] on label "22" at bounding box center [994, 168] width 158 height 33
click at [996, 170] on input "22" at bounding box center [1002, 172] width 11 height 11
radio input "true"
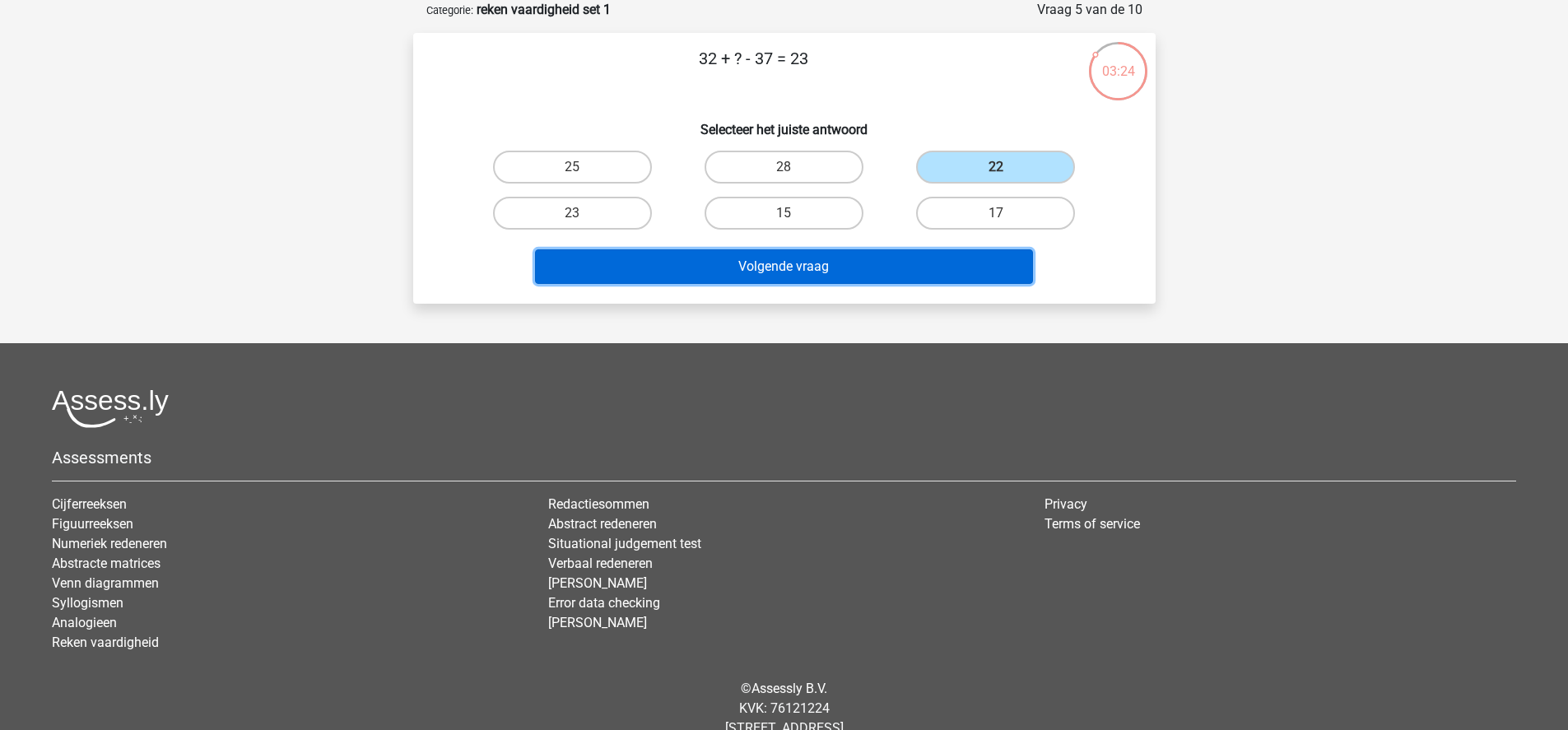
click at [951, 260] on button "Volgende vraag" at bounding box center [783, 266] width 498 height 34
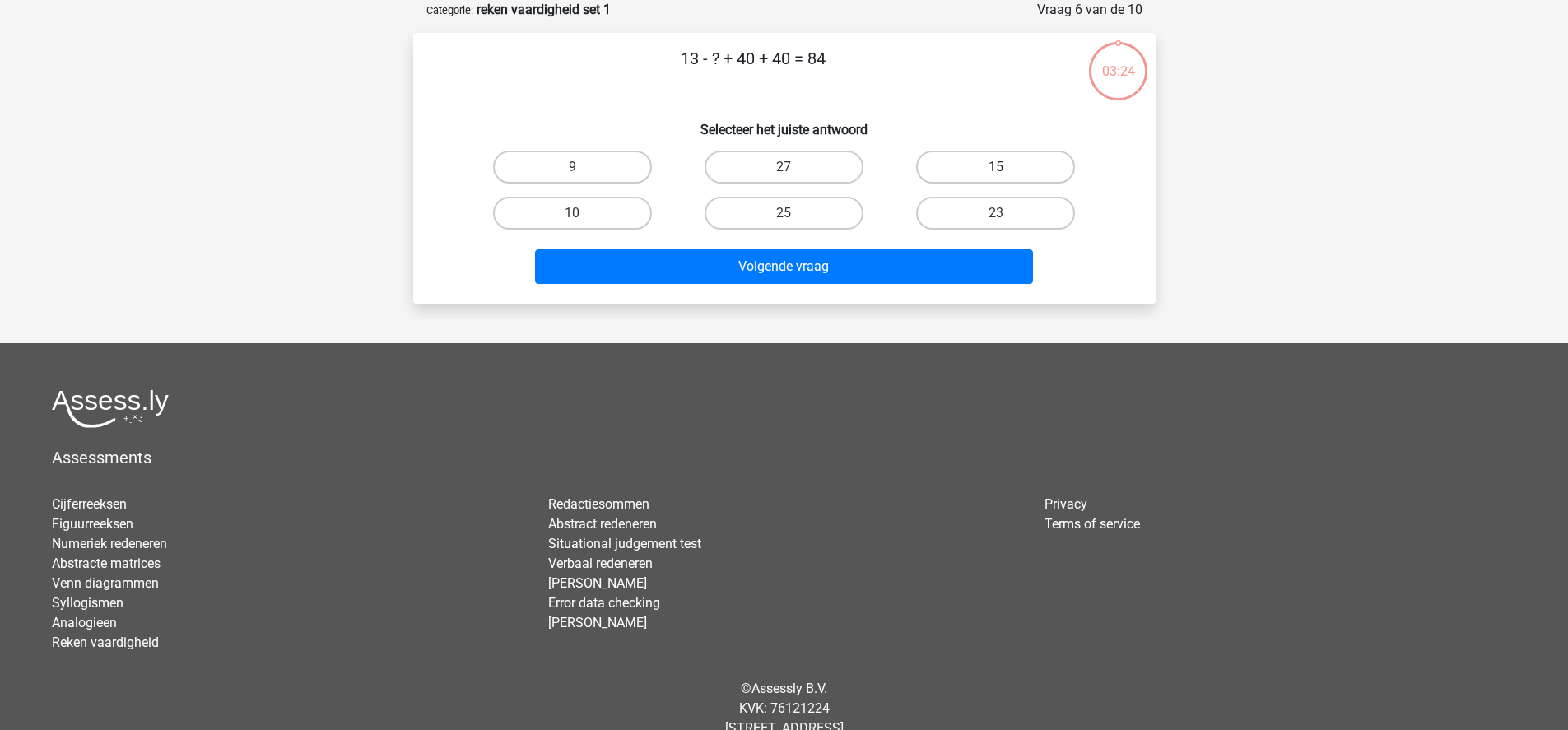
click at [992, 160] on label "15" at bounding box center [994, 168] width 158 height 33
click at [996, 167] on input "15" at bounding box center [1002, 172] width 11 height 11
radio input "true"
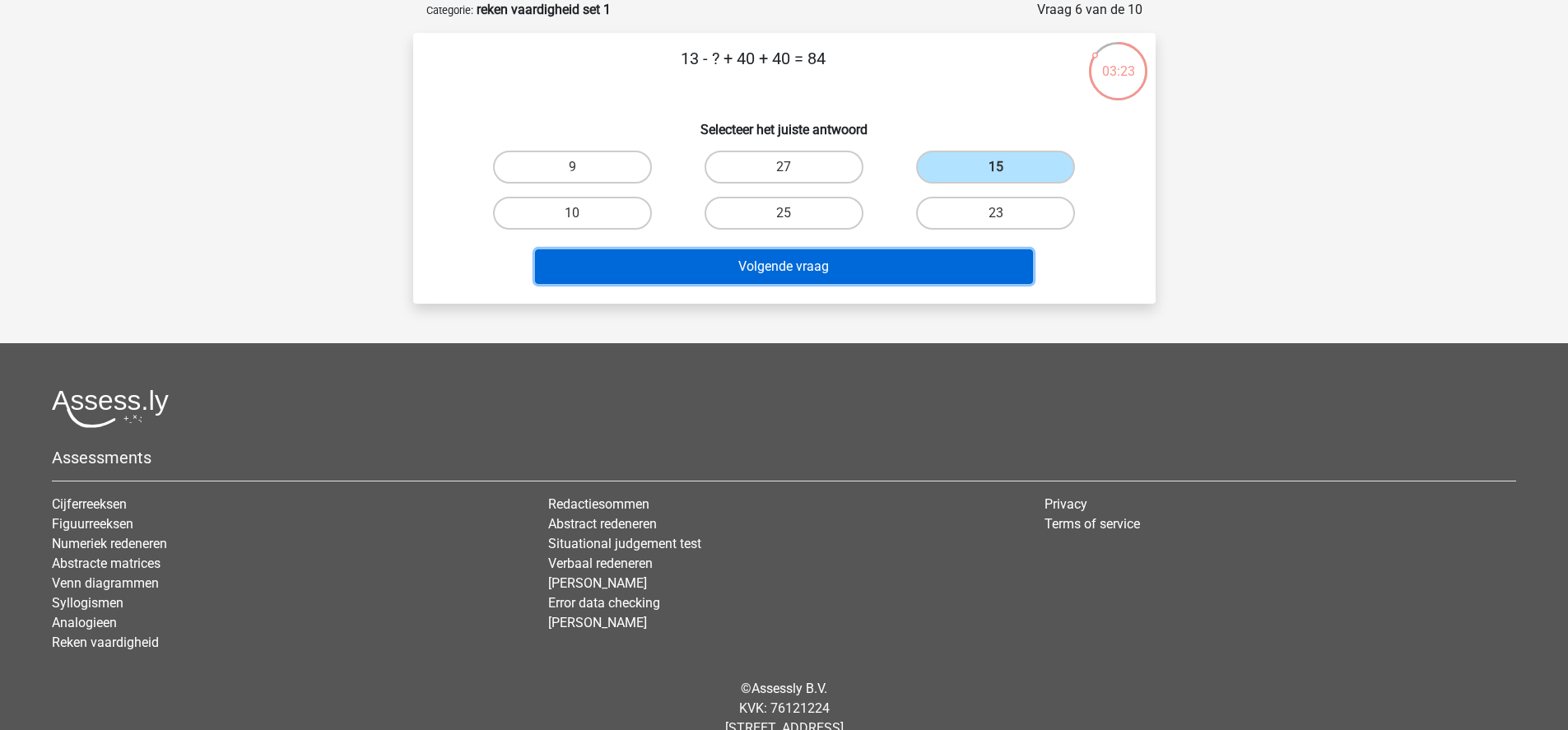
click at [962, 268] on button "Volgende vraag" at bounding box center [783, 266] width 498 height 34
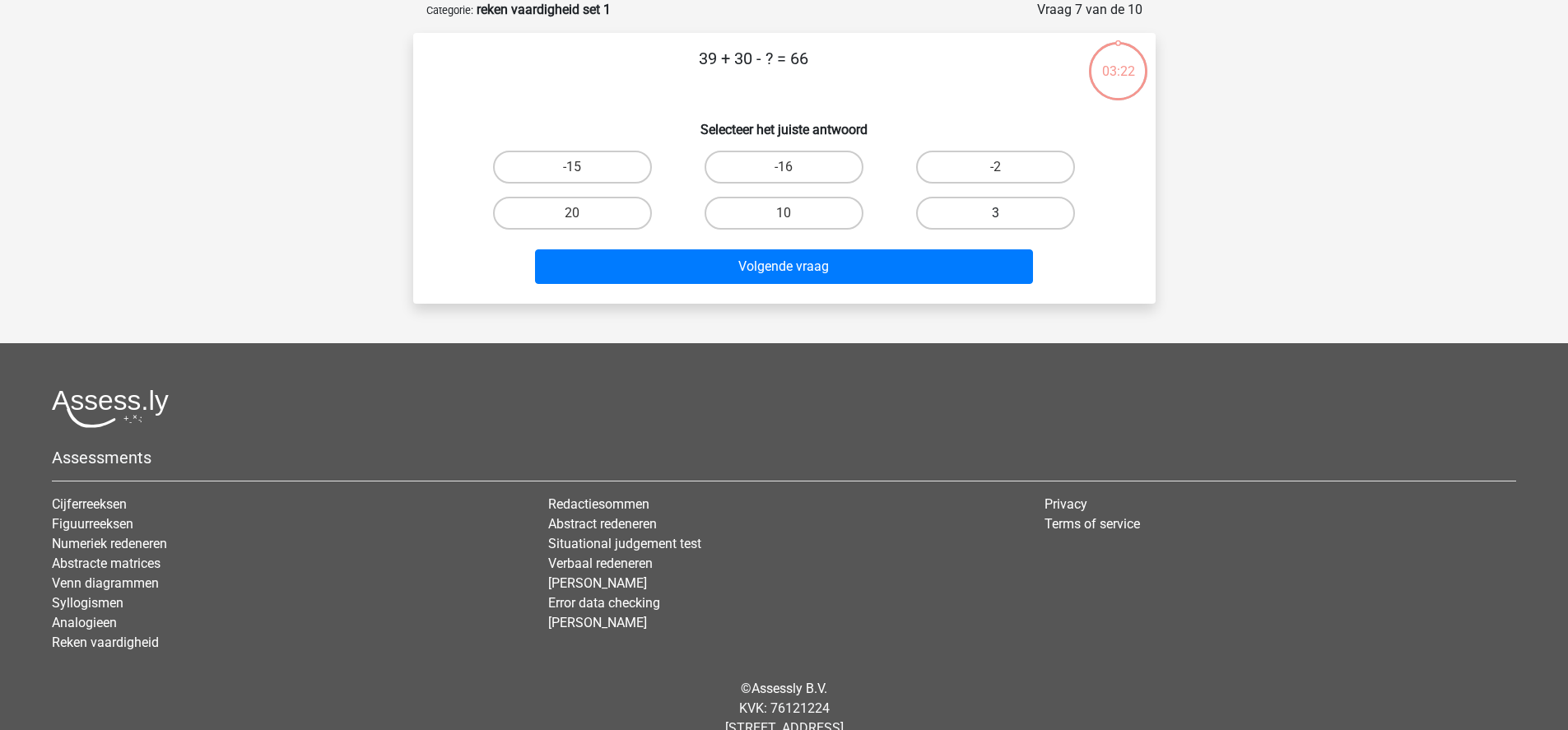
click at [969, 201] on label "3" at bounding box center [994, 213] width 158 height 33
click at [996, 213] on input "3" at bounding box center [1002, 219] width 11 height 11
radio input "true"
click at [939, 305] on div "Kies premium Annette veldannette@gmail.com" at bounding box center [784, 347] width 1568 height 860
click at [968, 296] on div "39 + 30 - ? = 66 Selecteer het juiste antwoord -15 -16 -2 20" at bounding box center [784, 169] width 742 height 271
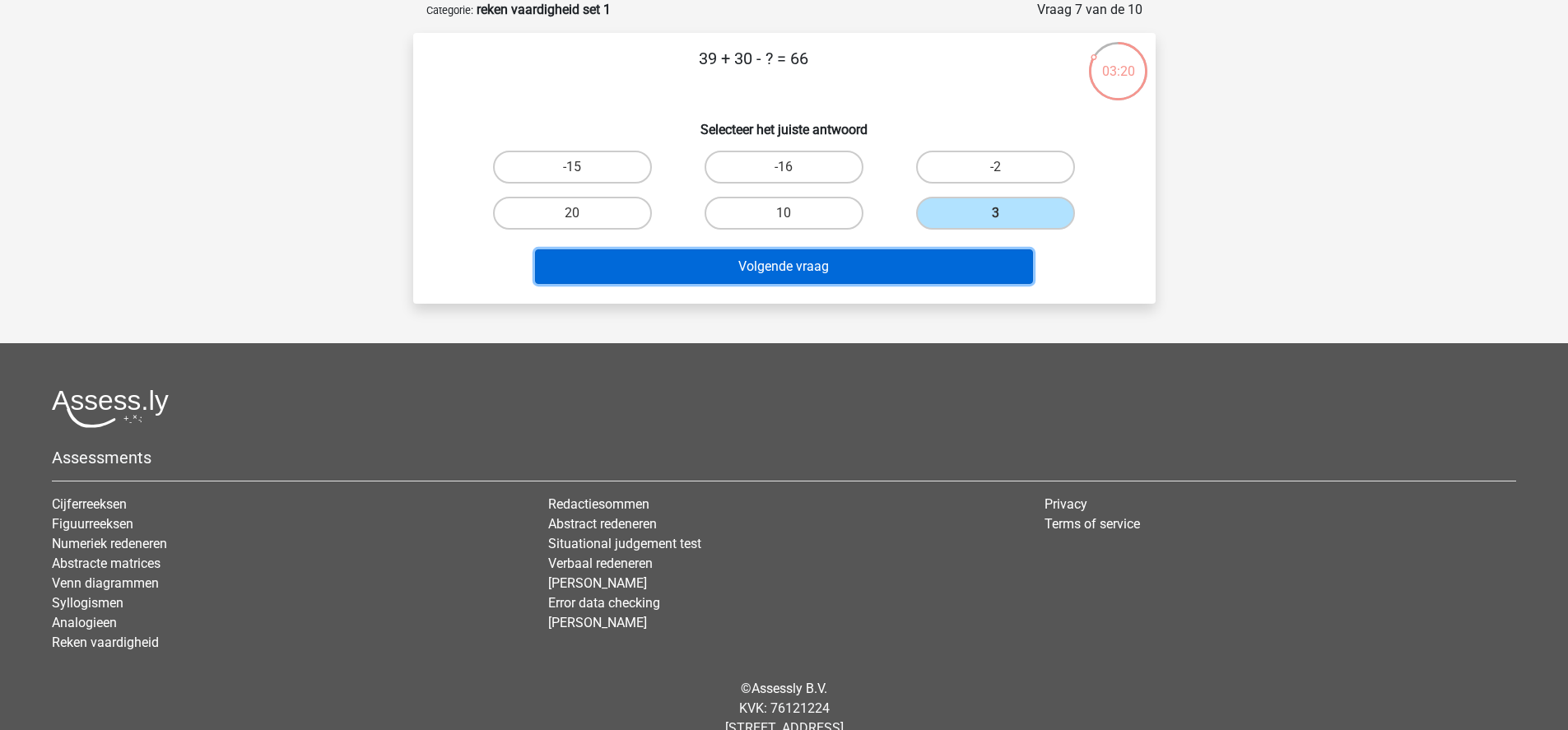
click at [964, 254] on button "Volgende vraag" at bounding box center [783, 266] width 498 height 34
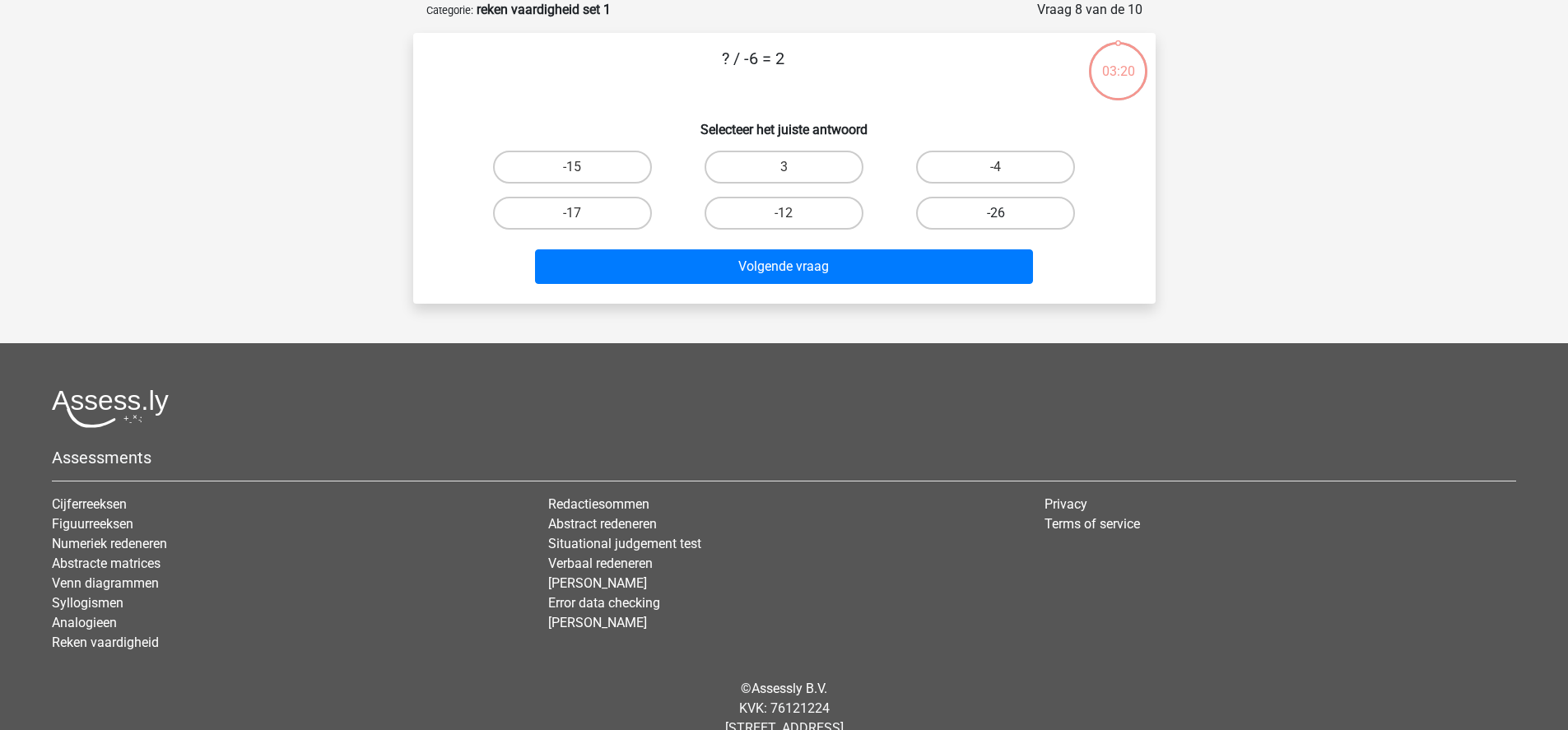
click at [961, 223] on label "-26" at bounding box center [994, 213] width 158 height 33
click at [996, 223] on input "-26" at bounding box center [1002, 219] width 11 height 11
radio input "true"
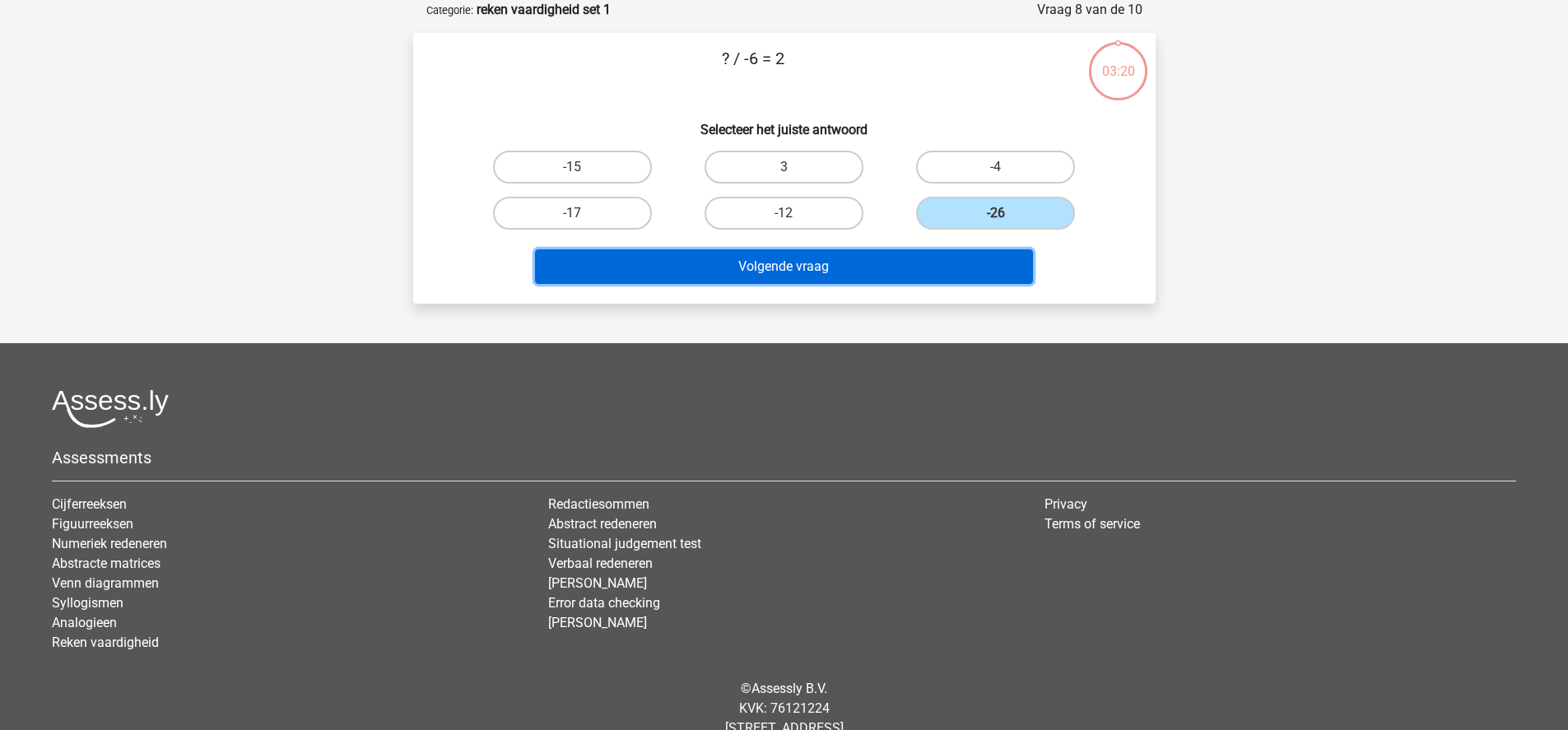
click at [954, 266] on button "Volgende vraag" at bounding box center [783, 266] width 498 height 34
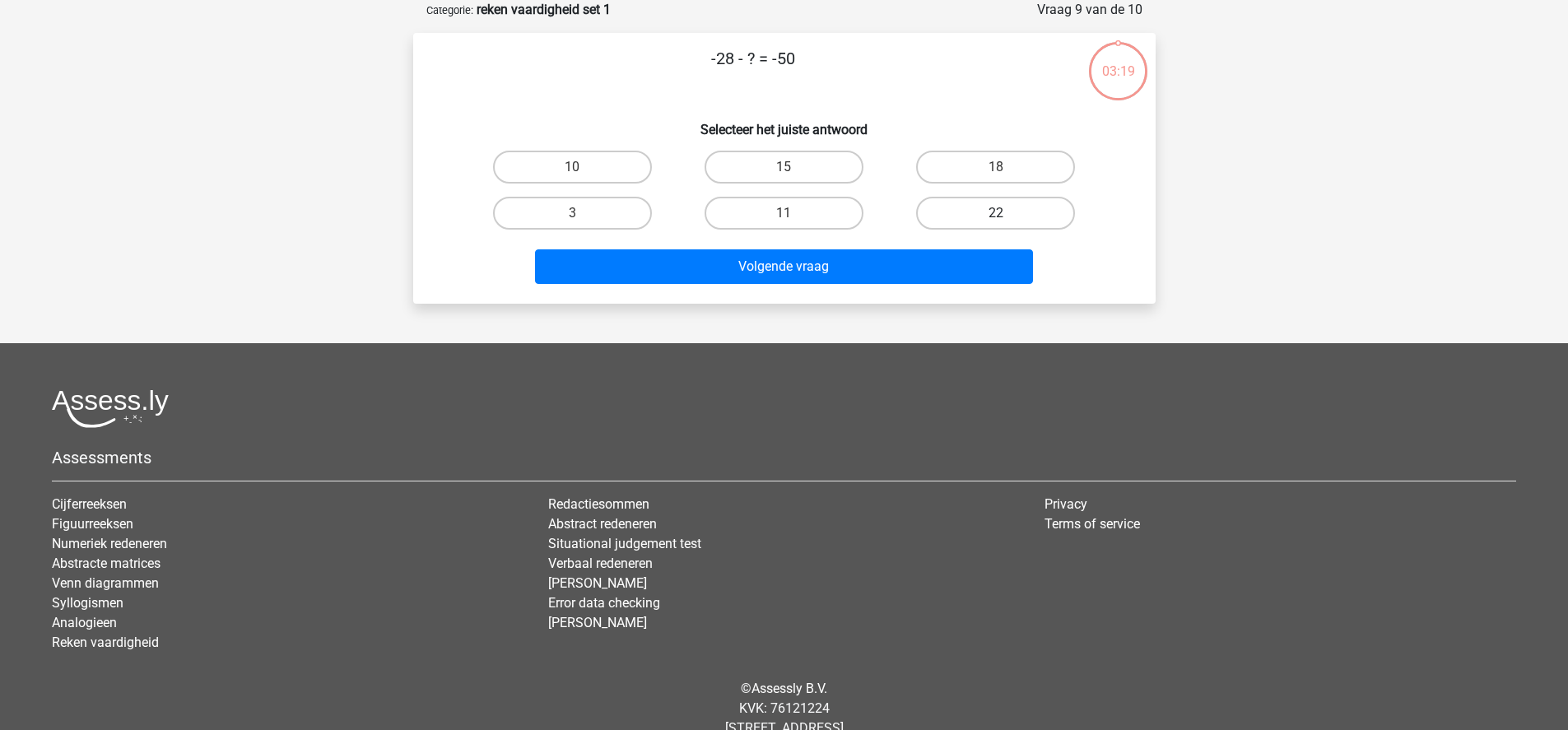
click at [957, 220] on label "22" at bounding box center [994, 213] width 158 height 33
click at [996, 220] on input "22" at bounding box center [1002, 219] width 11 height 11
radio input "true"
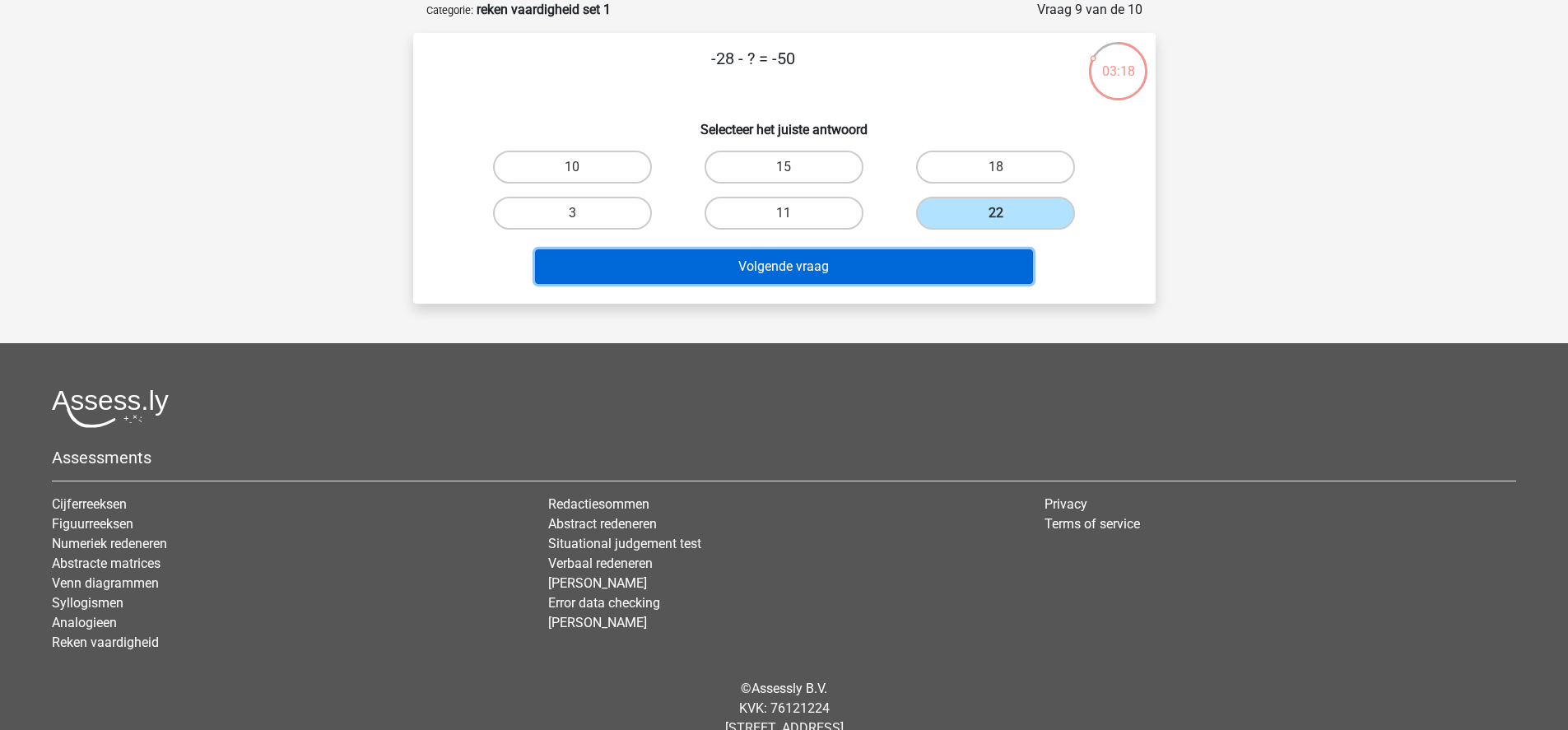
click at [957, 277] on button "Volgende vraag" at bounding box center [783, 266] width 498 height 34
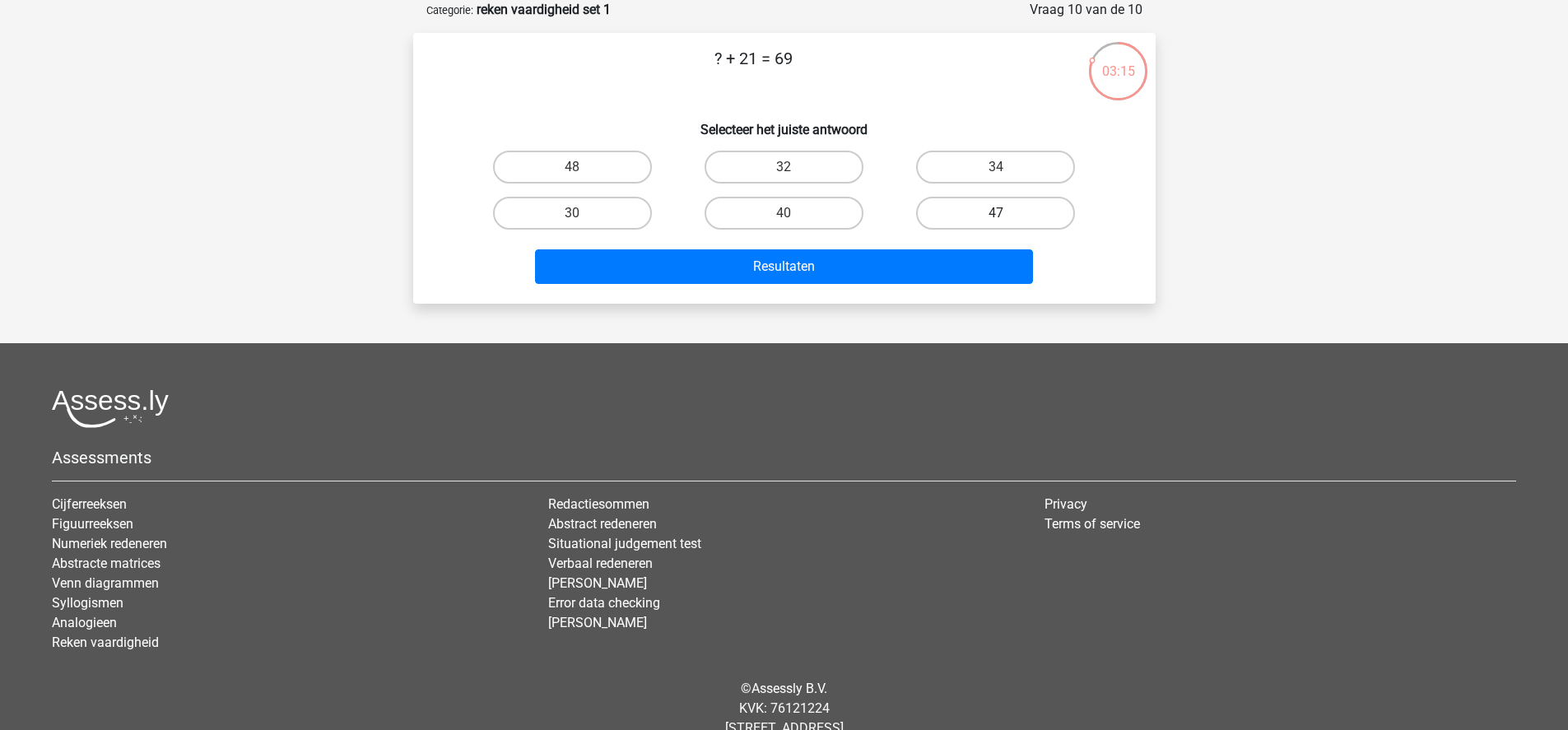
click at [947, 225] on label "47" at bounding box center [994, 213] width 158 height 33
click at [996, 224] on input "47" at bounding box center [1002, 219] width 11 height 11
radio input "true"
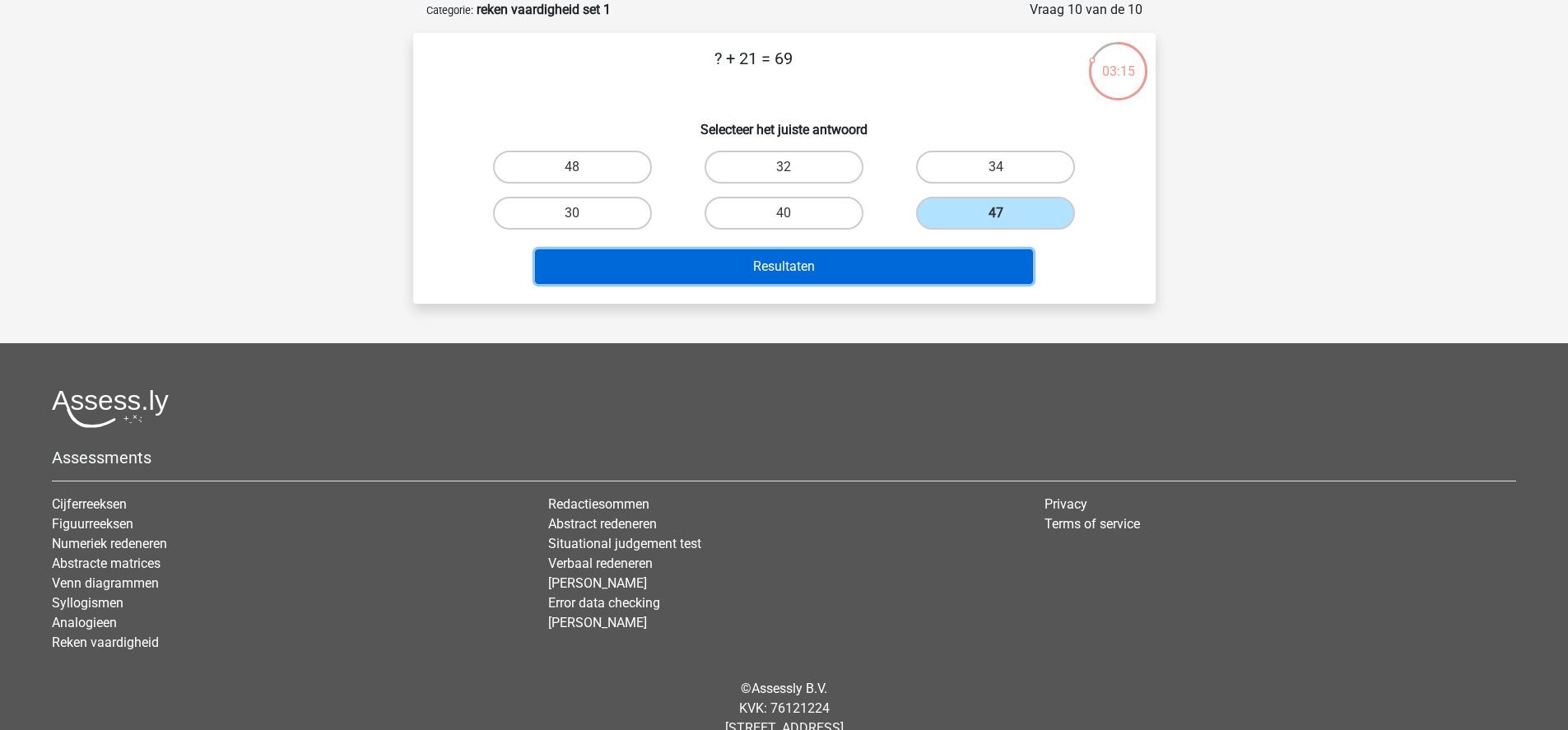
click at [934, 262] on button "Resultaten" at bounding box center [783, 266] width 498 height 34
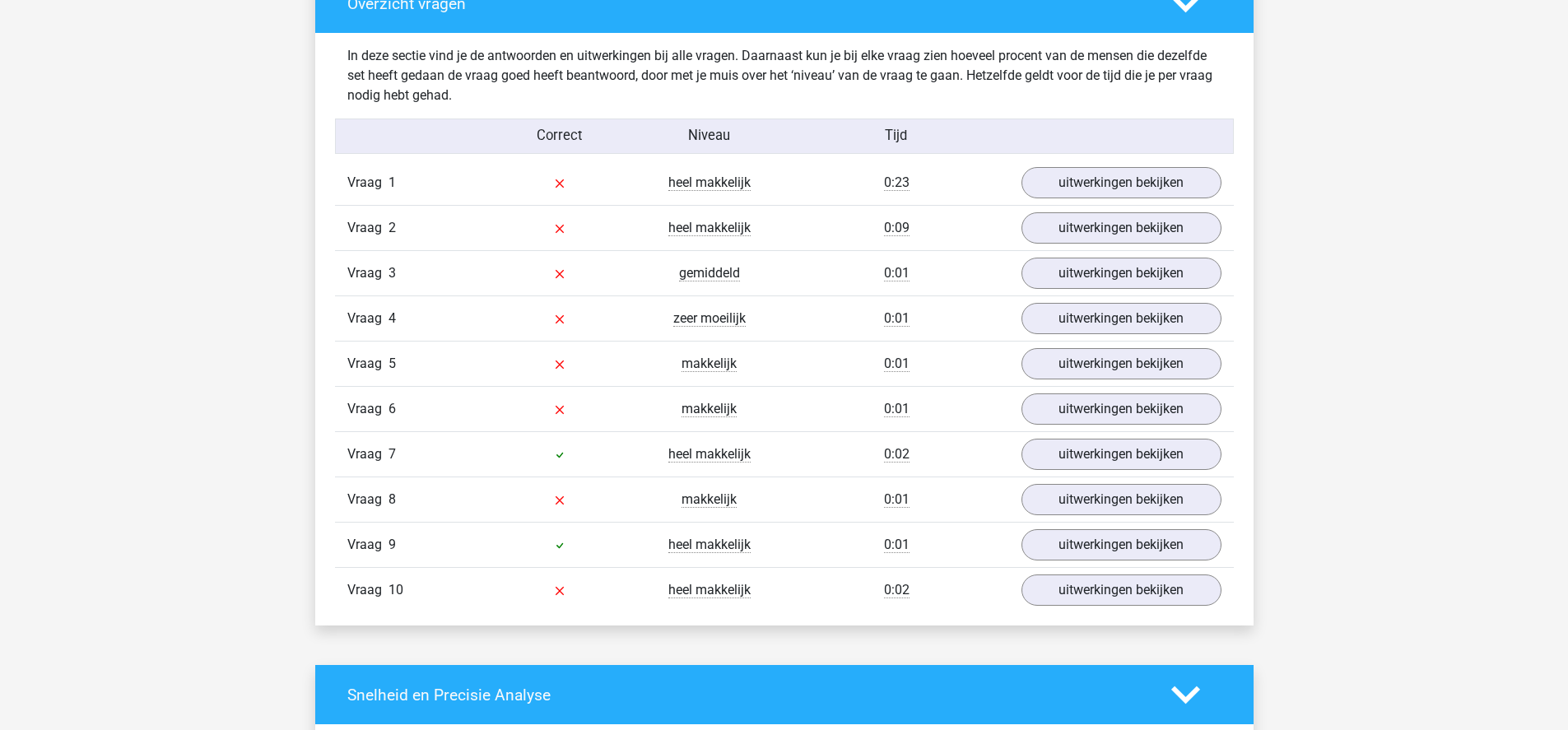
scroll to position [1201, 0]
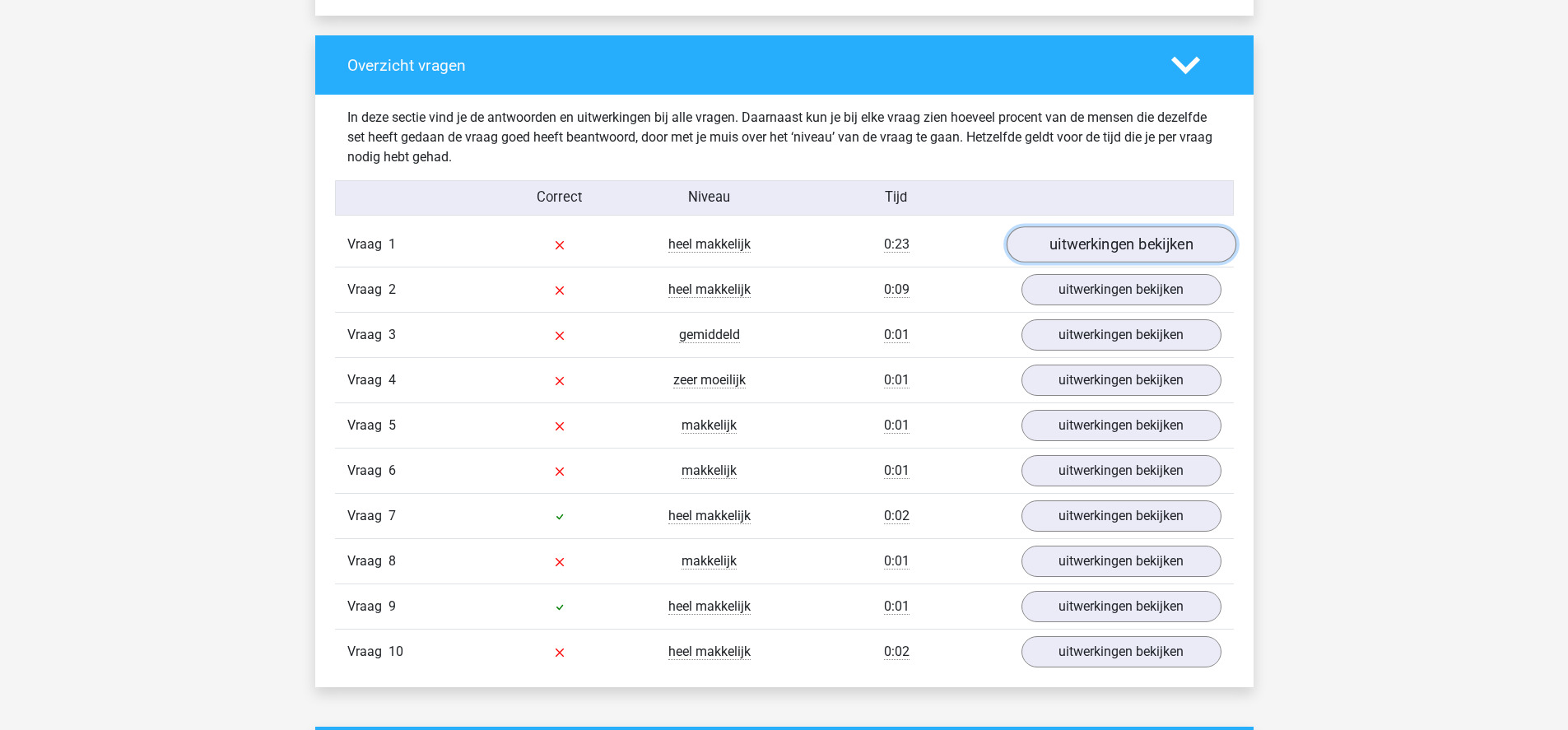
click at [1068, 252] on link "uitwerkingen bekijken" at bounding box center [1120, 244] width 230 height 36
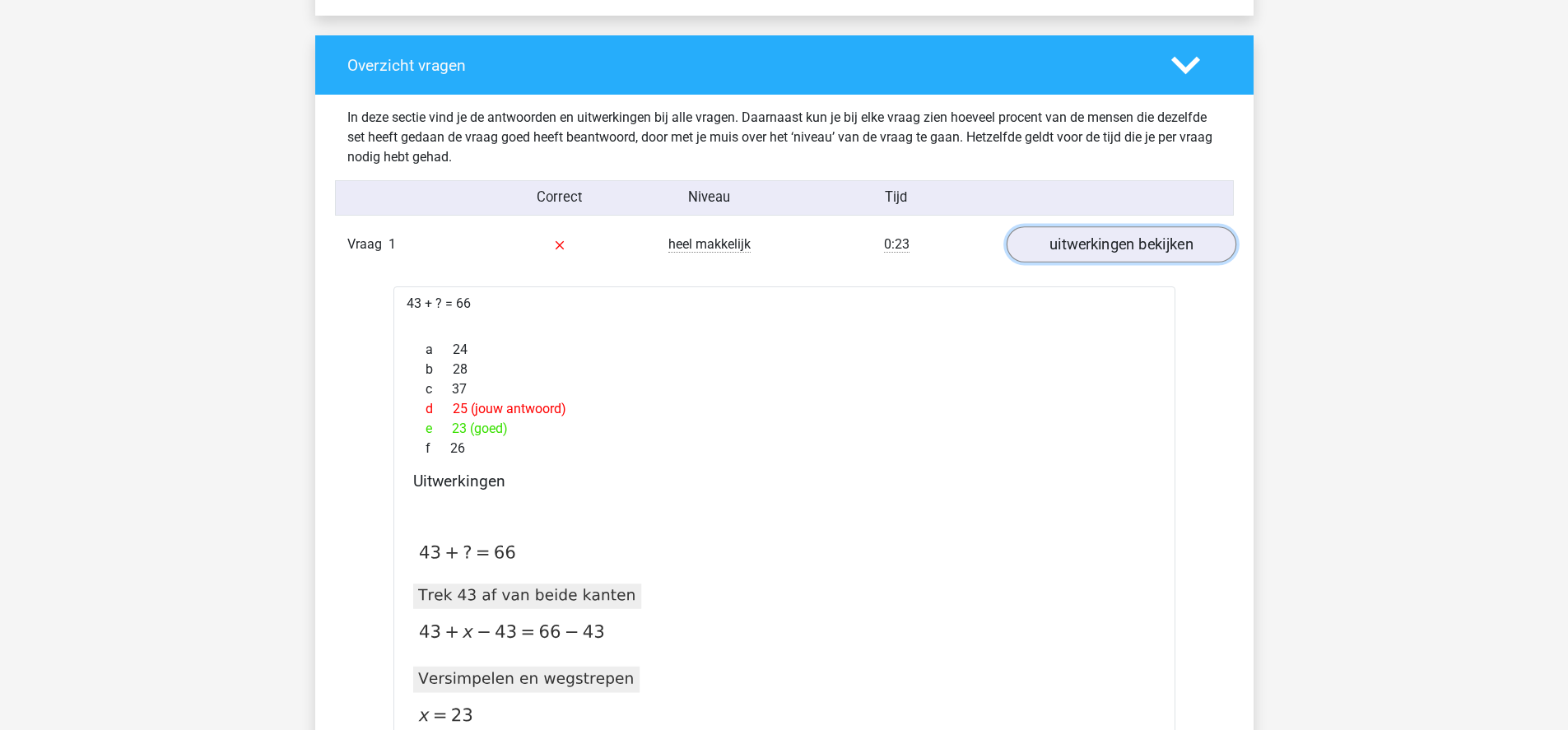
click at [1068, 252] on link "uitwerkingen bekijken" at bounding box center [1120, 244] width 230 height 36
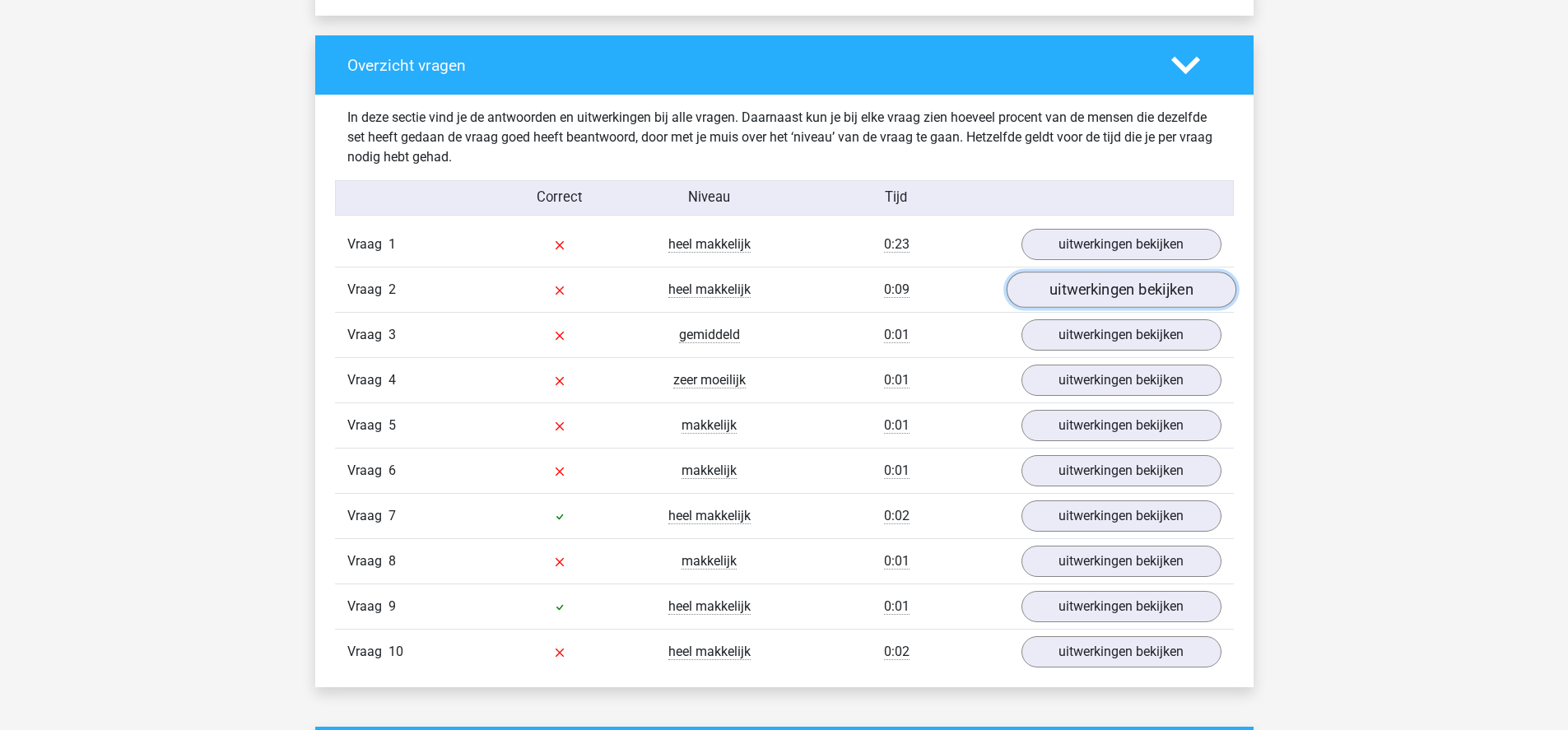
click at [1054, 286] on link "uitwerkingen bekijken" at bounding box center [1120, 289] width 230 height 36
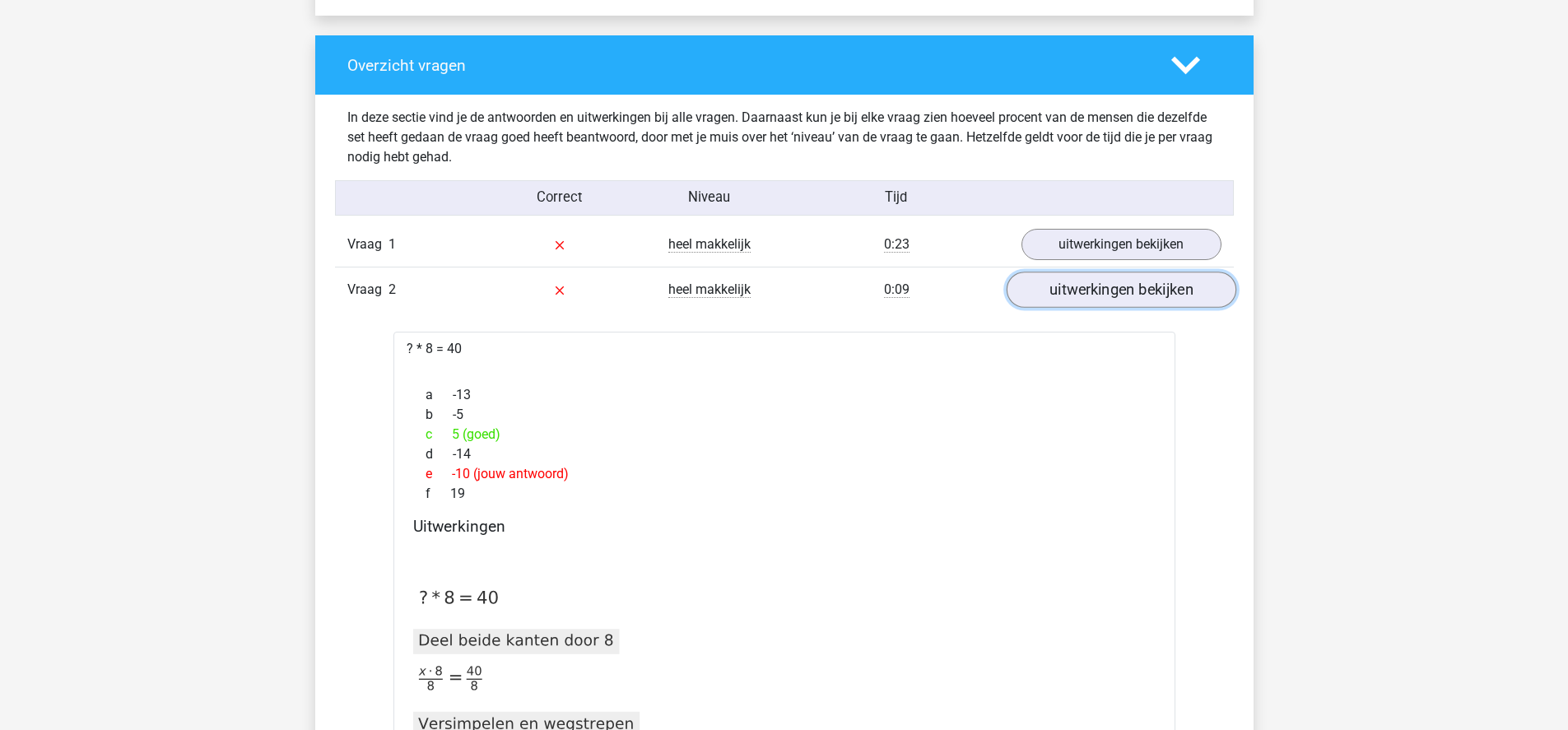
click at [1054, 286] on link "uitwerkingen bekijken" at bounding box center [1120, 289] width 230 height 36
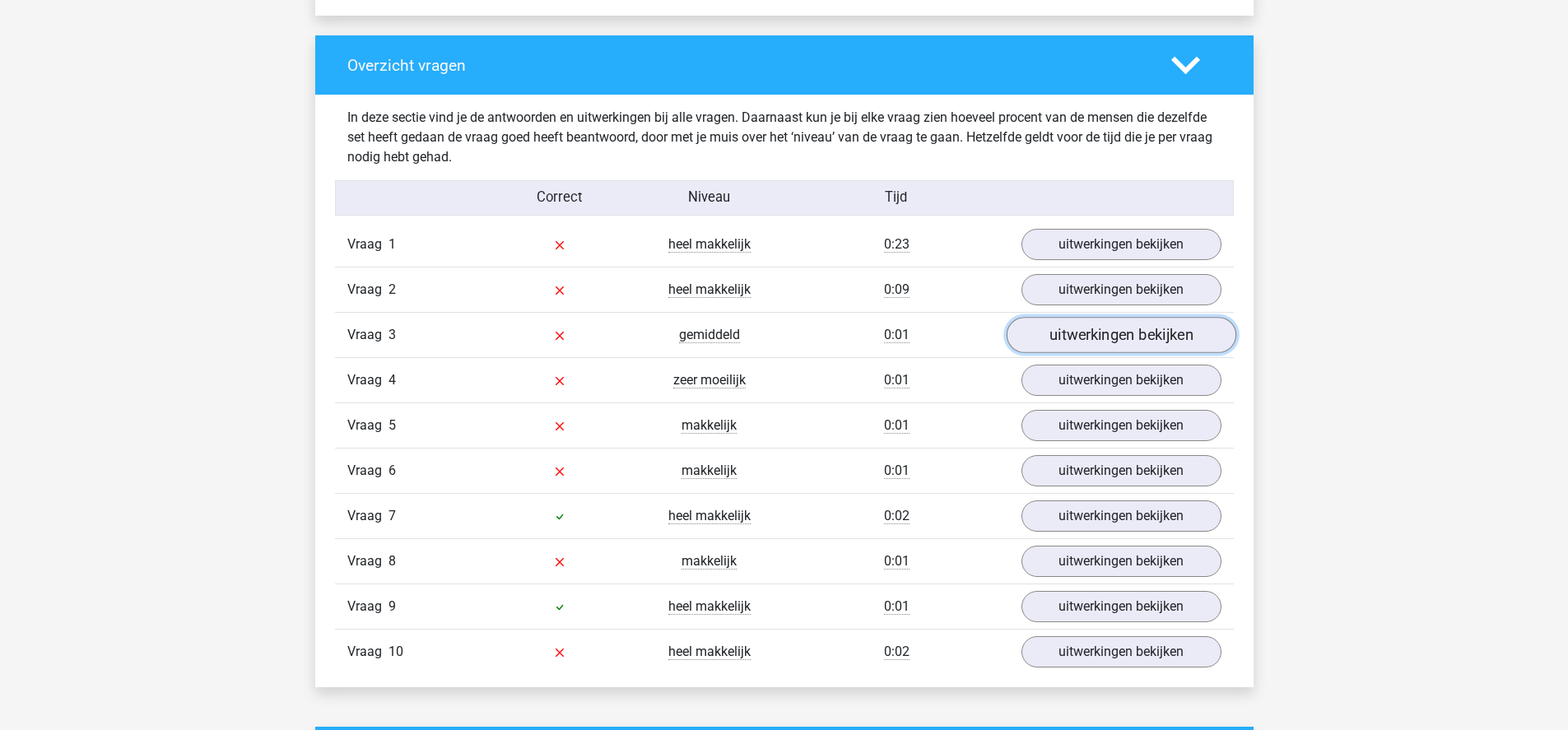
click at [1061, 339] on link "uitwerkingen bekijken" at bounding box center [1120, 334] width 230 height 36
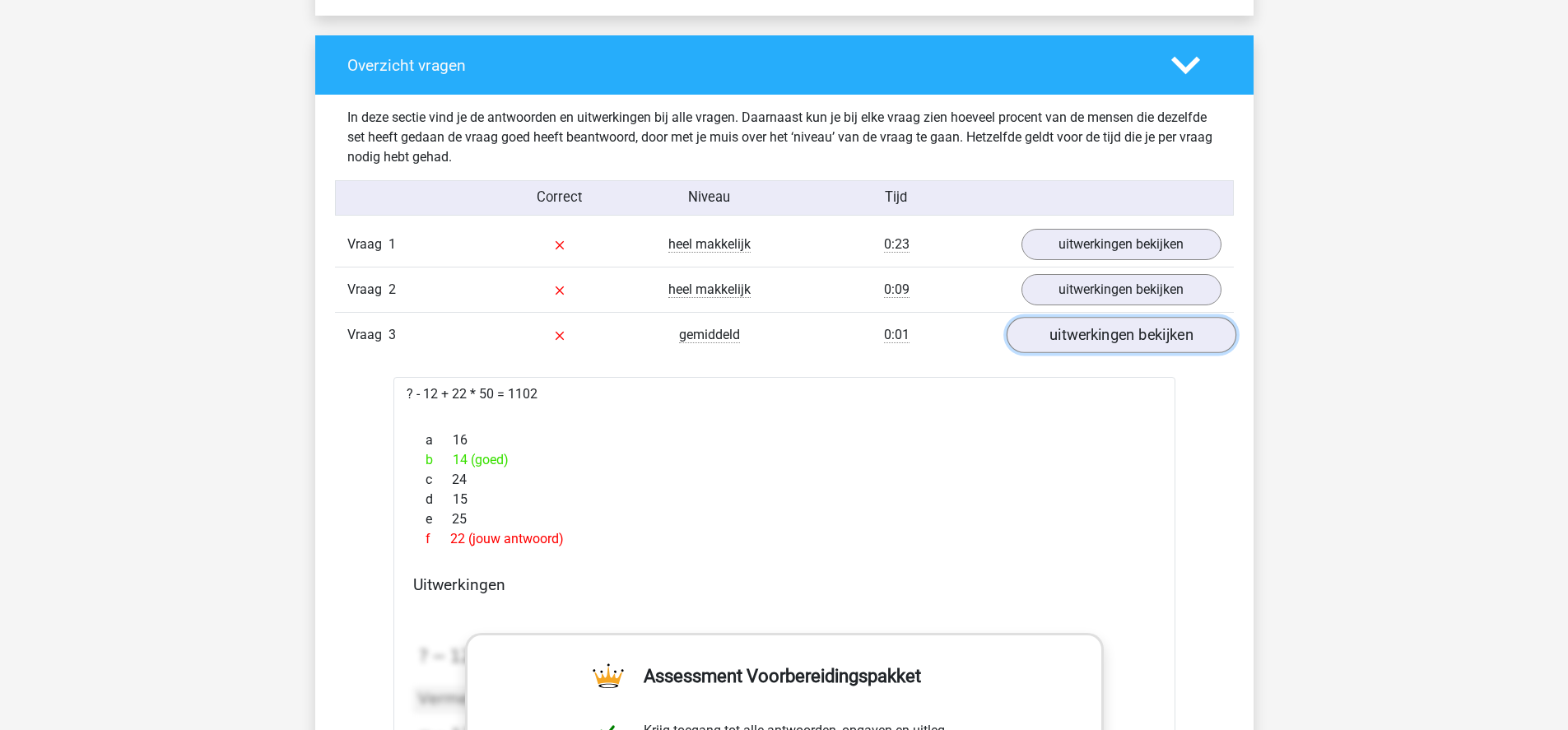
click at [1059, 337] on link "uitwerkingen bekijken" at bounding box center [1120, 334] width 230 height 36
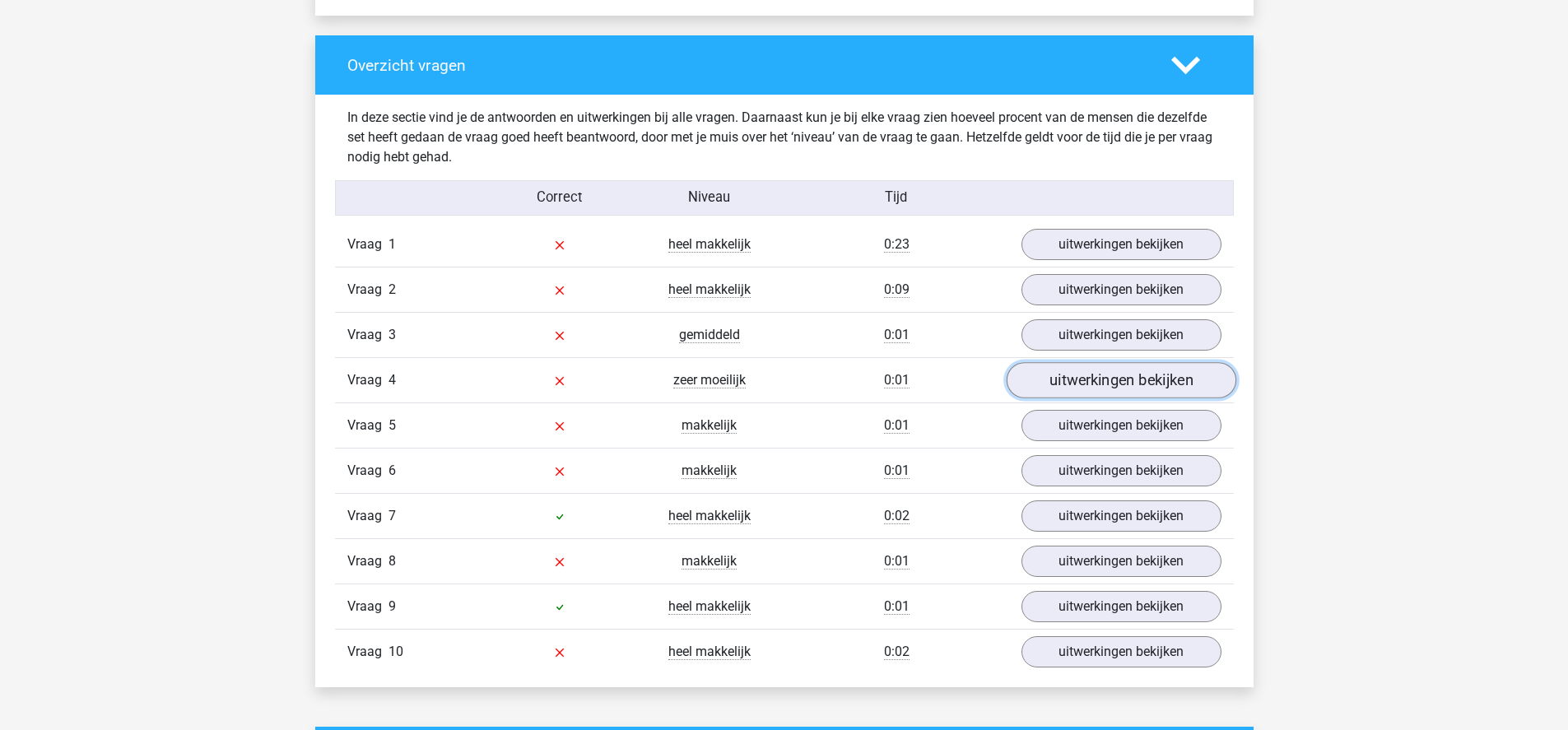
click at [1066, 371] on link "uitwerkingen bekijken" at bounding box center [1120, 380] width 230 height 36
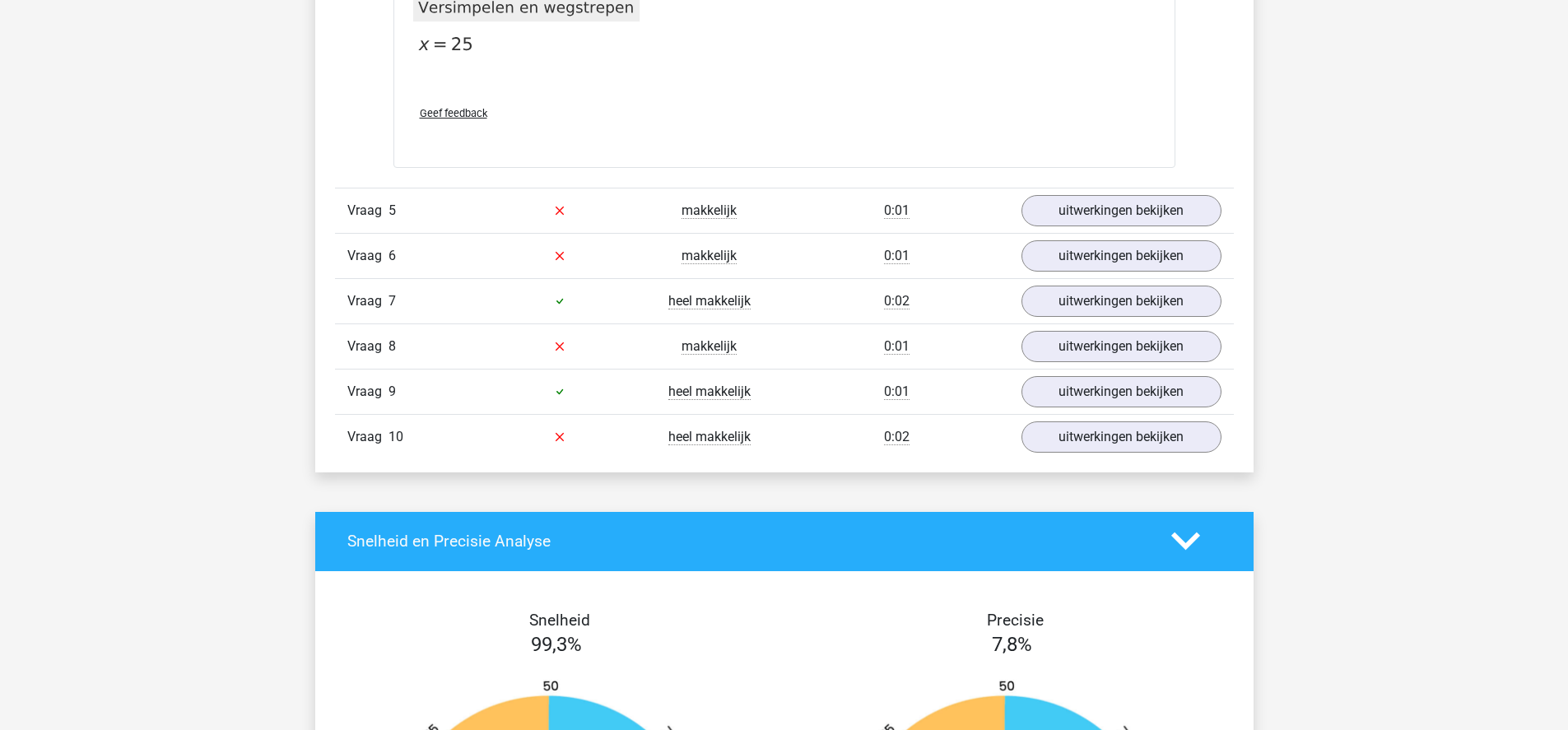
scroll to position [2207, 0]
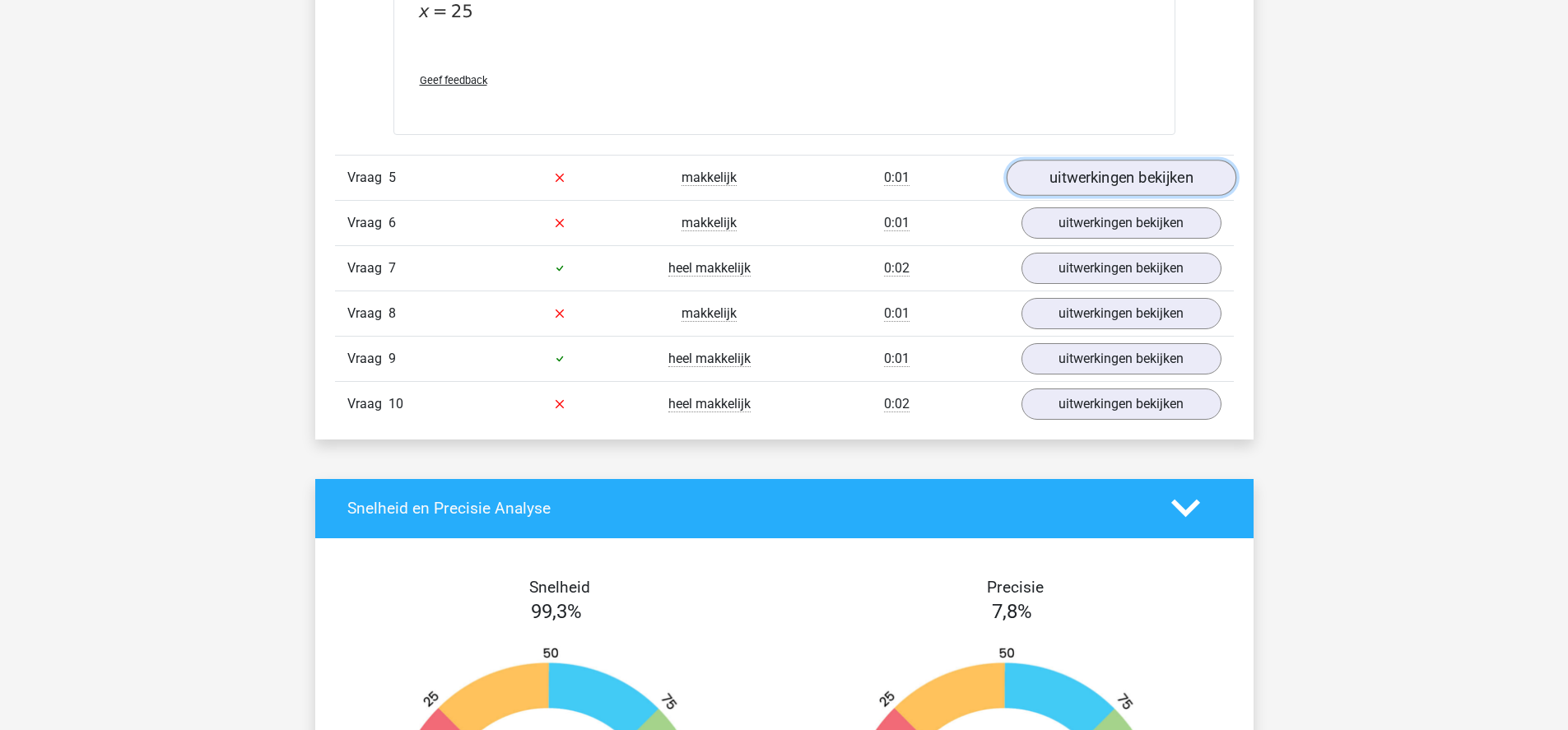
click at [1075, 182] on link "uitwerkingen bekijken" at bounding box center [1120, 177] width 230 height 36
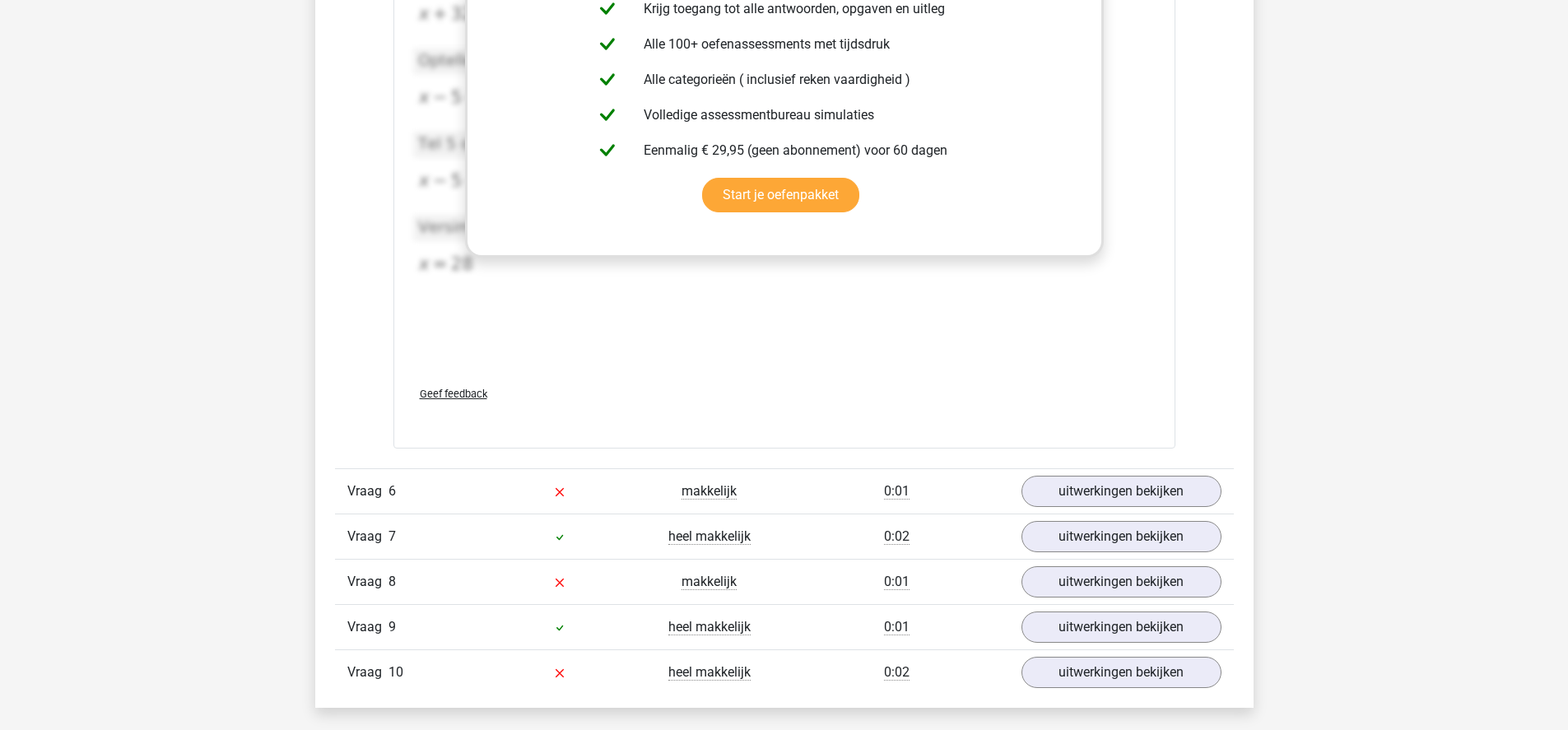
scroll to position [2774, 0]
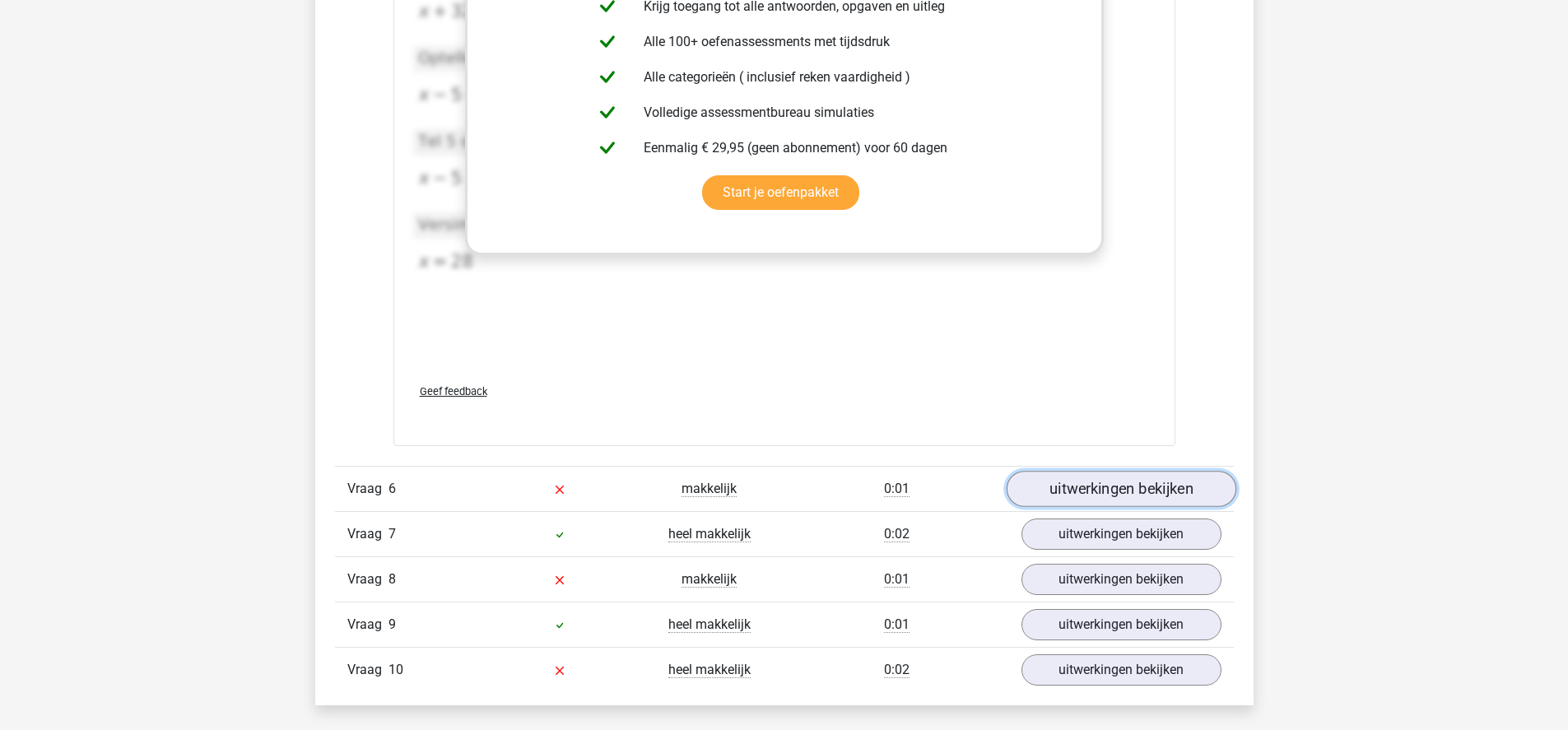
click at [1121, 495] on link "uitwerkingen bekijken" at bounding box center [1120, 488] width 230 height 36
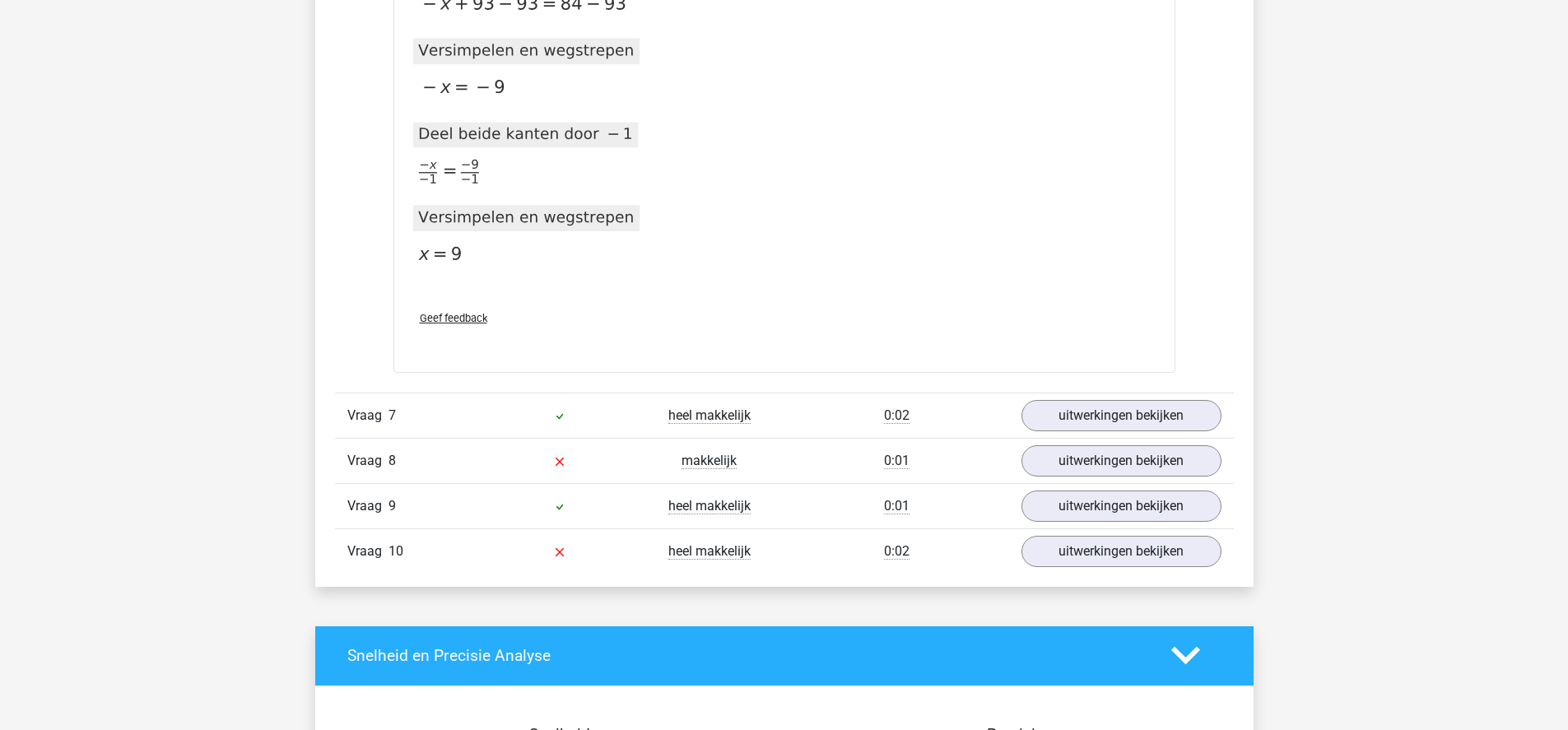
scroll to position [3855, 0]
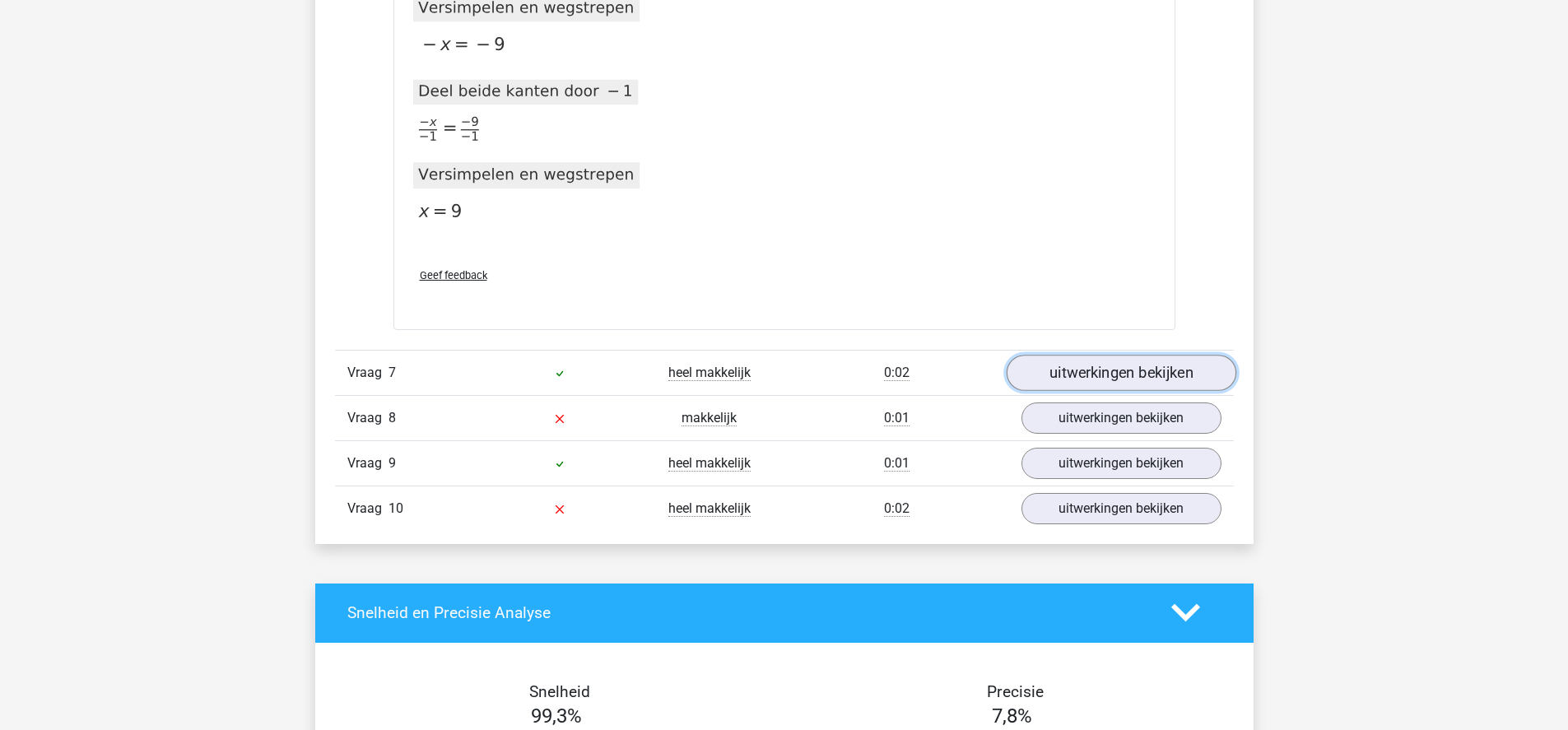
click at [1055, 378] on link "uitwerkingen bekijken" at bounding box center [1120, 372] width 230 height 36
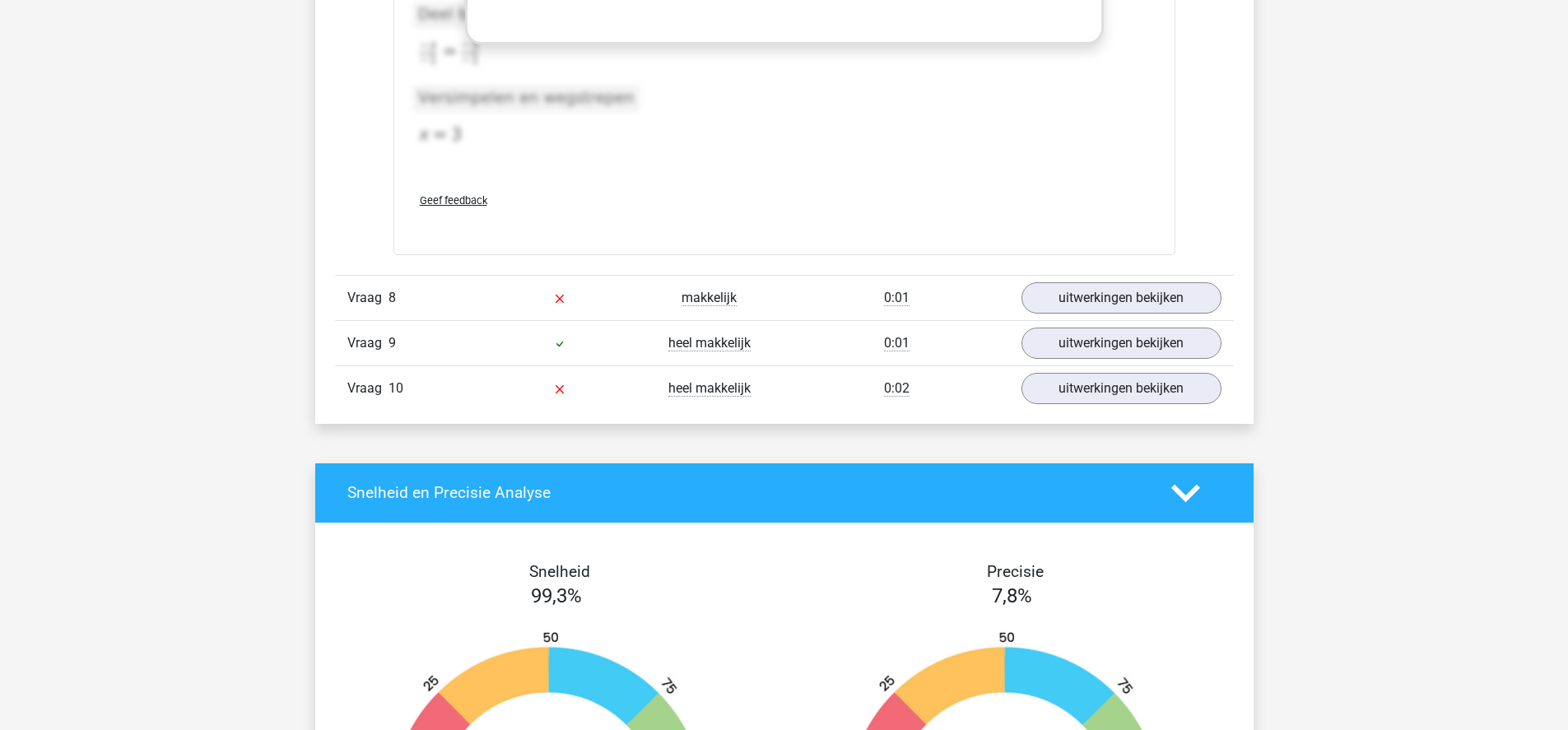
scroll to position [4835, 0]
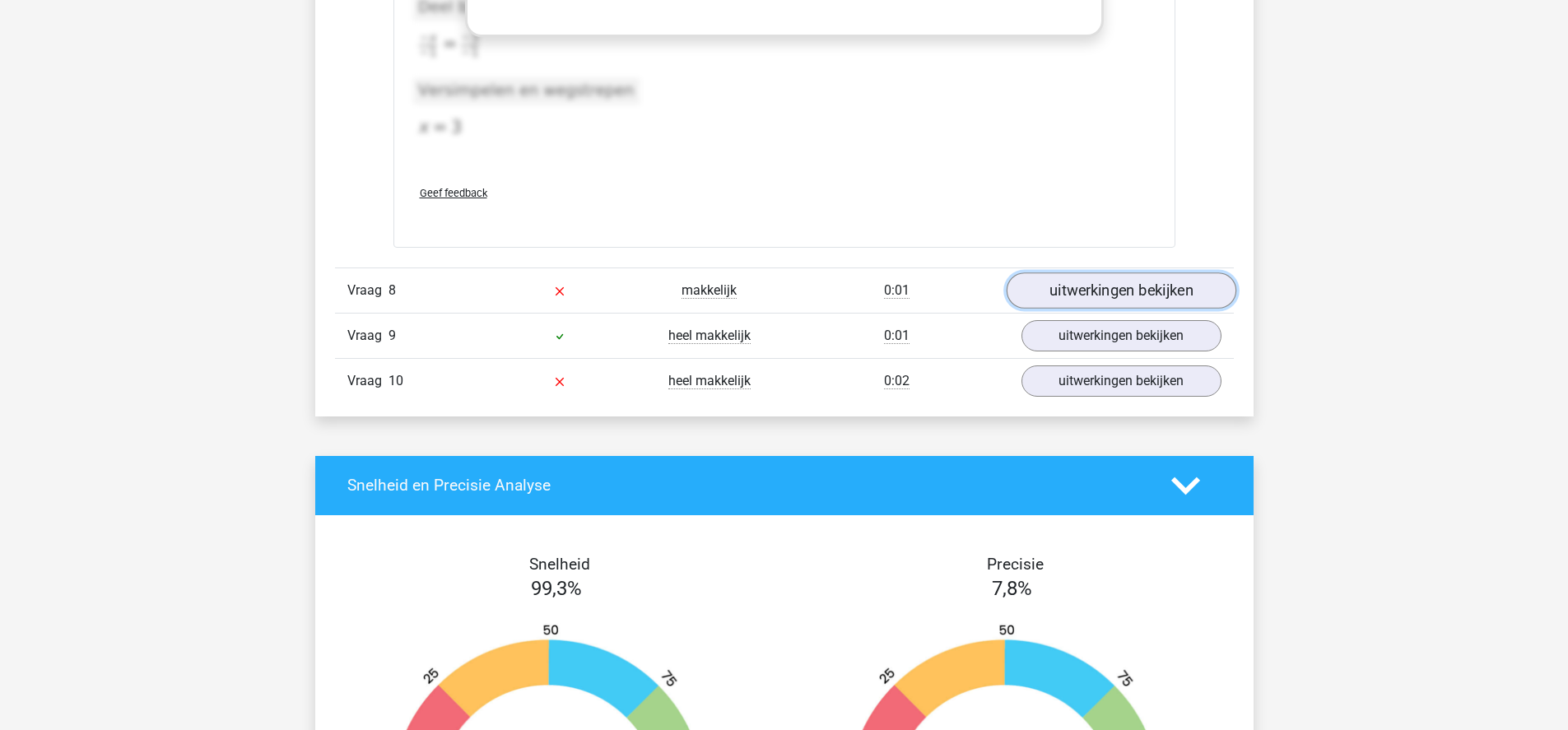
click at [1097, 293] on link "uitwerkingen bekijken" at bounding box center [1120, 290] width 230 height 36
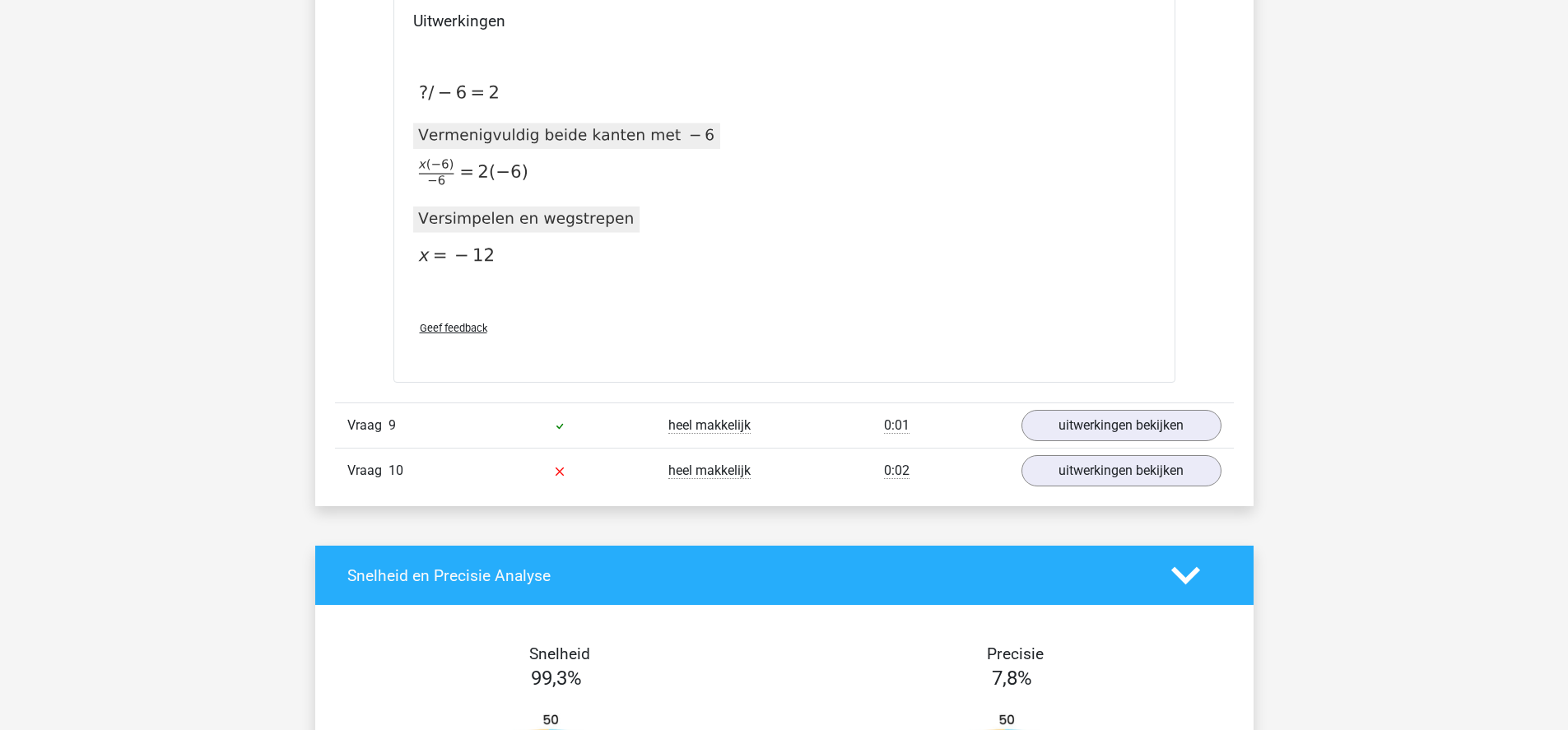
scroll to position [5542, 0]
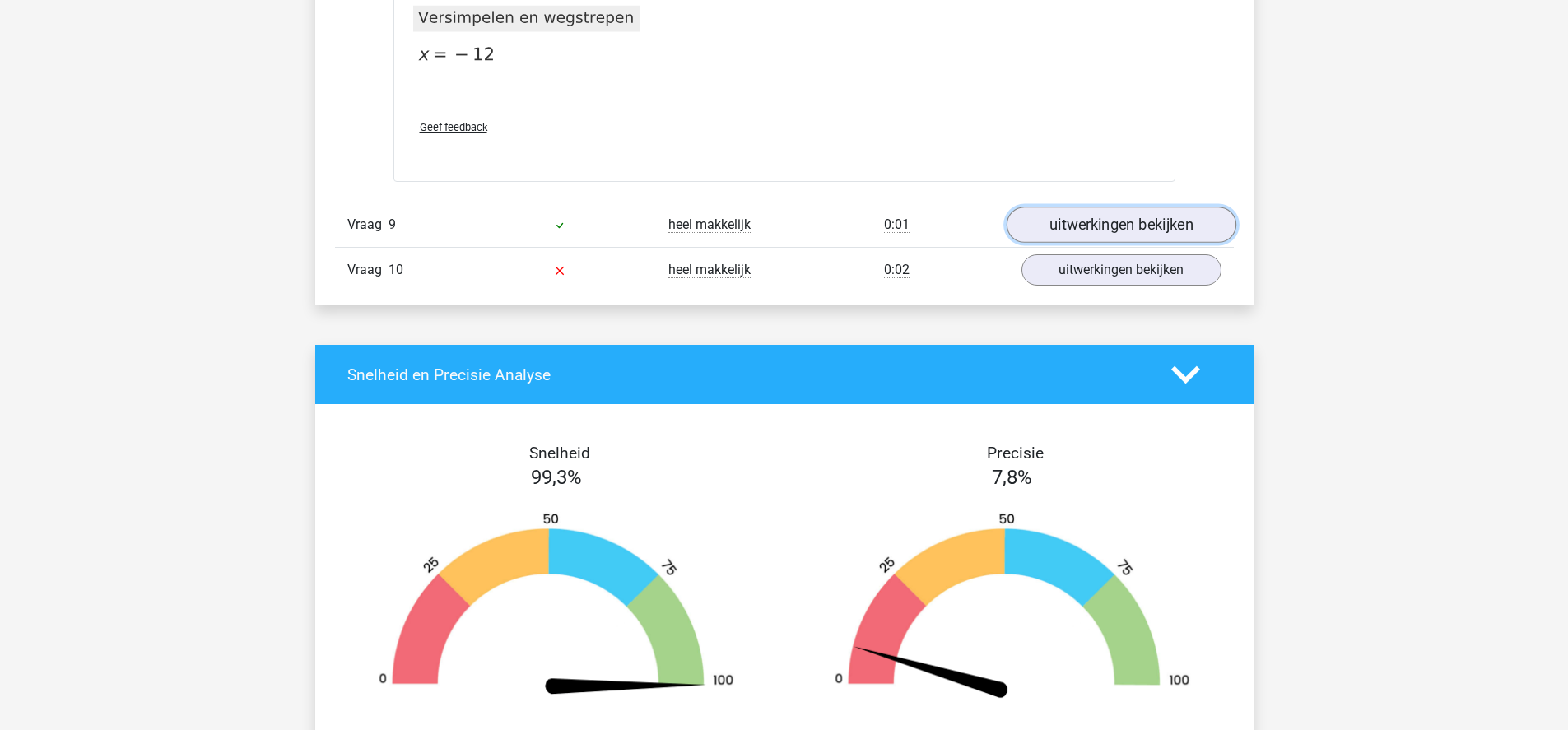
click at [1084, 231] on link "uitwerkingen bekijken" at bounding box center [1120, 224] width 230 height 36
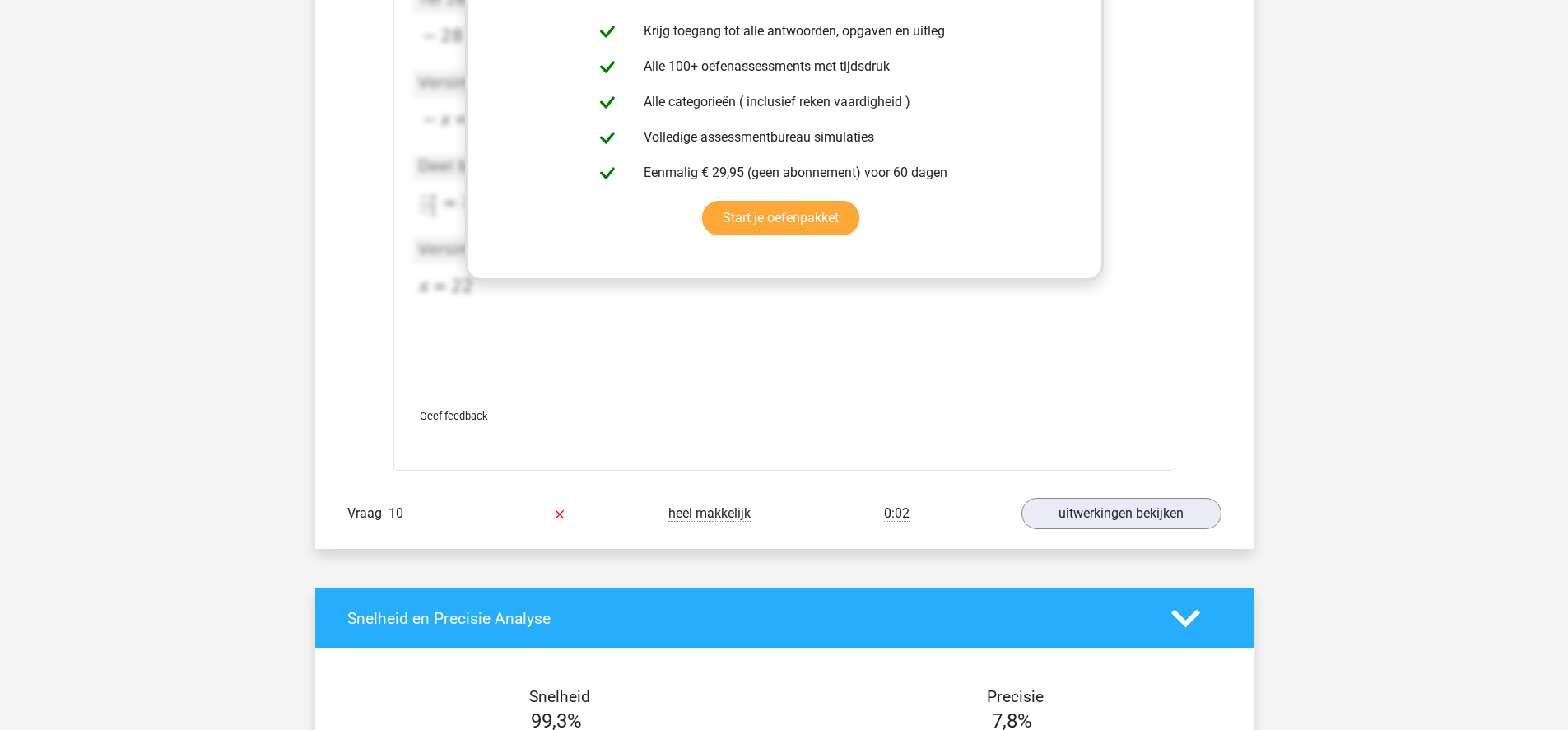
scroll to position [6151, 0]
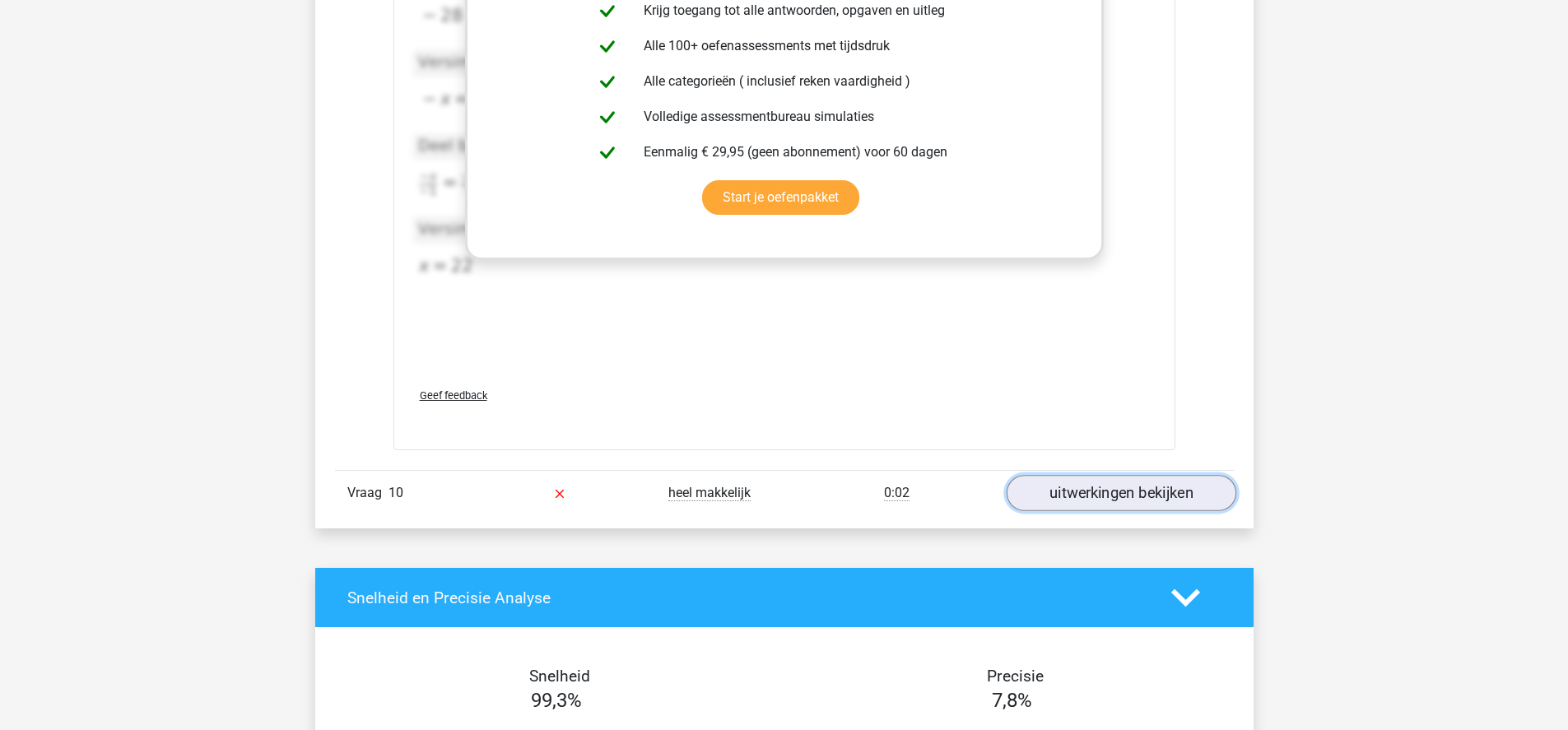
click at [1068, 489] on link "uitwerkingen bekijken" at bounding box center [1120, 493] width 230 height 36
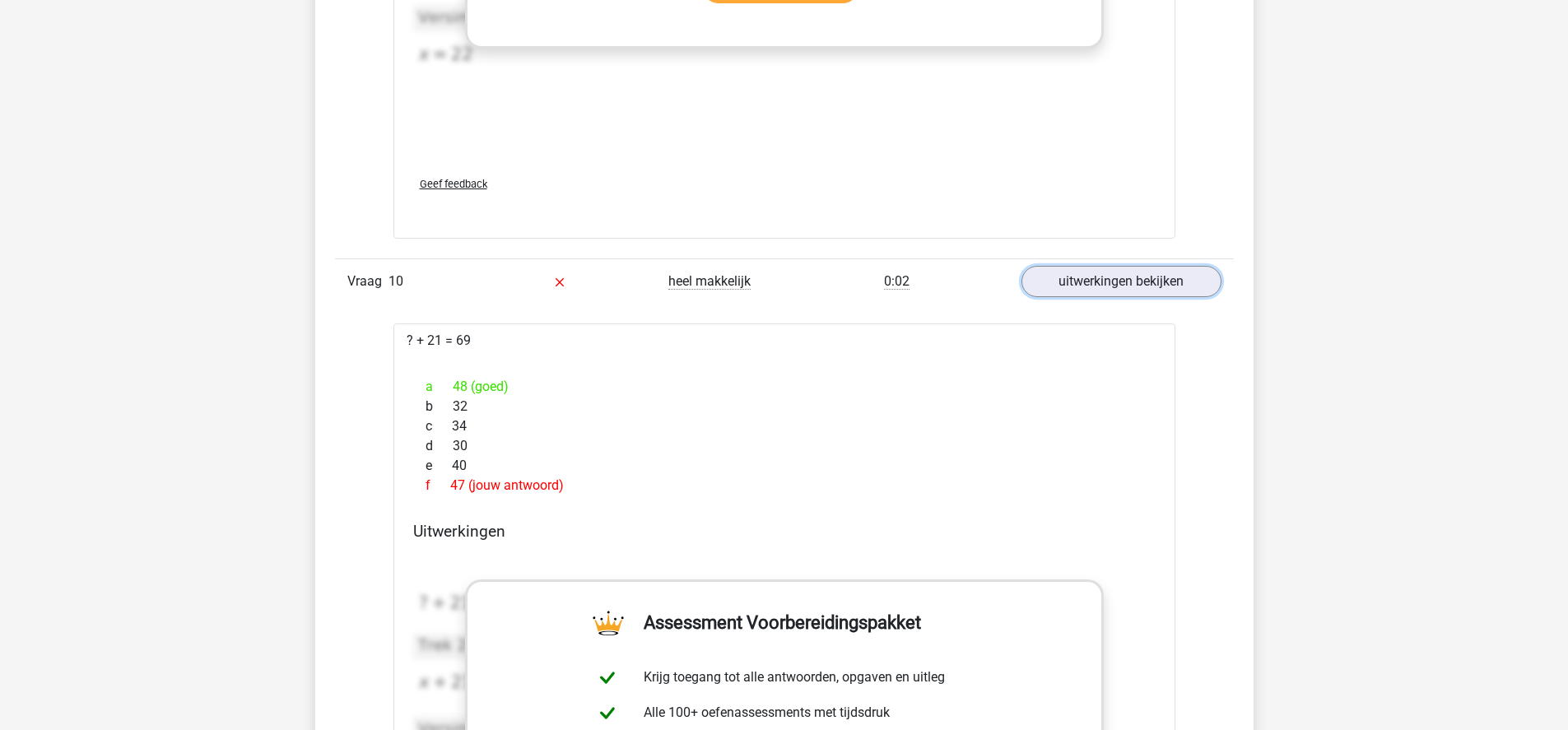
scroll to position [6429, 0]
